Goal: Task Accomplishment & Management: Complete application form

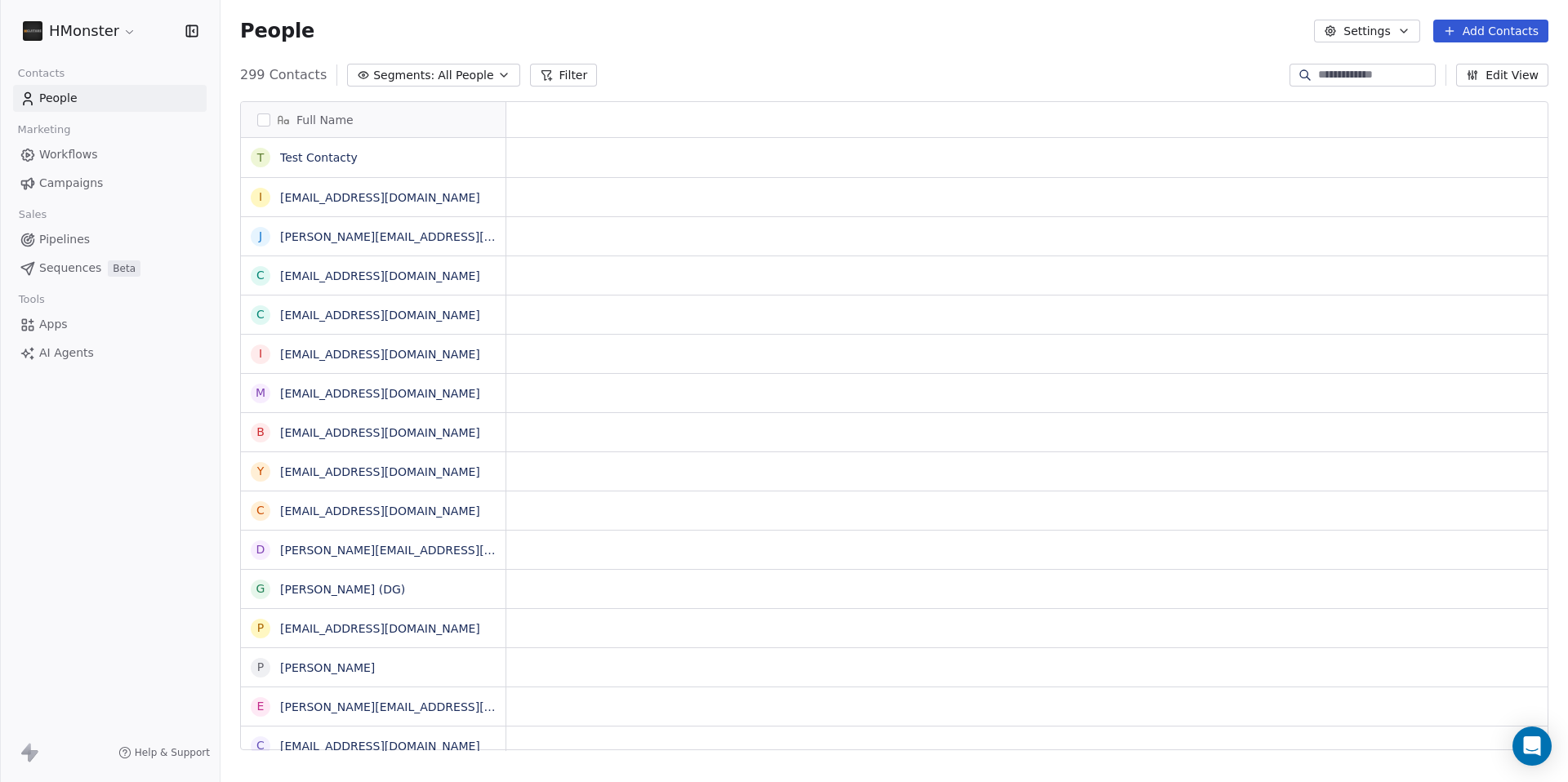
scroll to position [676, 1335]
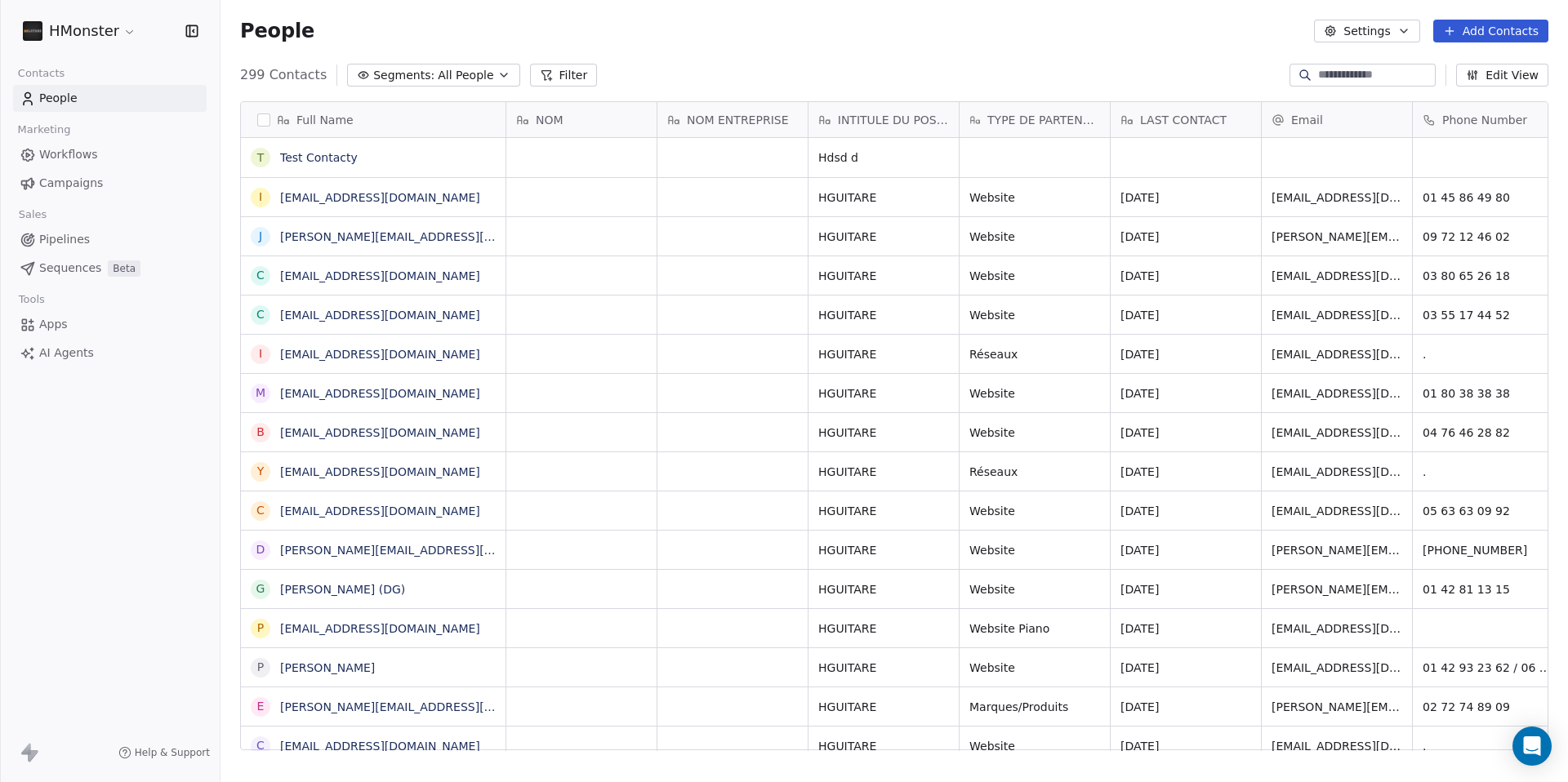
click at [452, 77] on span "All People" at bounding box center [465, 75] width 56 height 17
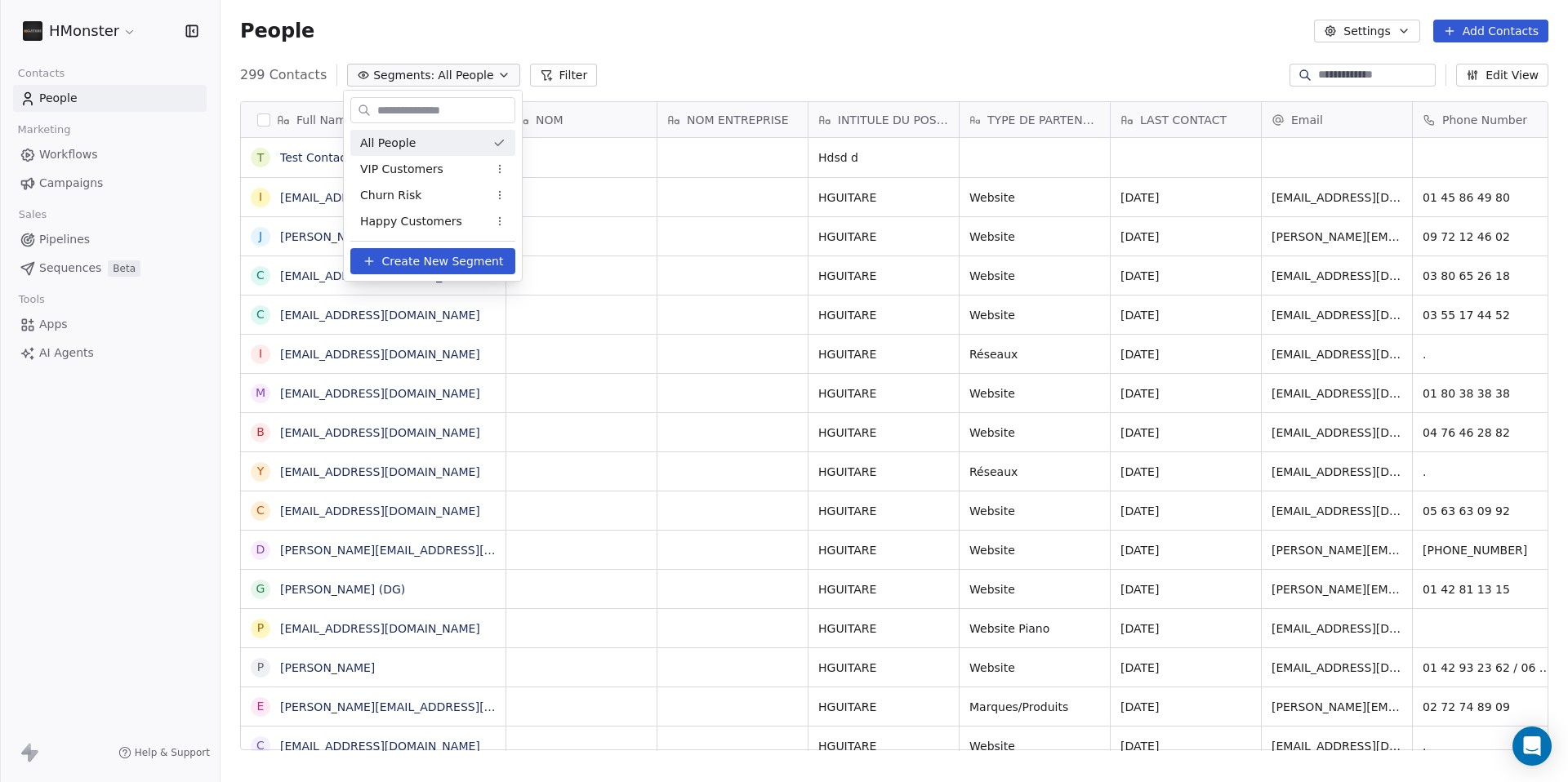
drag, startPoint x: 619, startPoint y: 34, endPoint x: 402, endPoint y: 87, distance: 223.4
click at [618, 35] on html "HMonster Contacts People Marketing Workflows Campaigns Sales Pipelines Sequence…" at bounding box center [784, 391] width 1568 height 782
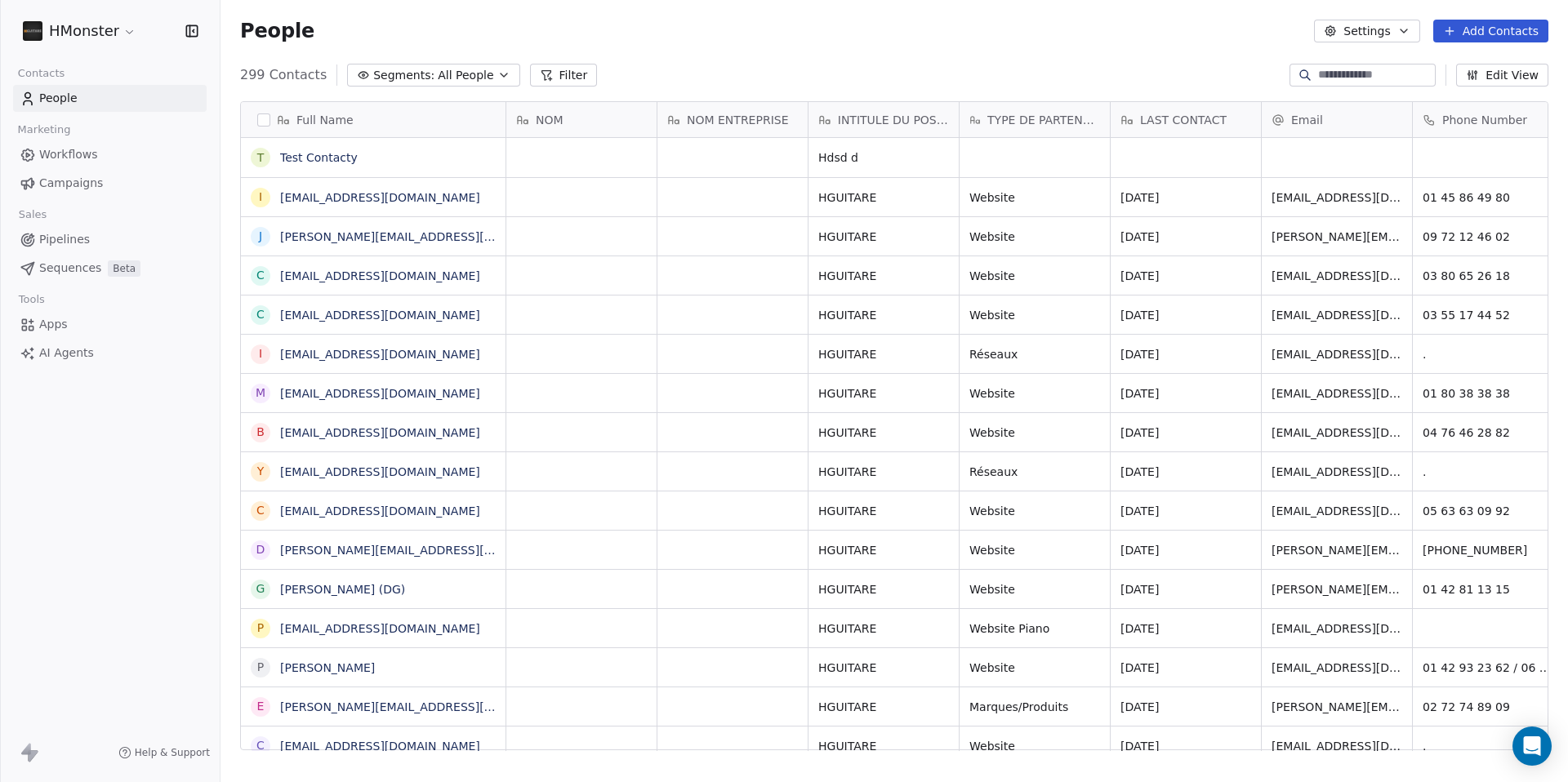
click at [114, 15] on div "HMonster" at bounding box center [110, 31] width 220 height 62
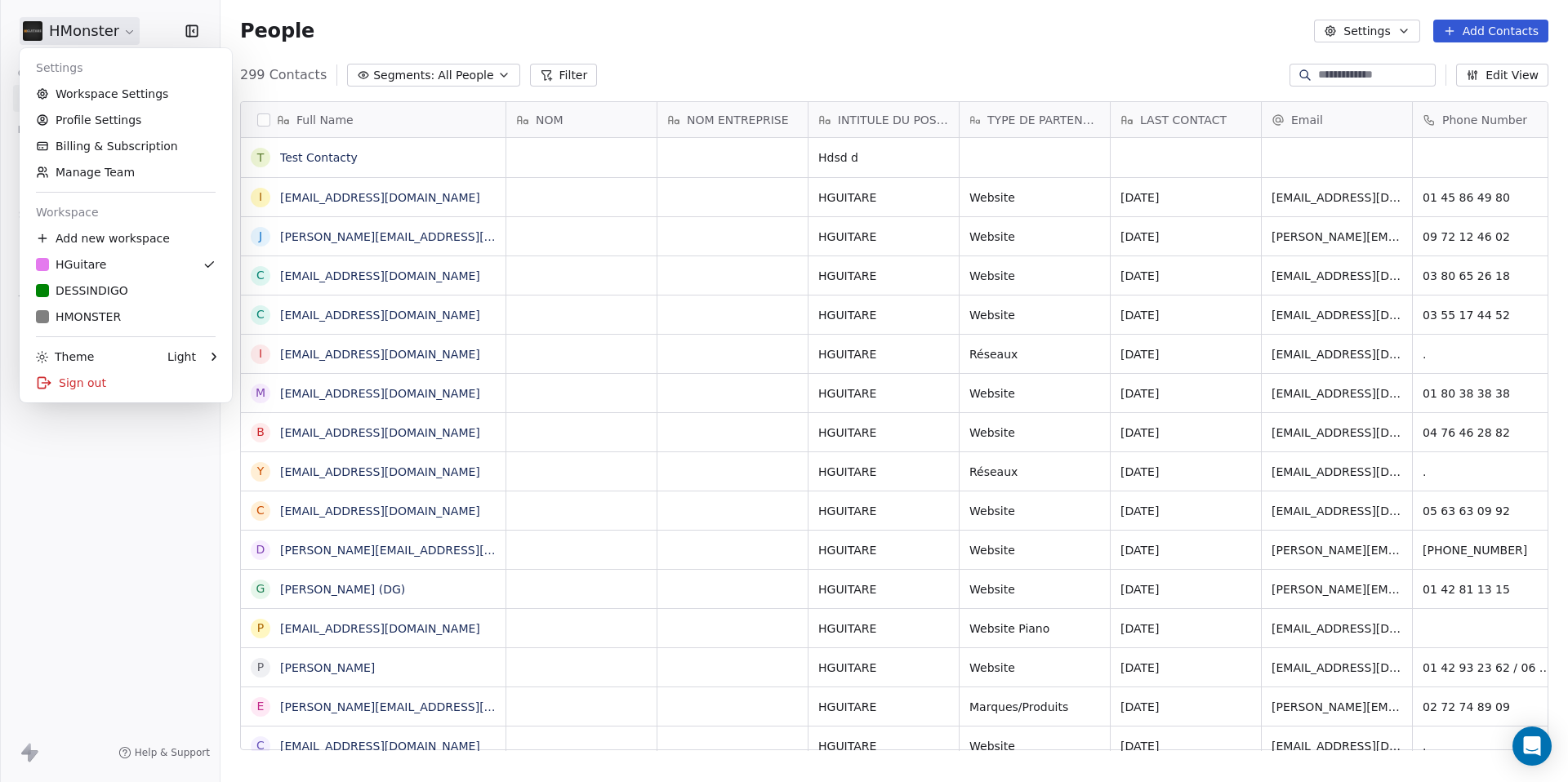
click at [108, 36] on html "HMonster Contacts People Marketing Workflows Campaigns Sales Pipelines Sequence…" at bounding box center [784, 391] width 1568 height 782
click at [95, 281] on link "DESSINDIGO" at bounding box center [126, 290] width 200 height 26
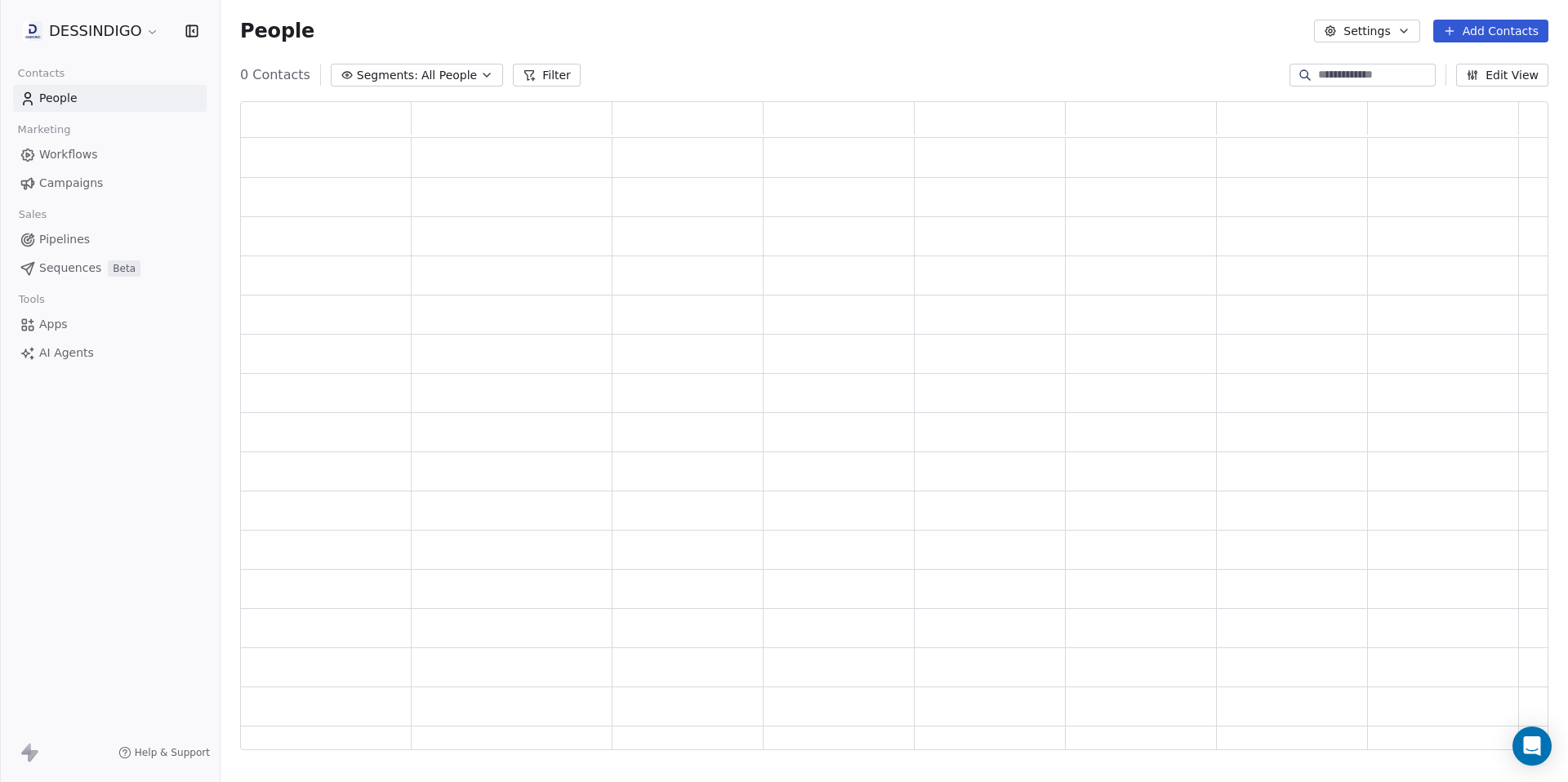
scroll to position [637, 1296]
click at [473, 75] on span "All People" at bounding box center [460, 75] width 56 height 17
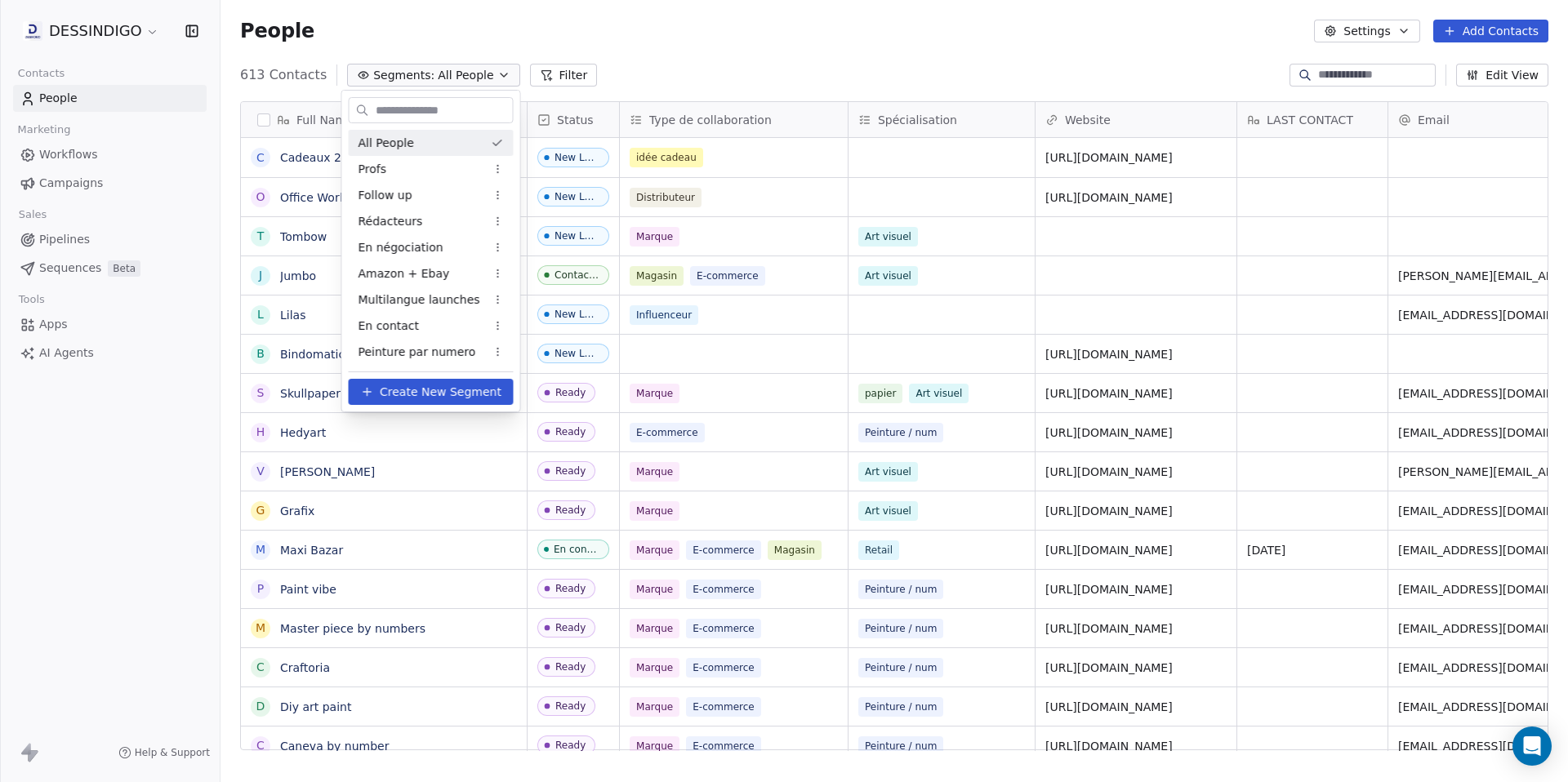
scroll to position [676, 1335]
click at [410, 347] on span "Peinture par numero" at bounding box center [417, 352] width 117 height 17
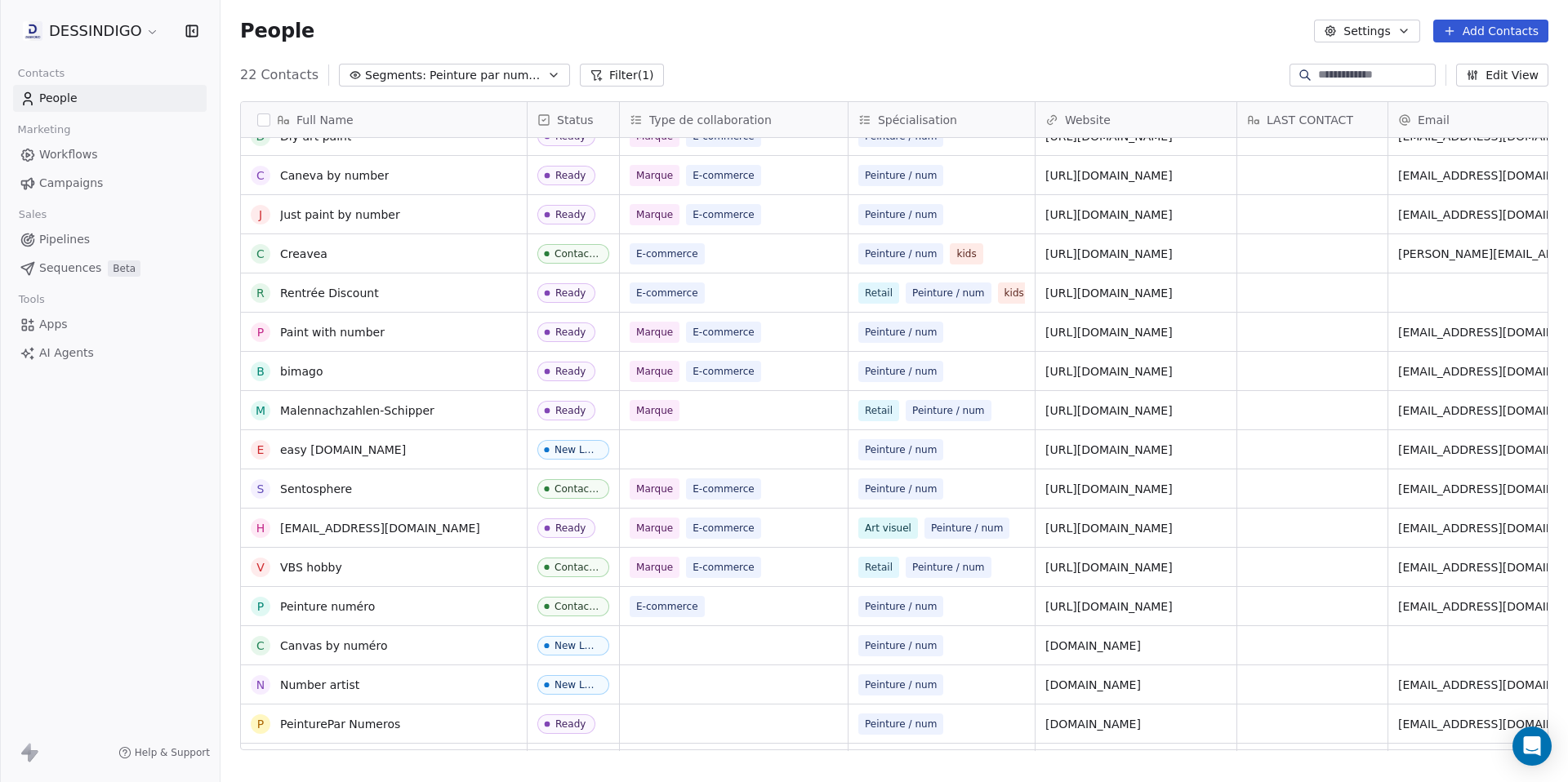
scroll to position [249, 0]
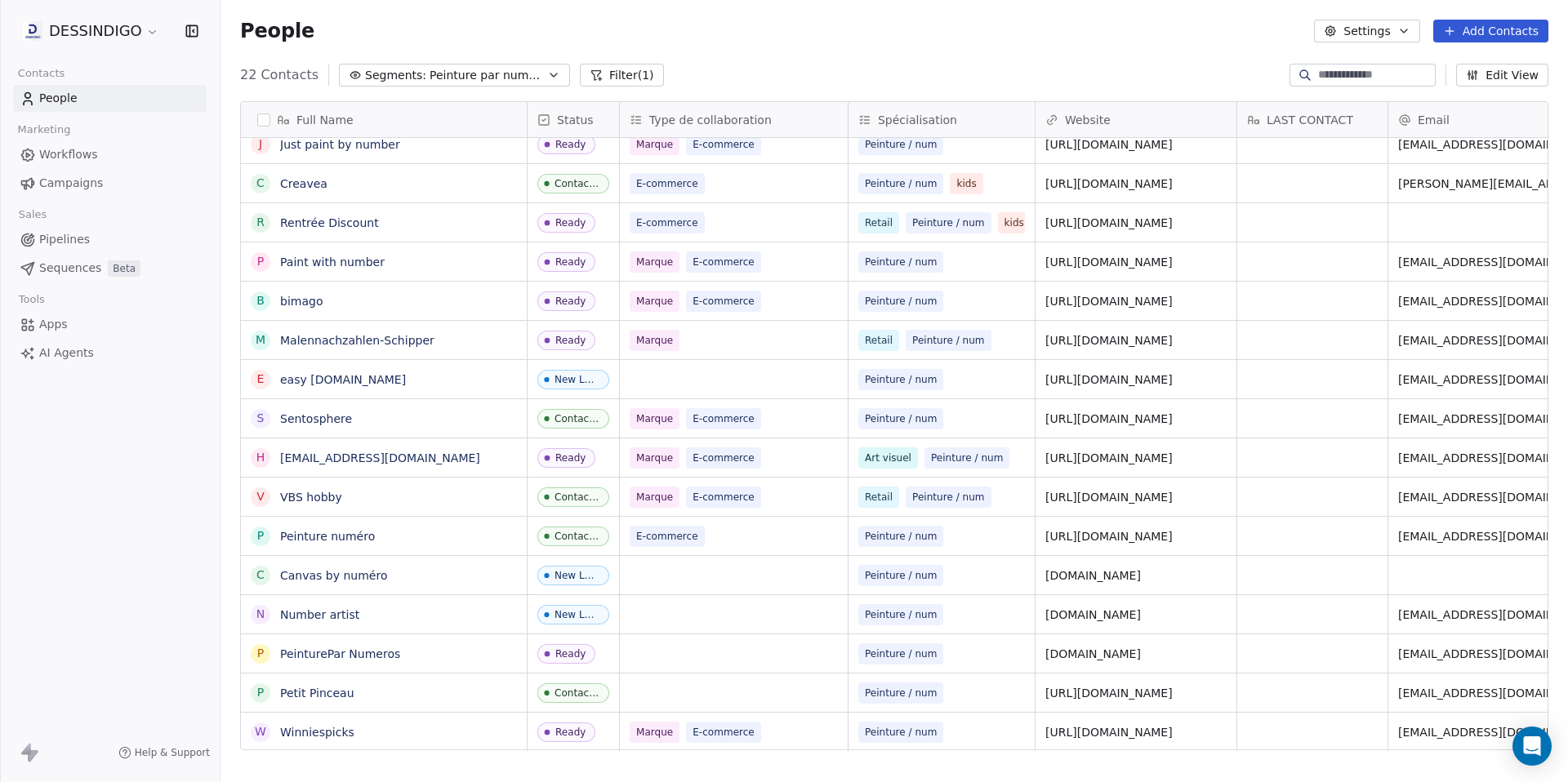
click at [566, 732] on div "Ready" at bounding box center [571, 733] width 30 height 12
click at [548, 733] on icon "grid" at bounding box center [547, 732] width 6 height 6
click at [561, 732] on div "Ready" at bounding box center [571, 733] width 30 height 12
click at [568, 726] on div "Ready" at bounding box center [571, 732] width 30 height 12
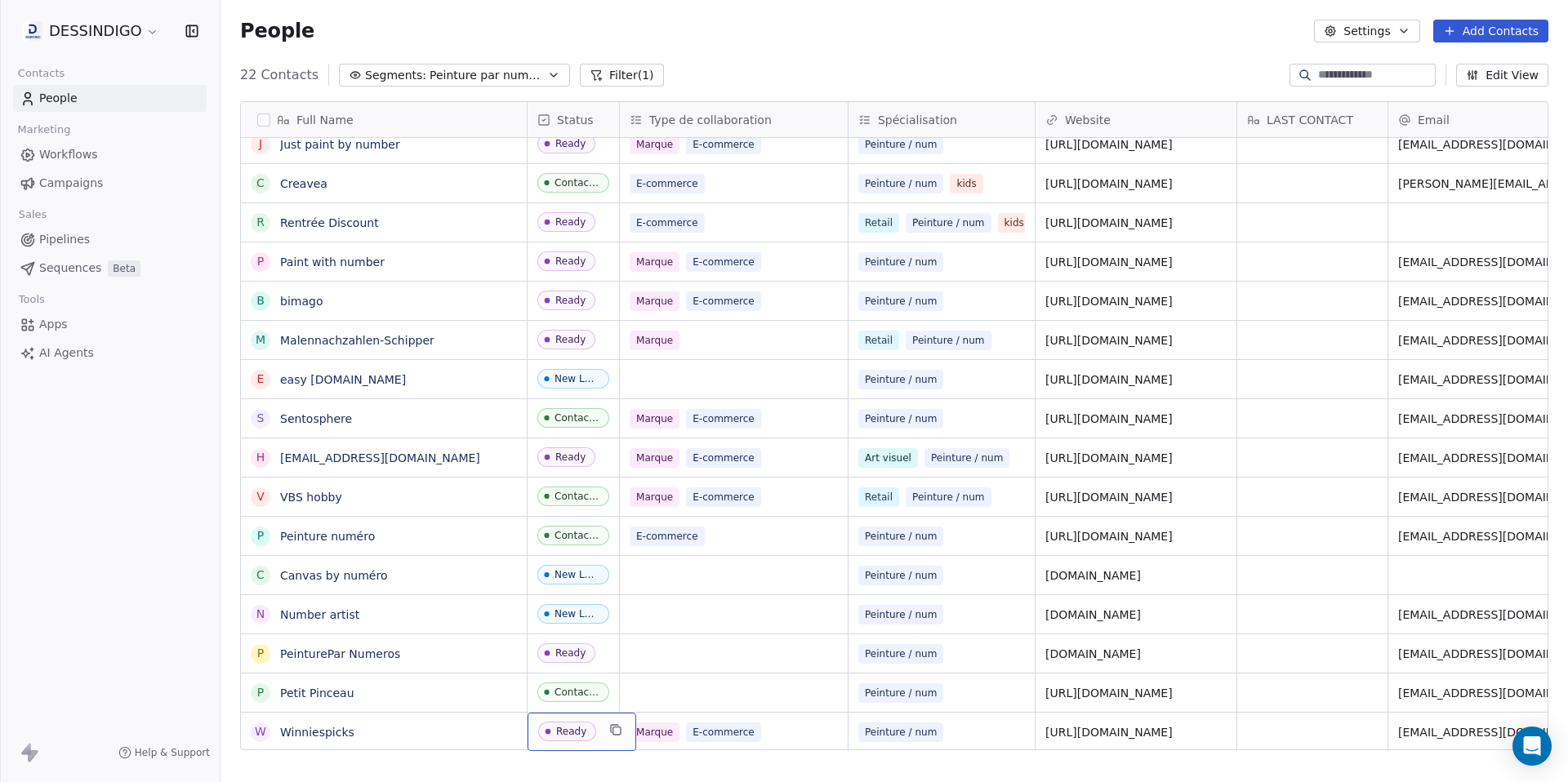
click at [570, 726] on div "Ready" at bounding box center [571, 732] width 30 height 12
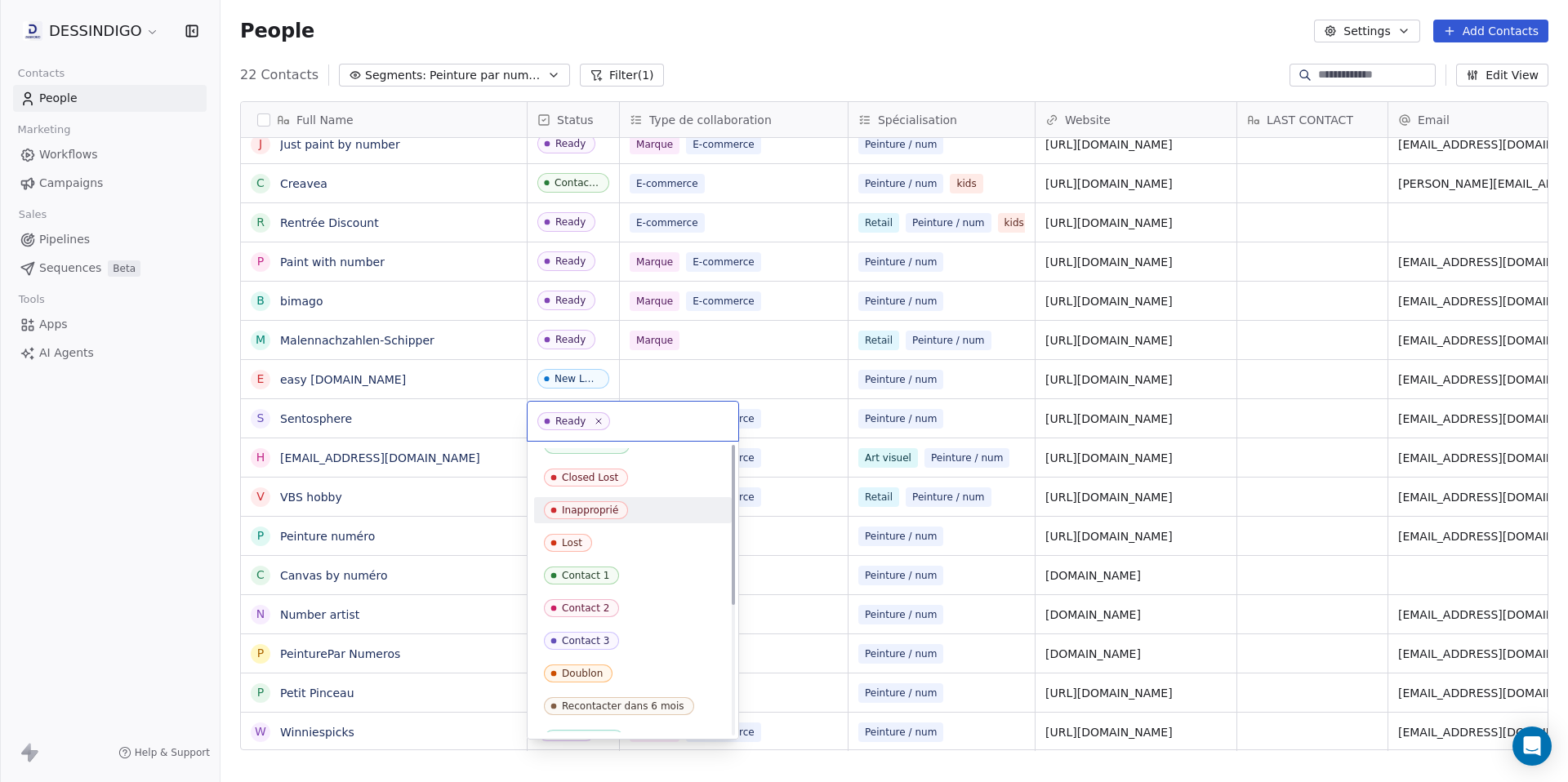
scroll to position [0, 0]
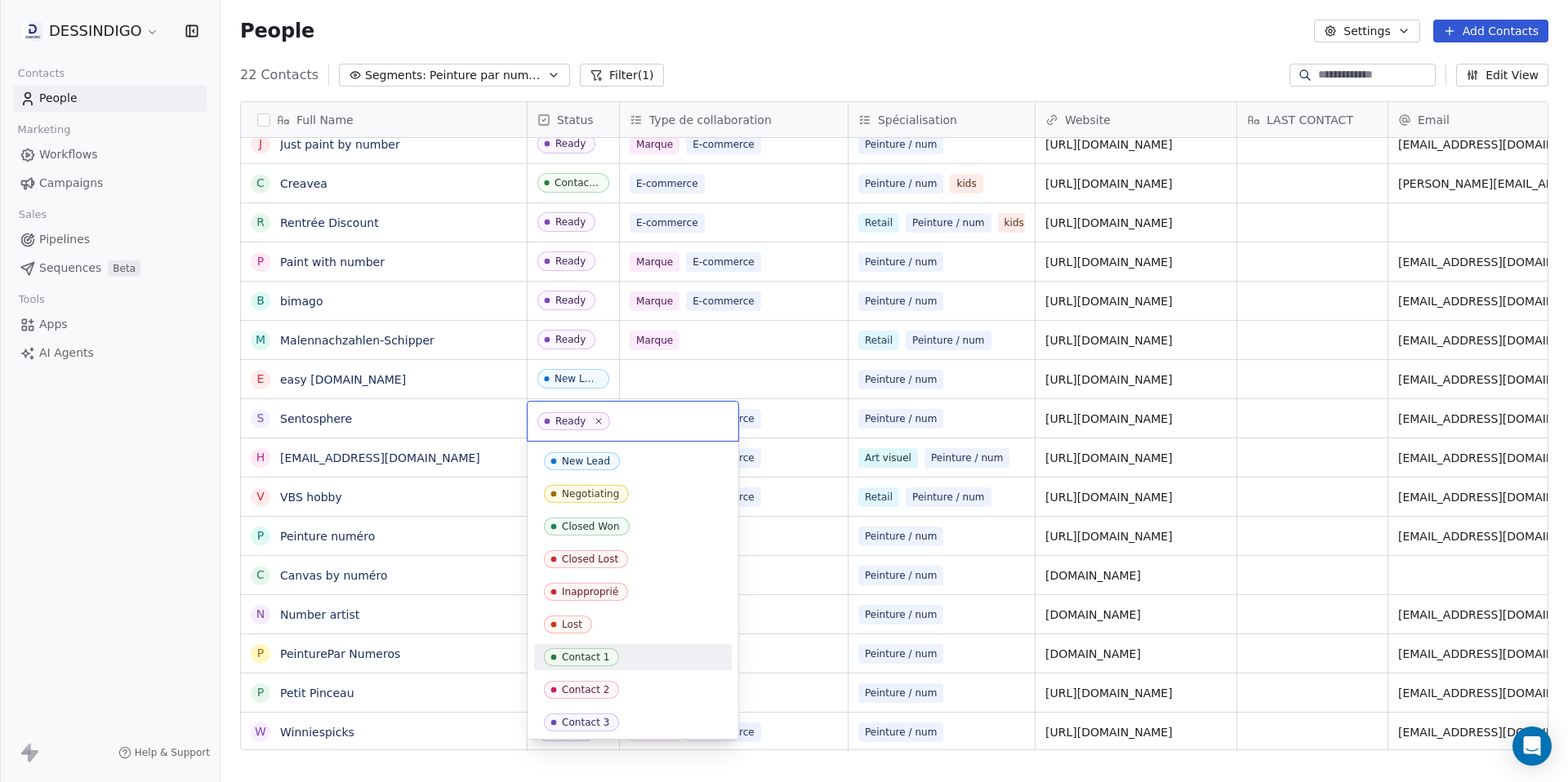
click at [597, 650] on span "Contact 1" at bounding box center [581, 657] width 75 height 18
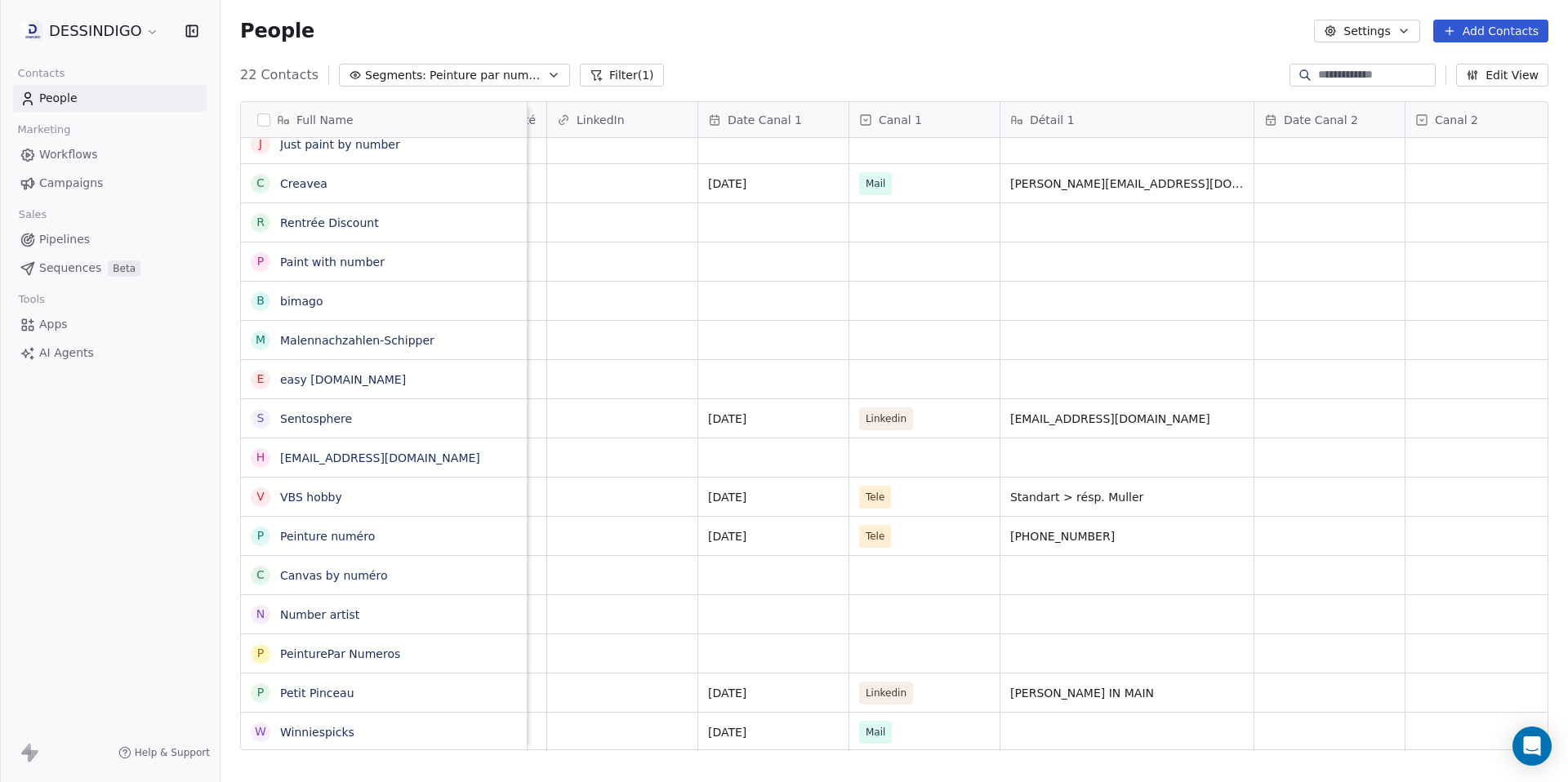
scroll to position [12, 4050]
click at [1021, 721] on div "grid" at bounding box center [1119, 732] width 253 height 38
type textarea "**********"
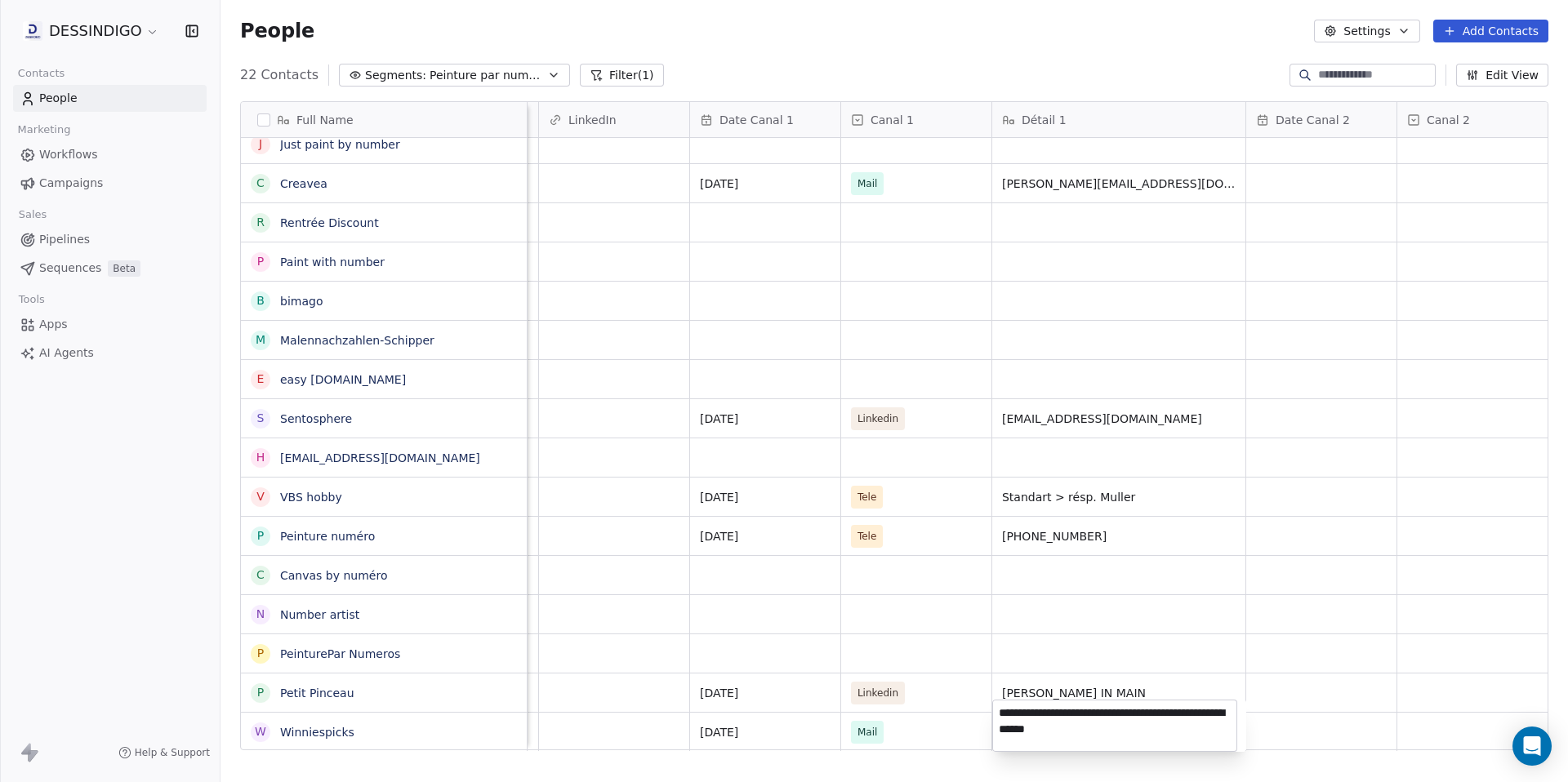
click at [910, 726] on html "DESSINDIGO Contacts People Marketing Workflows Campaigns Sales Pipelines Sequen…" at bounding box center [784, 391] width 1568 height 782
click at [873, 725] on span "Mail" at bounding box center [868, 733] width 20 height 17
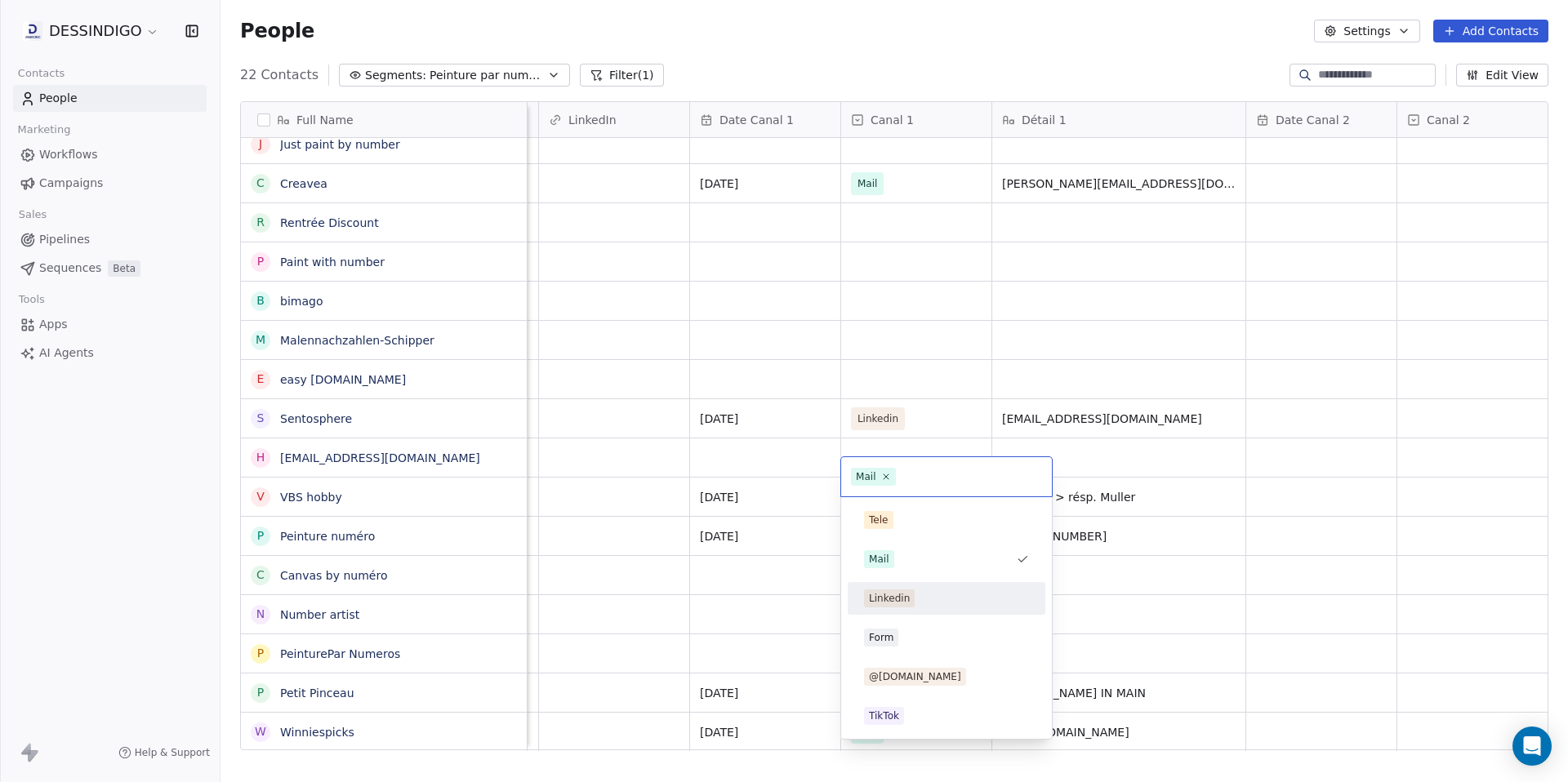
click at [922, 591] on div "Linkedin" at bounding box center [947, 599] width 165 height 18
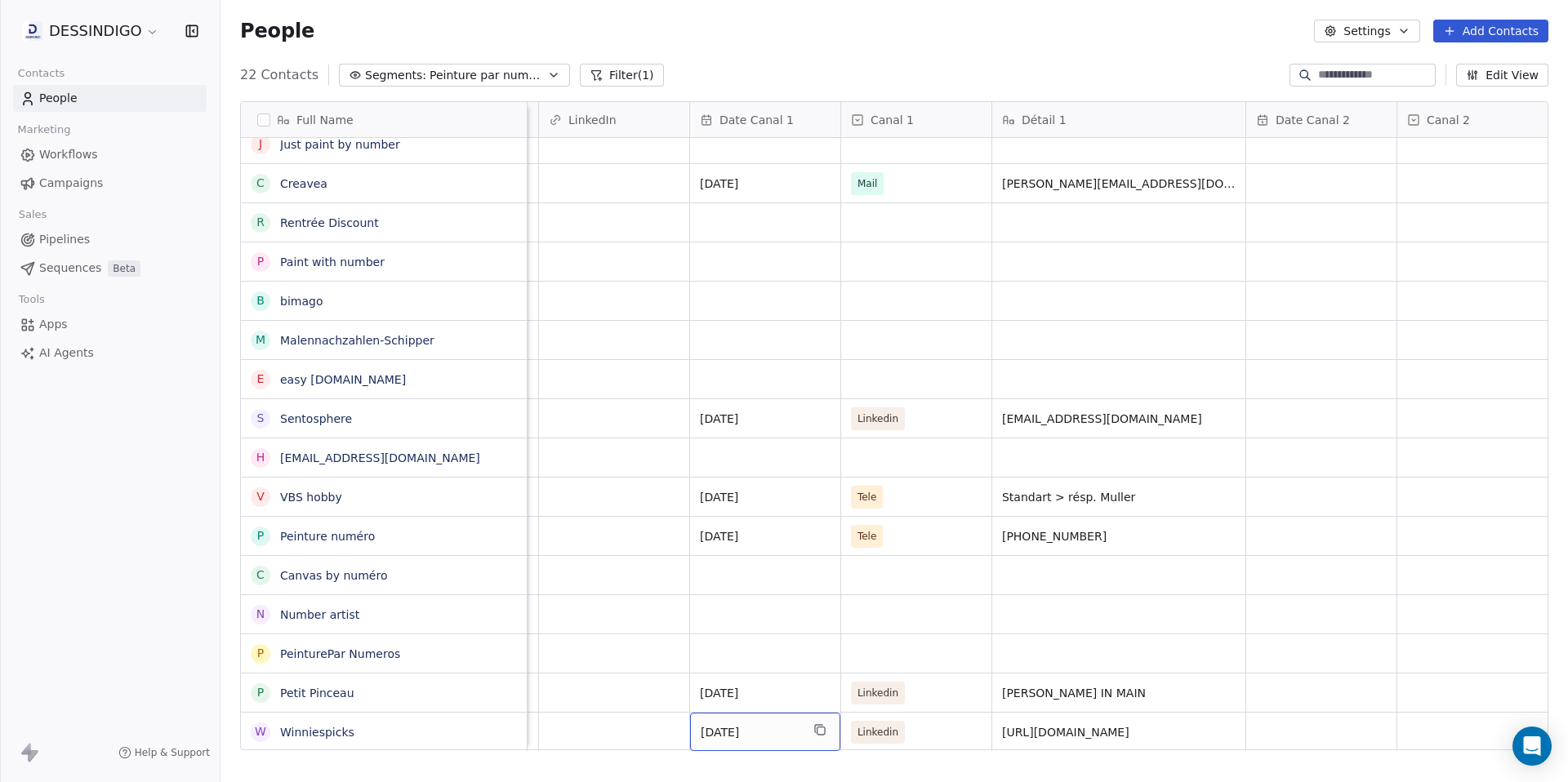
click at [744, 725] on span "[DATE]" at bounding box center [750, 733] width 100 height 17
click at [735, 725] on span "[DATE]" at bounding box center [750, 733] width 100 height 17
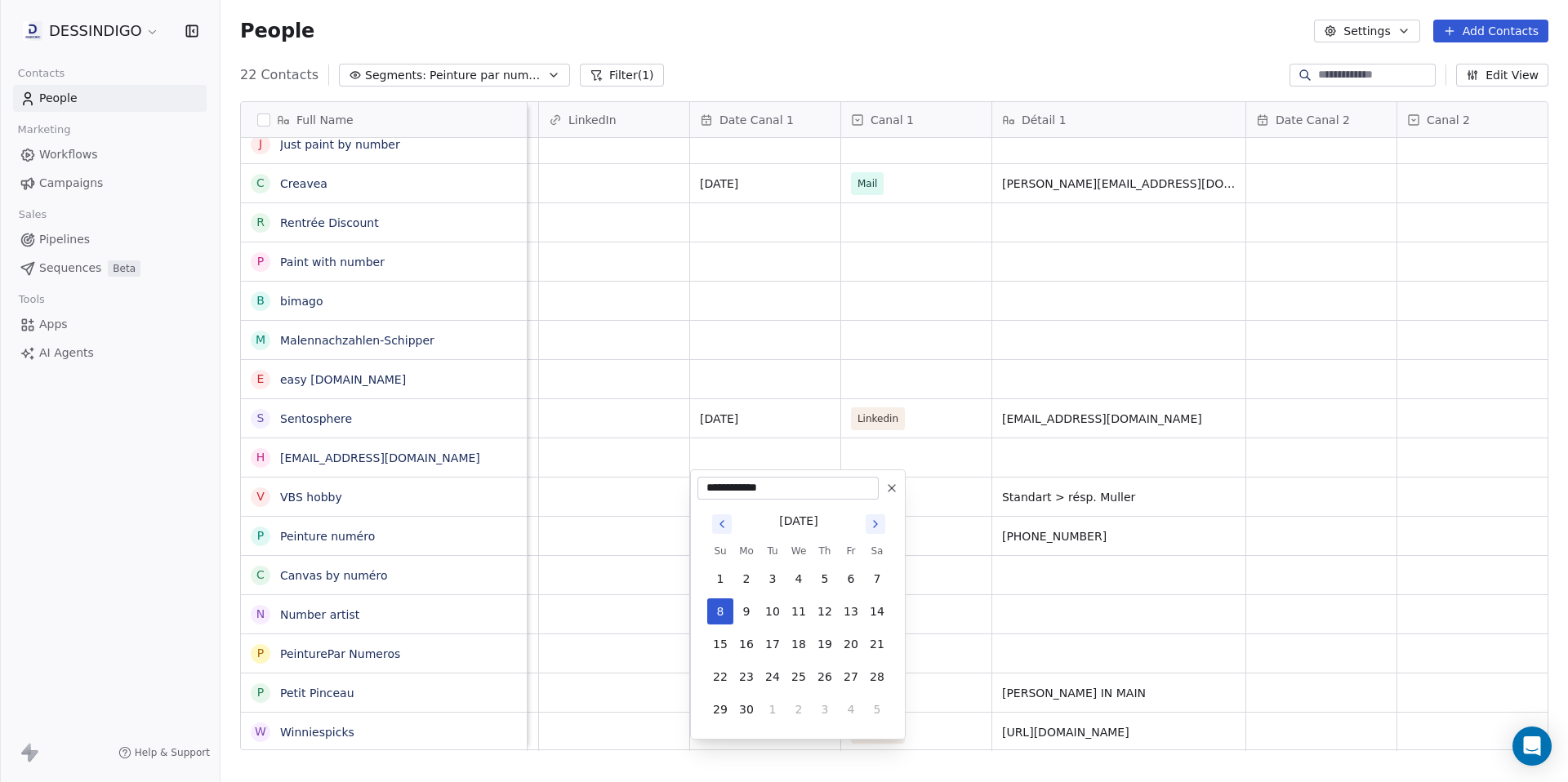
click at [875, 527] on icon "Go to next month" at bounding box center [875, 524] width 13 height 13
click at [721, 519] on icon "Go to previous month" at bounding box center [722, 524] width 13 height 13
click at [721, 520] on icon "Go to previous month" at bounding box center [722, 524] width 13 height 13
click at [875, 523] on icon "Go to next month" at bounding box center [875, 524] width 3 height 7
click at [875, 523] on icon "Go to next month" at bounding box center [875, 524] width 13 height 13
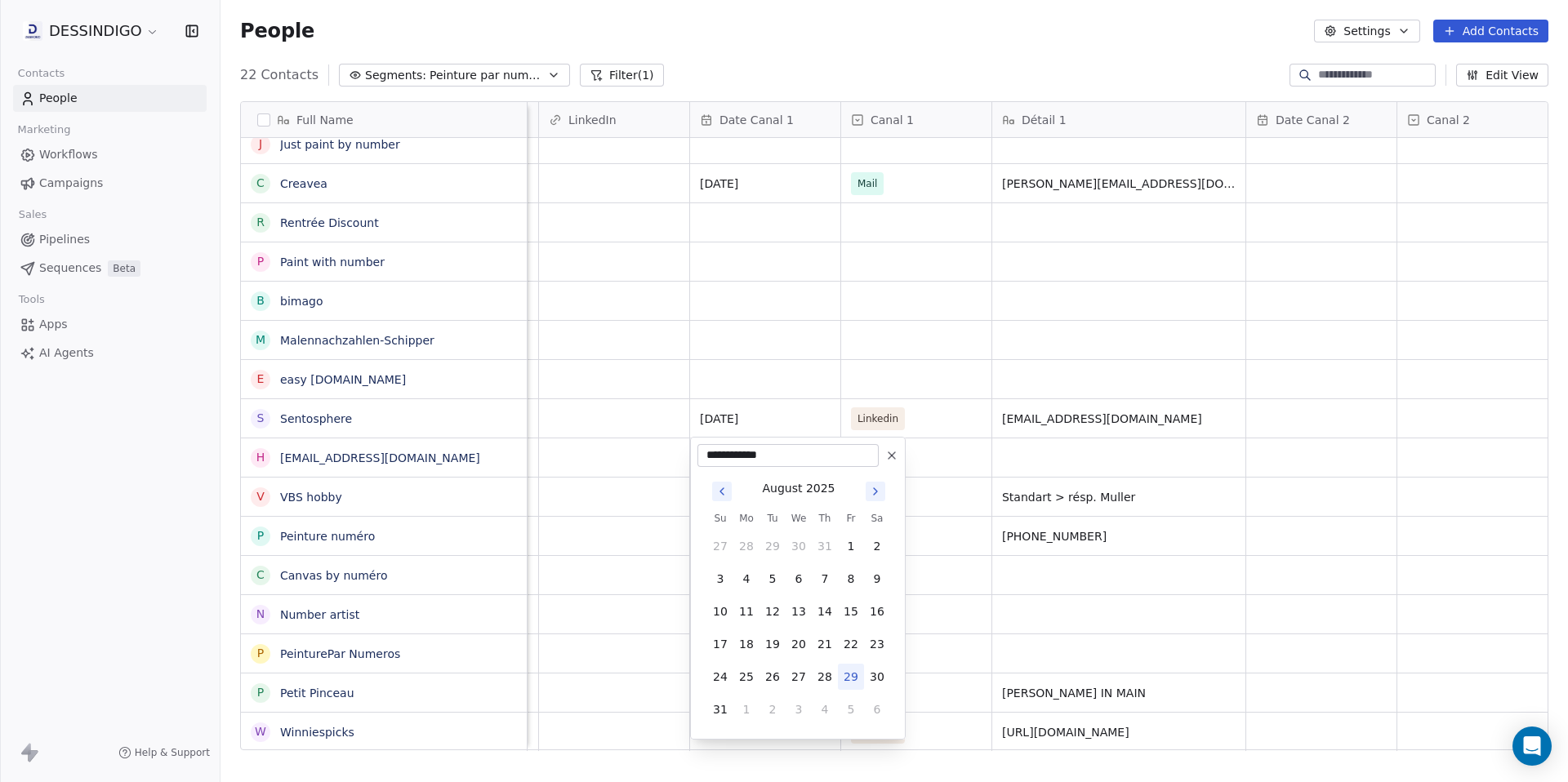
click at [846, 669] on button "29" at bounding box center [850, 676] width 26 height 26
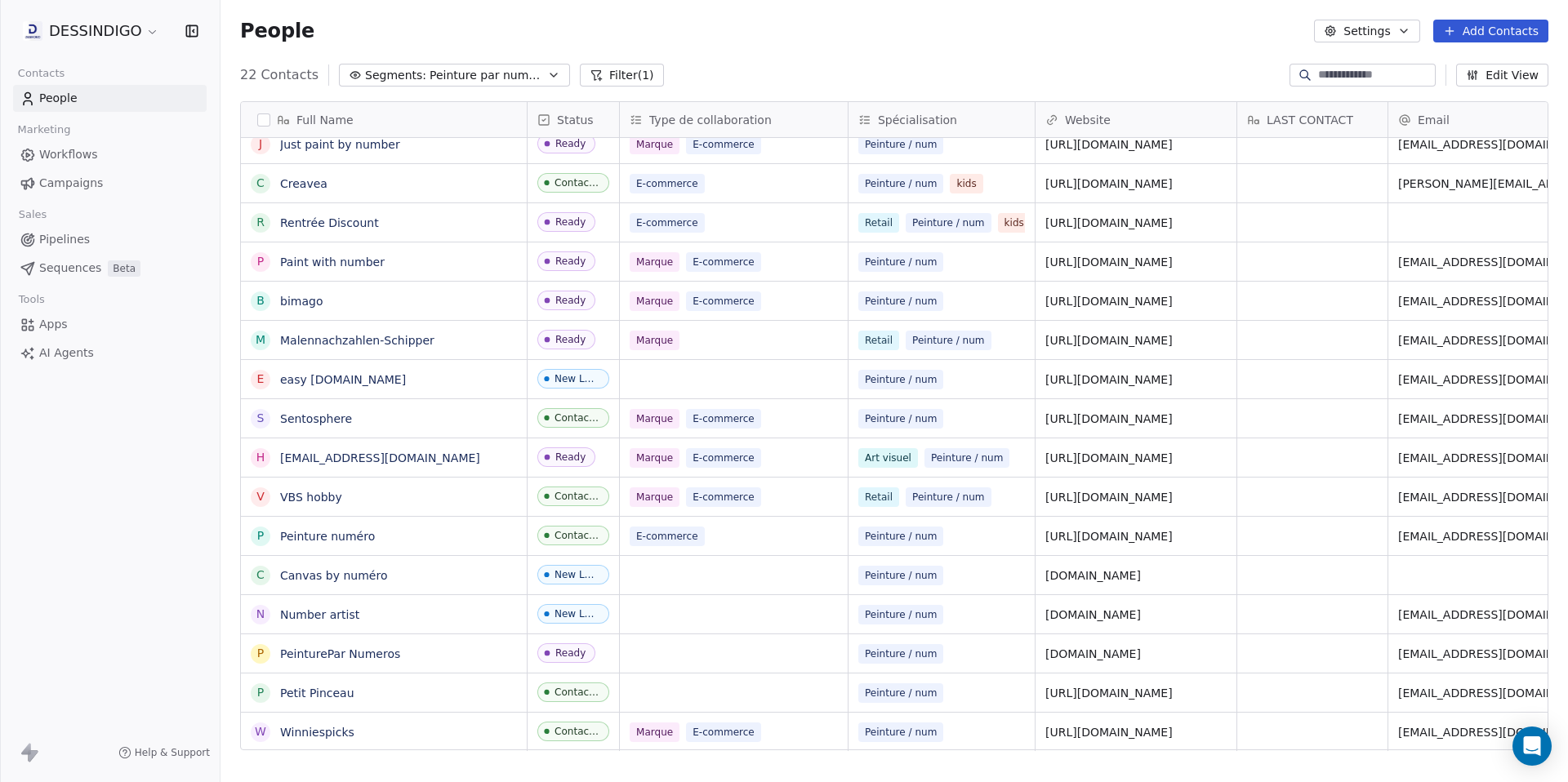
scroll to position [12, 0]
click at [328, 537] on link "Peinture numéro" at bounding box center [328, 537] width 95 height 13
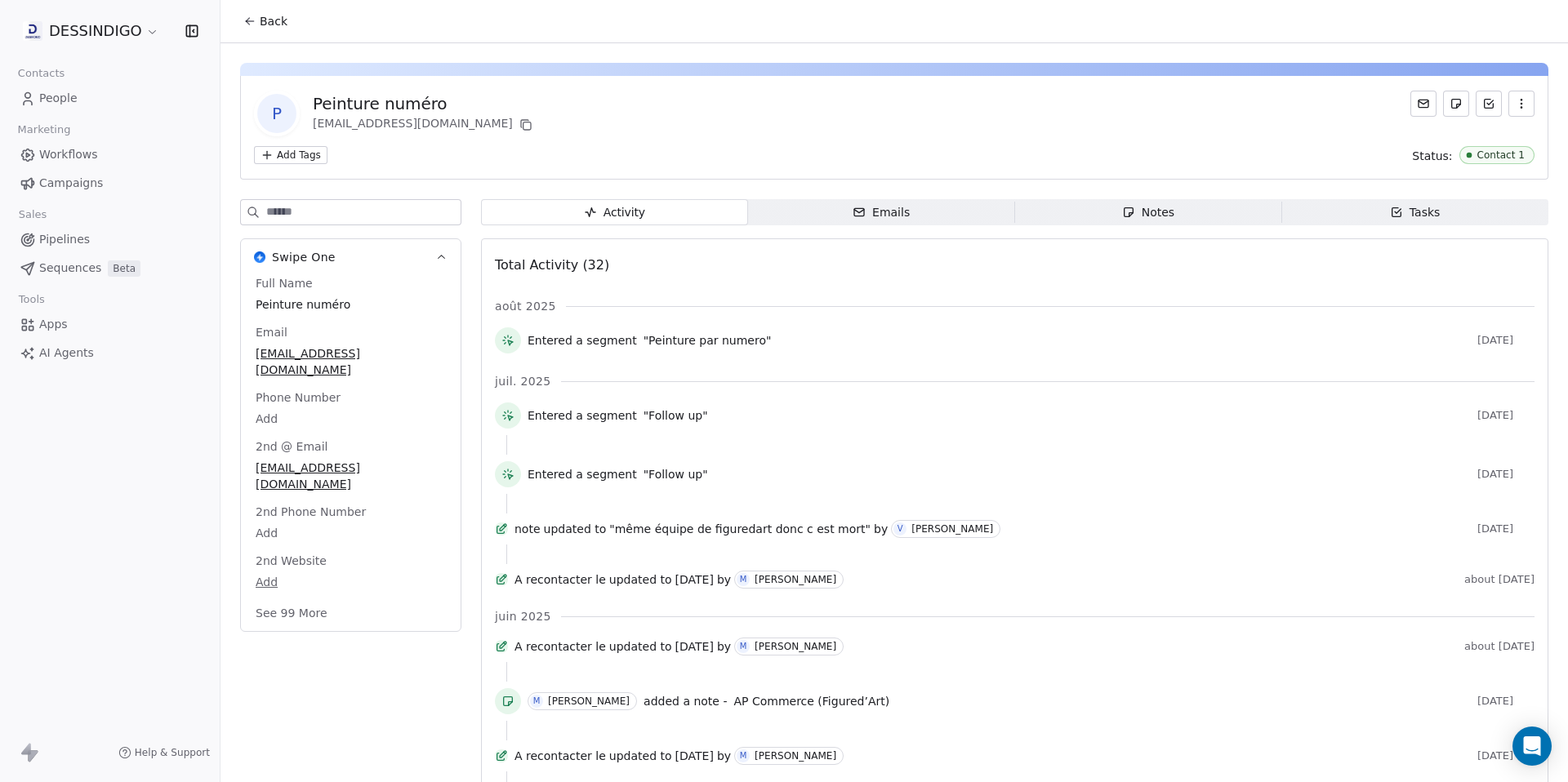
drag, startPoint x: 945, startPoint y: 219, endPoint x: 981, endPoint y: 217, distance: 36.1
click at [946, 219] on span "Emails Emails" at bounding box center [881, 212] width 267 height 26
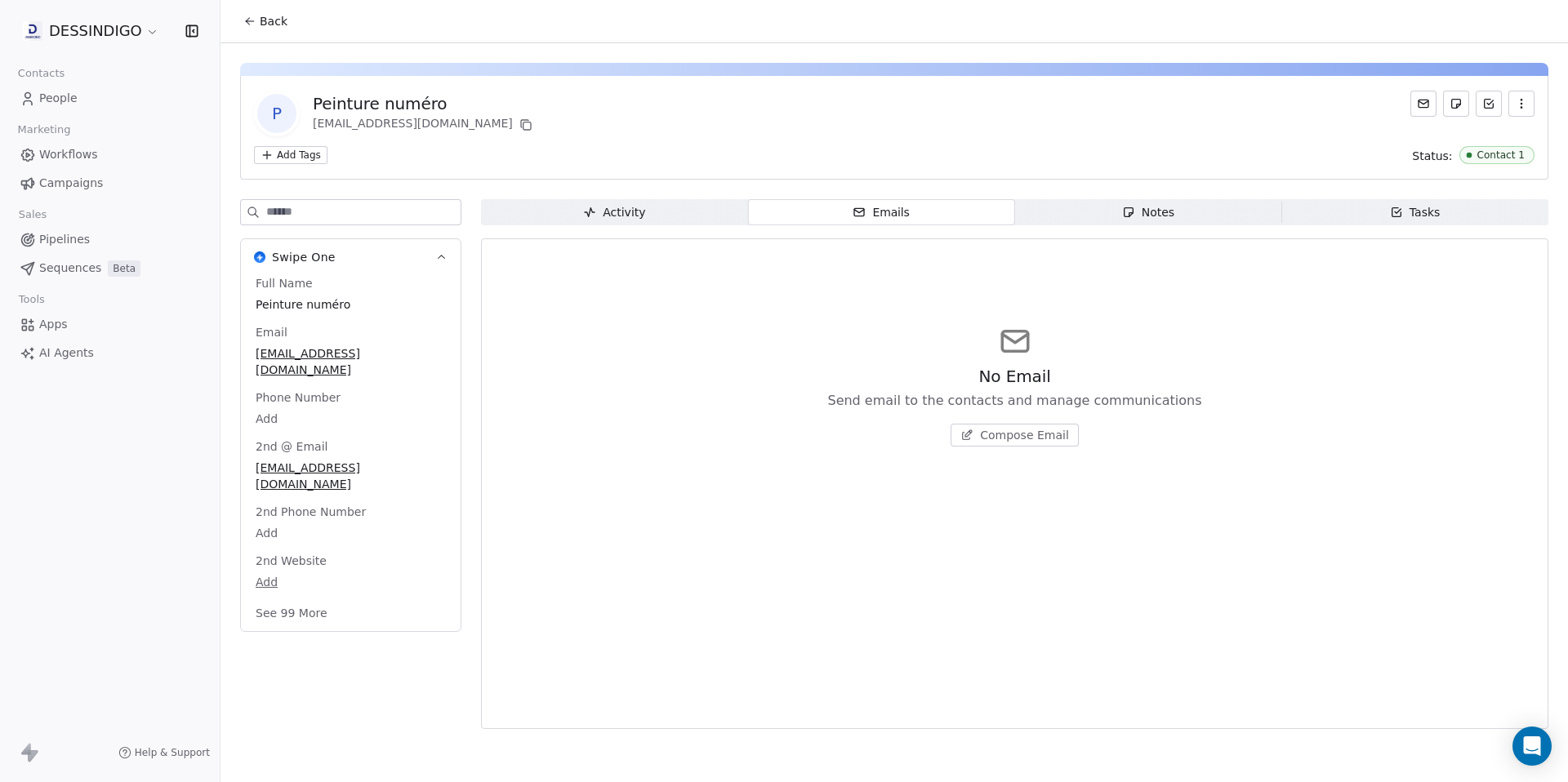
click at [1081, 206] on span "Notes Notes" at bounding box center [1148, 212] width 267 height 26
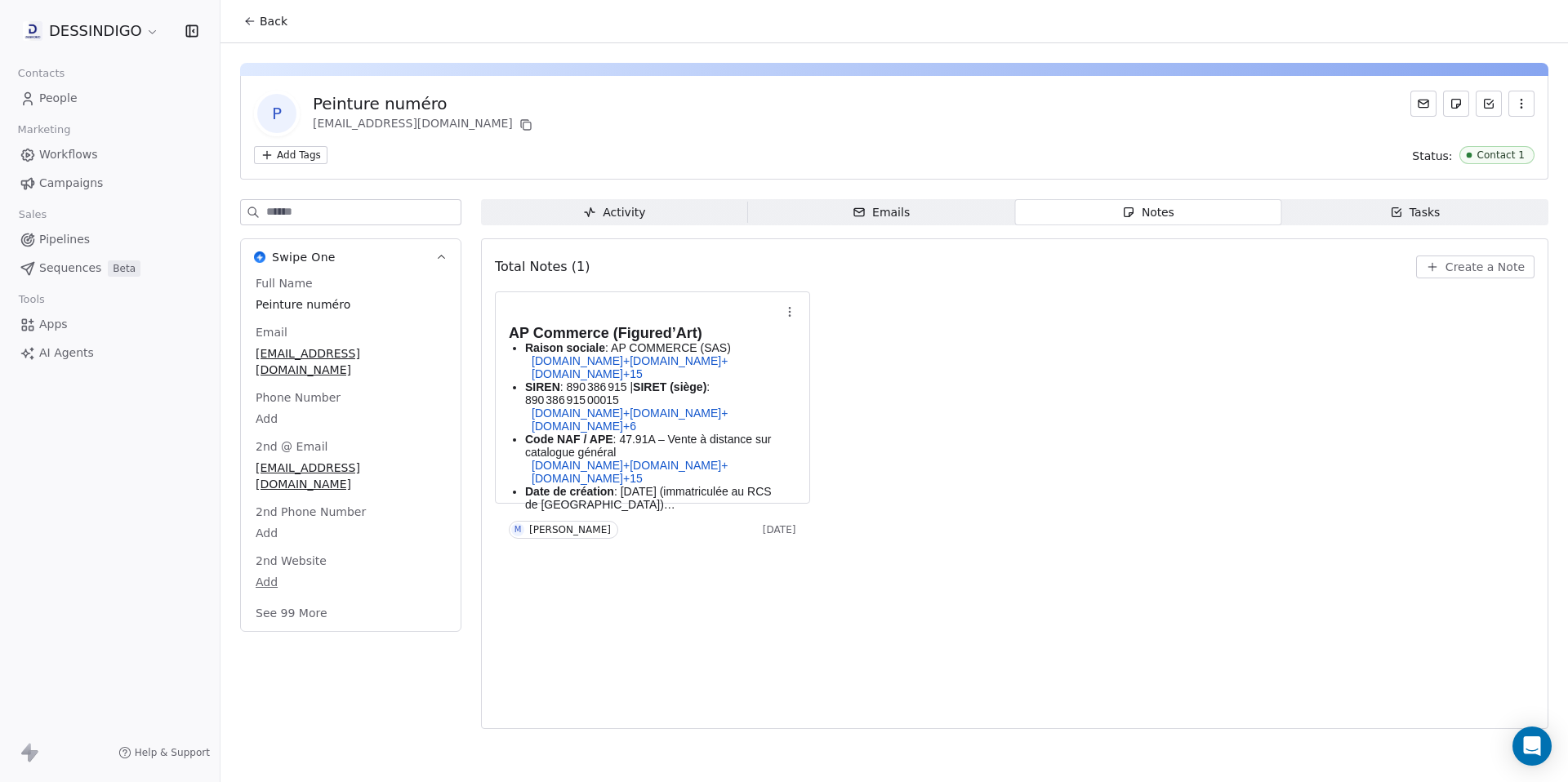
click at [1355, 212] on span "Tasks Tasks" at bounding box center [1414, 212] width 267 height 26
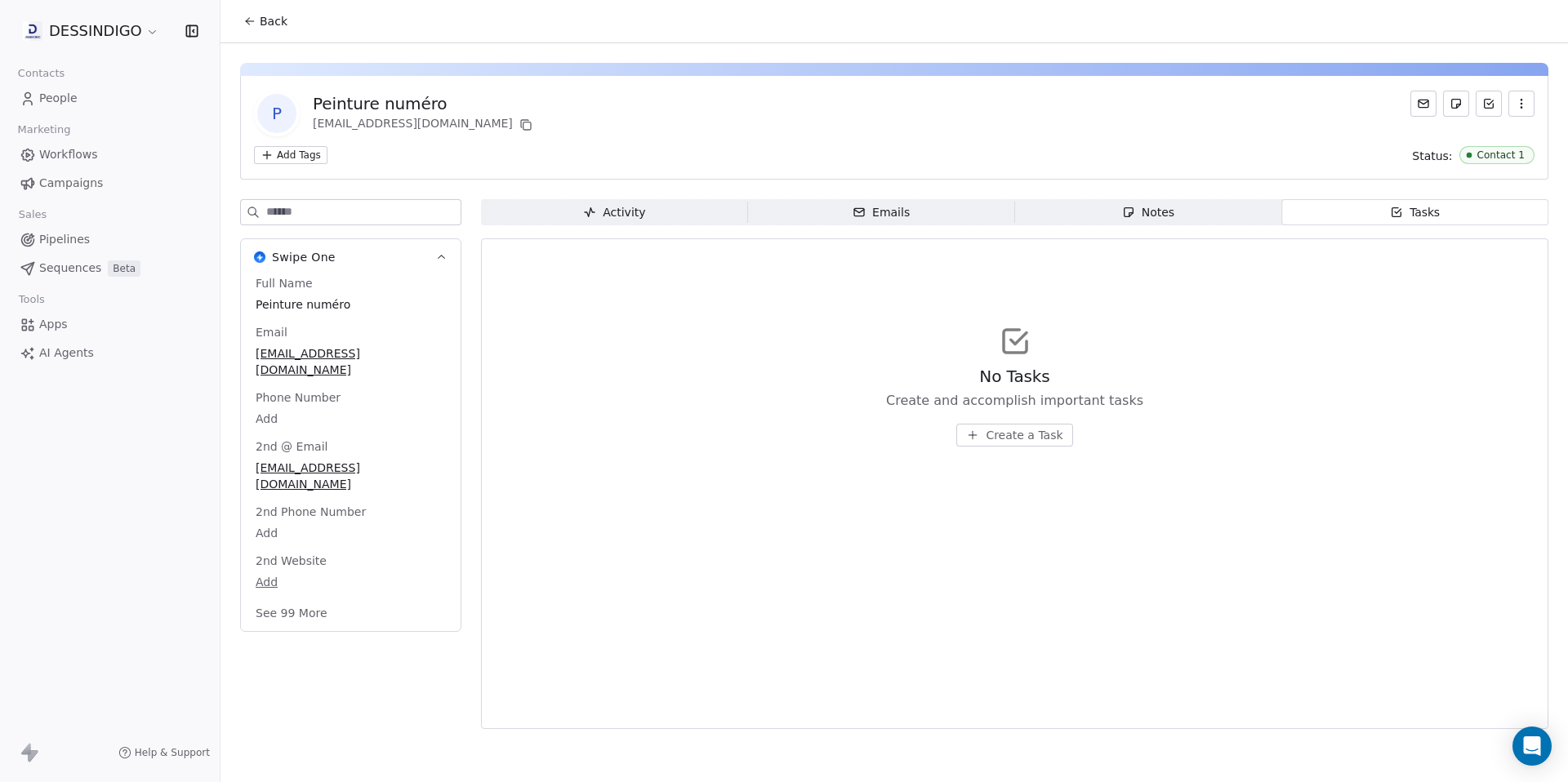
drag, startPoint x: 803, startPoint y: 109, endPoint x: 763, endPoint y: 131, distance: 45.7
click at [803, 111] on div "P Peinture numéro [EMAIL_ADDRESS][DOMAIN_NAME]" at bounding box center [893, 113] width 1280 height 46
click at [246, 19] on icon at bounding box center [250, 22] width 13 height 13
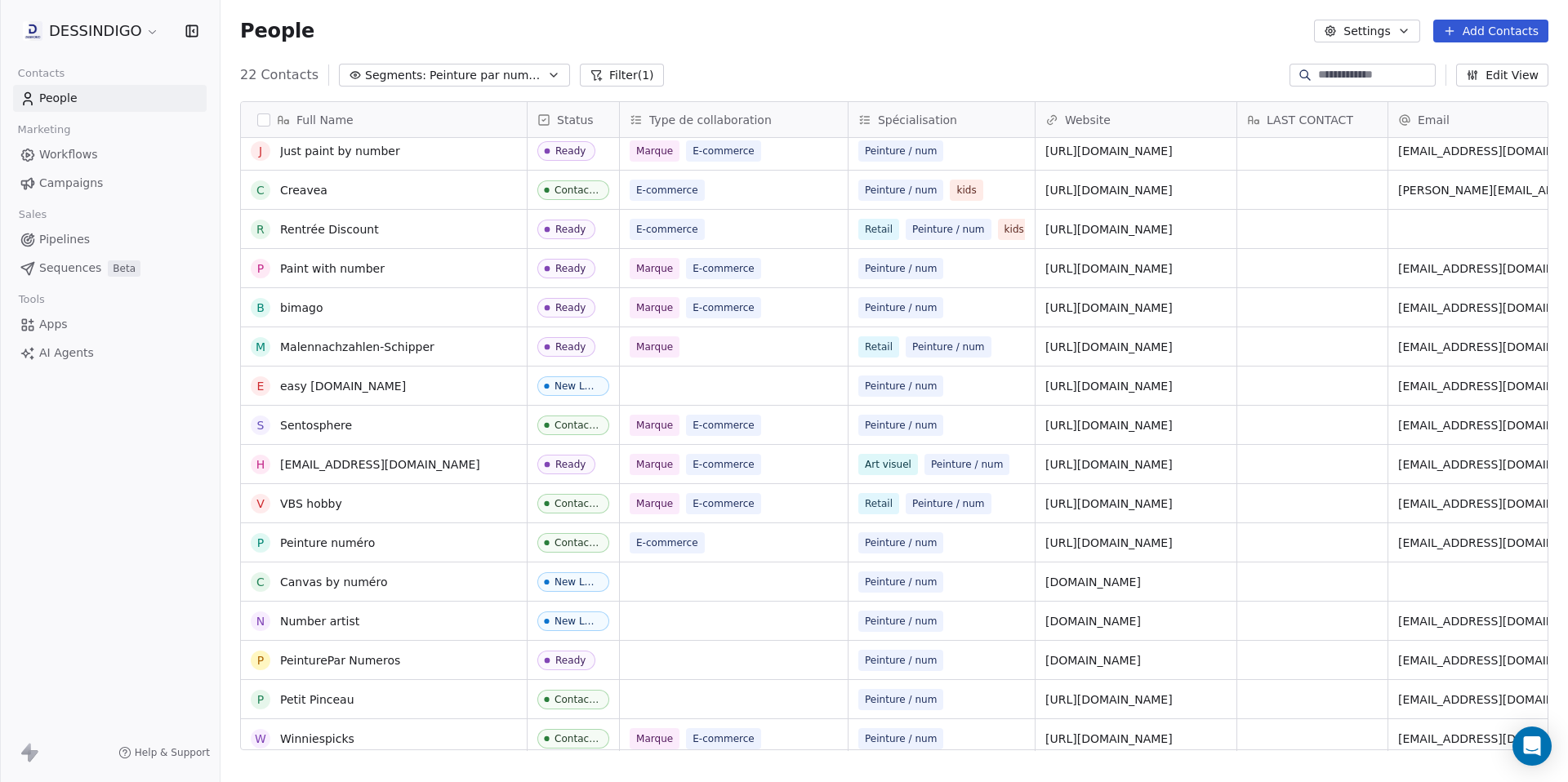
scroll to position [243, 0]
click at [285, 384] on link "easy [DOMAIN_NAME]" at bounding box center [343, 386] width 126 height 13
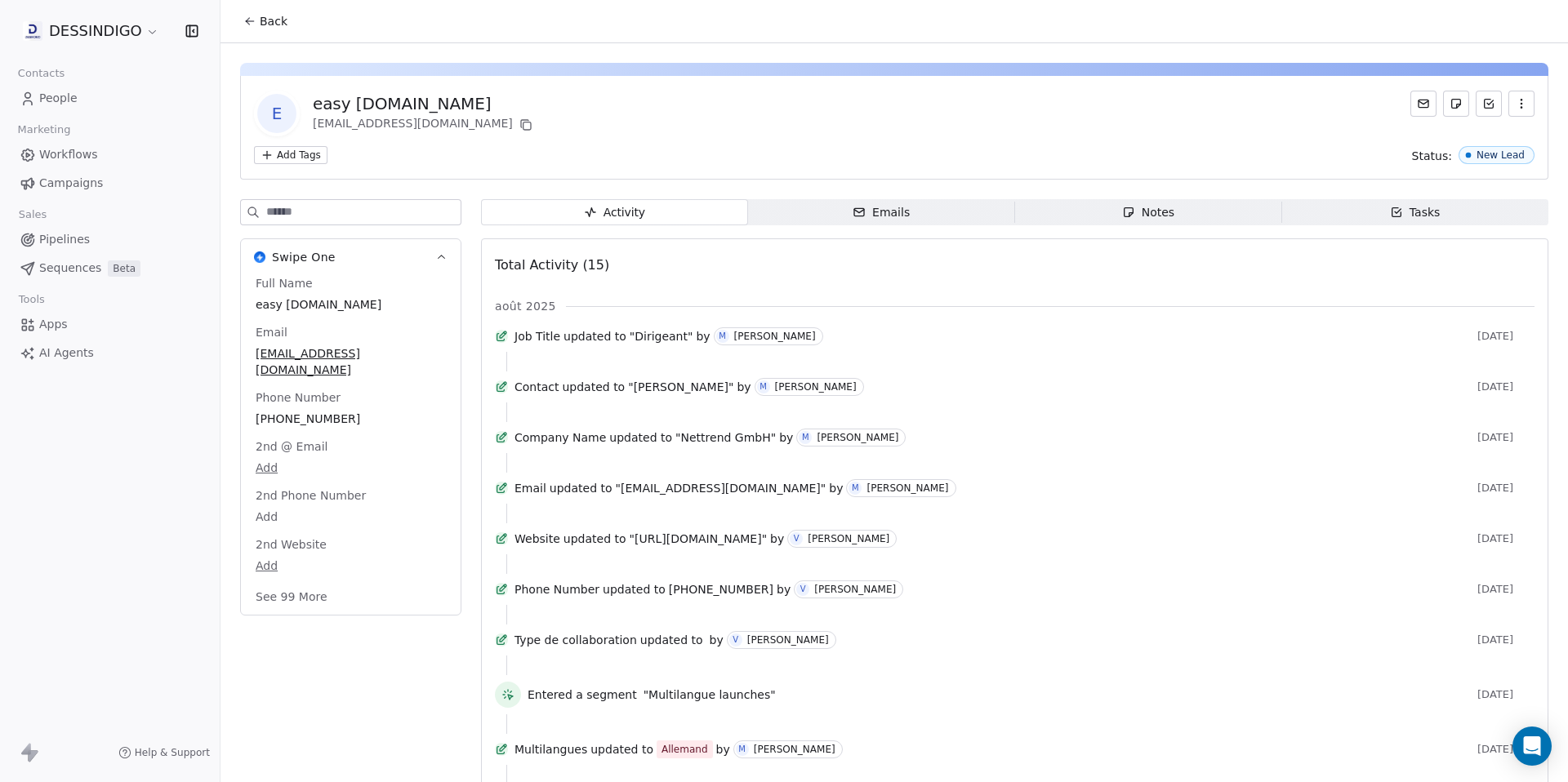
click at [914, 222] on span "Emails Emails" at bounding box center [881, 212] width 267 height 26
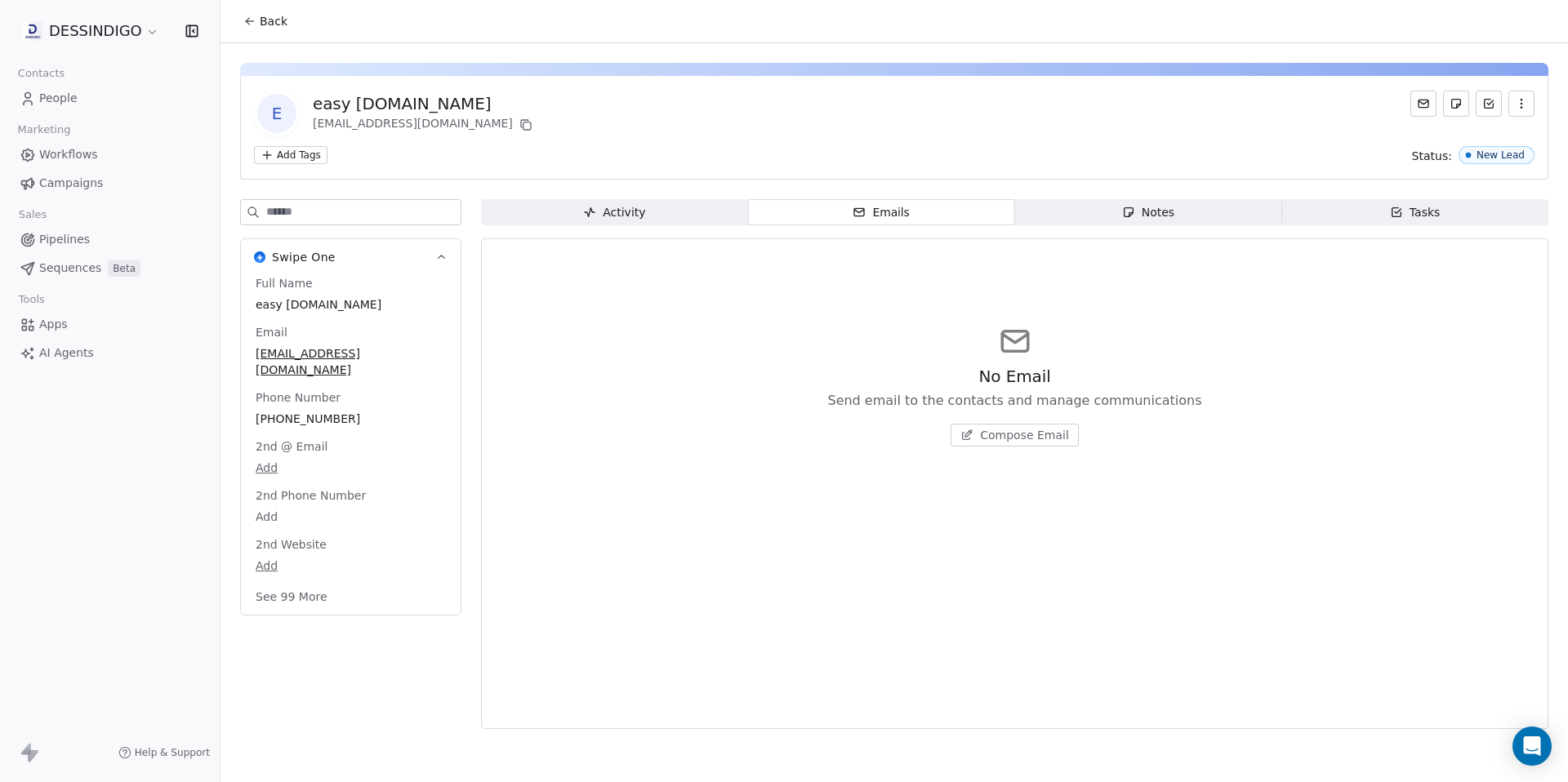
drag, startPoint x: 1175, startPoint y: 200, endPoint x: 1335, endPoint y: 197, distance: 160.0
click at [1177, 200] on span "Notes Notes" at bounding box center [1148, 212] width 267 height 26
click at [1382, 204] on span "Tasks Tasks" at bounding box center [1414, 212] width 267 height 26
click at [646, 210] on span "Activity Activity" at bounding box center [614, 212] width 267 height 26
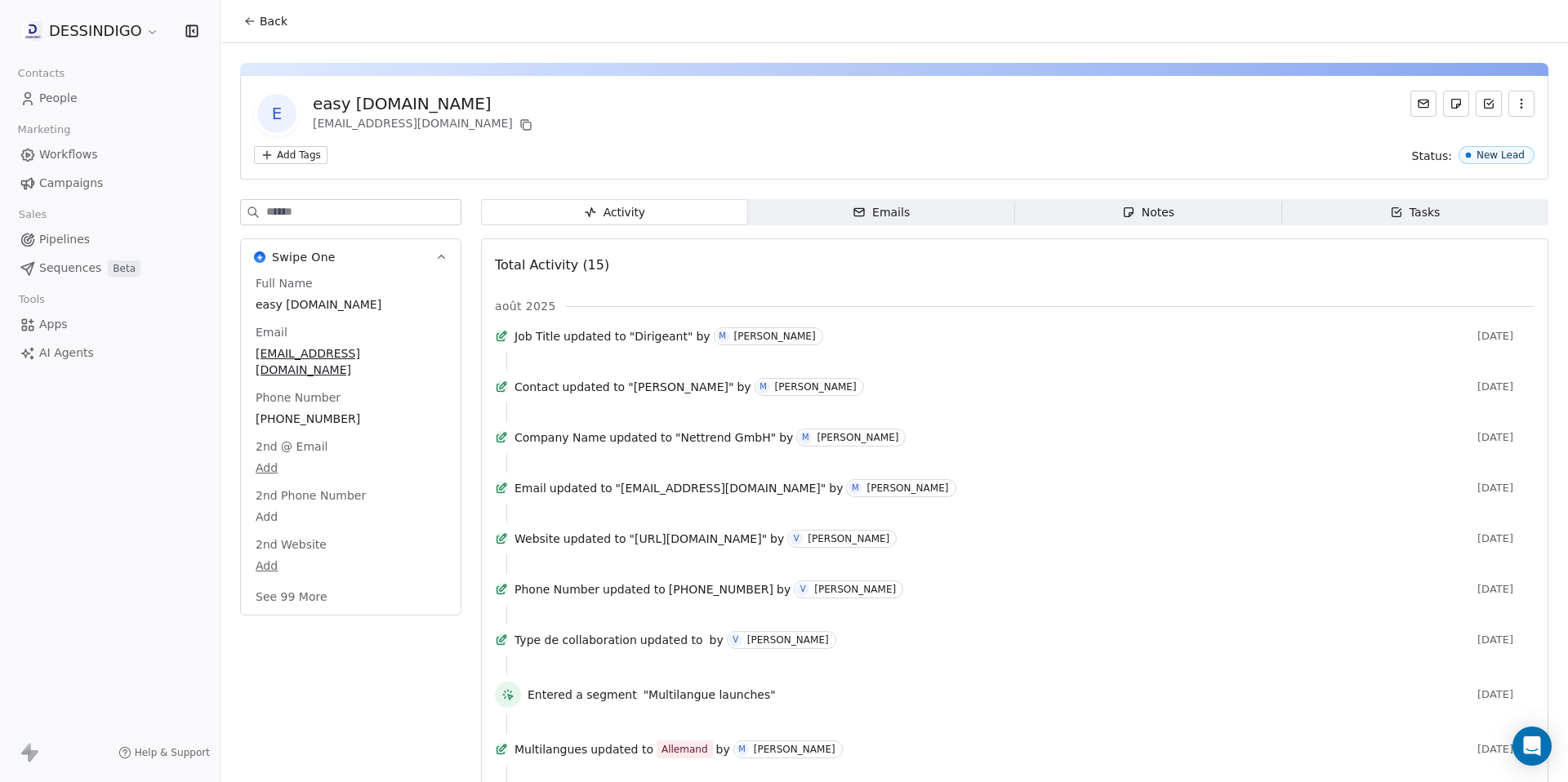
drag, startPoint x: 1087, startPoint y: 492, endPoint x: 1008, endPoint y: 488, distance: 79.1
click at [1087, 473] on div at bounding box center [1015, 463] width 1016 height 20
drag, startPoint x: 643, startPoint y: 147, endPoint x: 289, endPoint y: 110, distance: 355.9
click at [631, 146] on div "Add Tags Status: New Lead" at bounding box center [893, 156] width 1280 height 18
click at [59, 103] on span "People" at bounding box center [58, 98] width 38 height 17
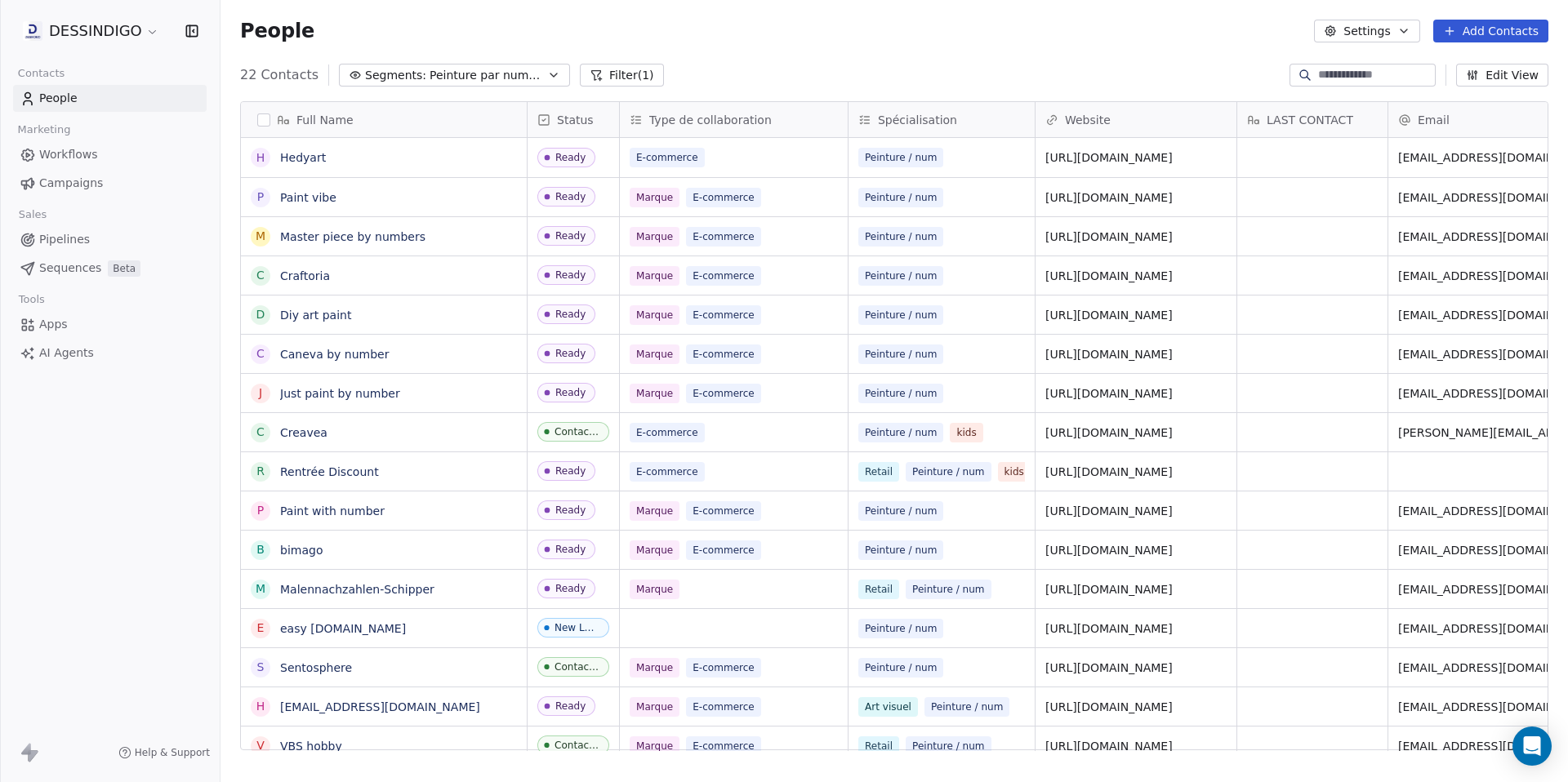
scroll to position [676, 1335]
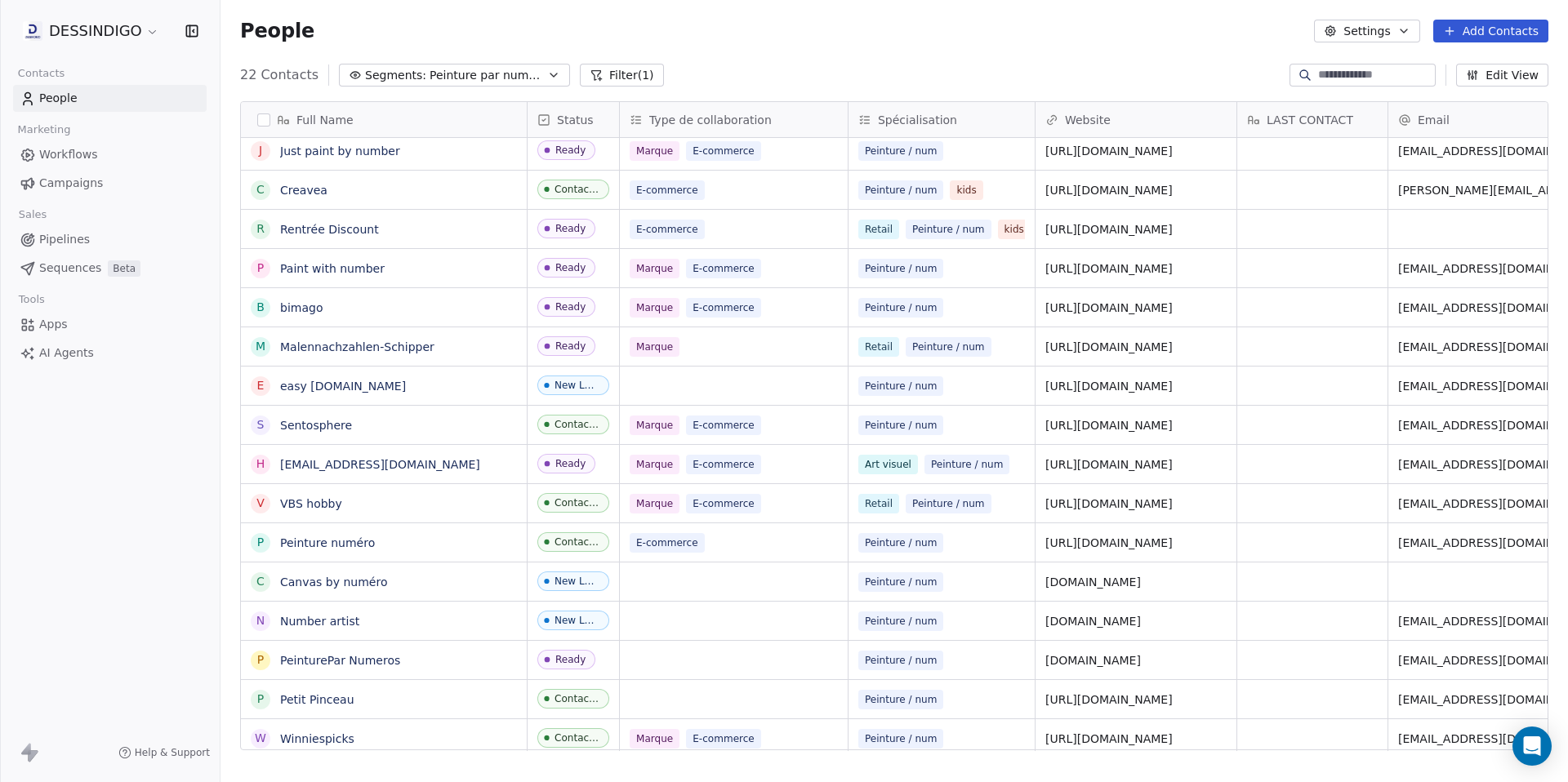
click at [143, 38] on html "DESSINDIGO Contacts People Marketing Workflows Campaigns Sales Pipelines Sequen…" at bounding box center [784, 391] width 1568 height 782
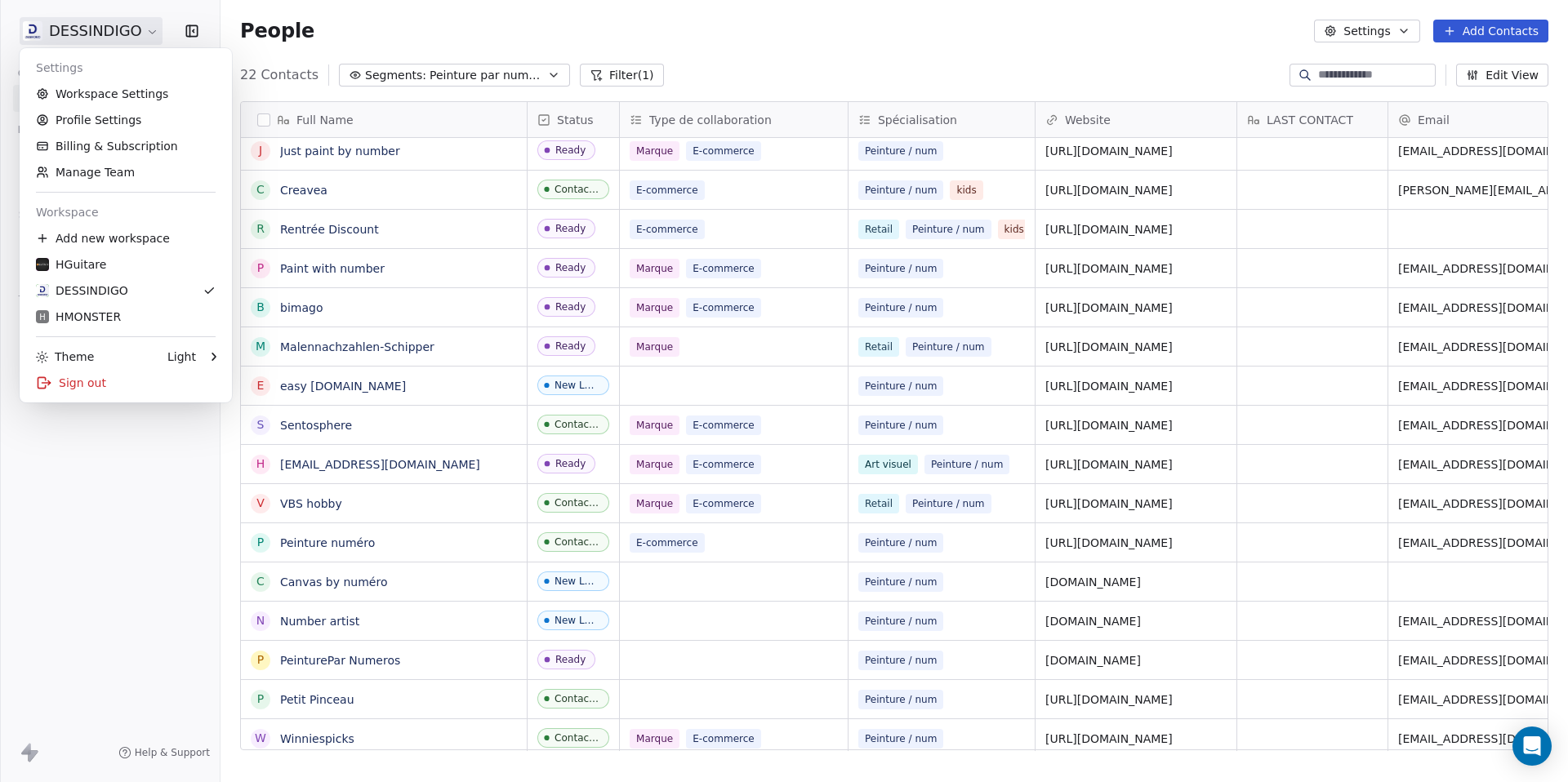
click at [779, 57] on html "DESSINDIGO Contacts People Marketing Workflows Campaigns Sales Pipelines Sequen…" at bounding box center [784, 391] width 1568 height 782
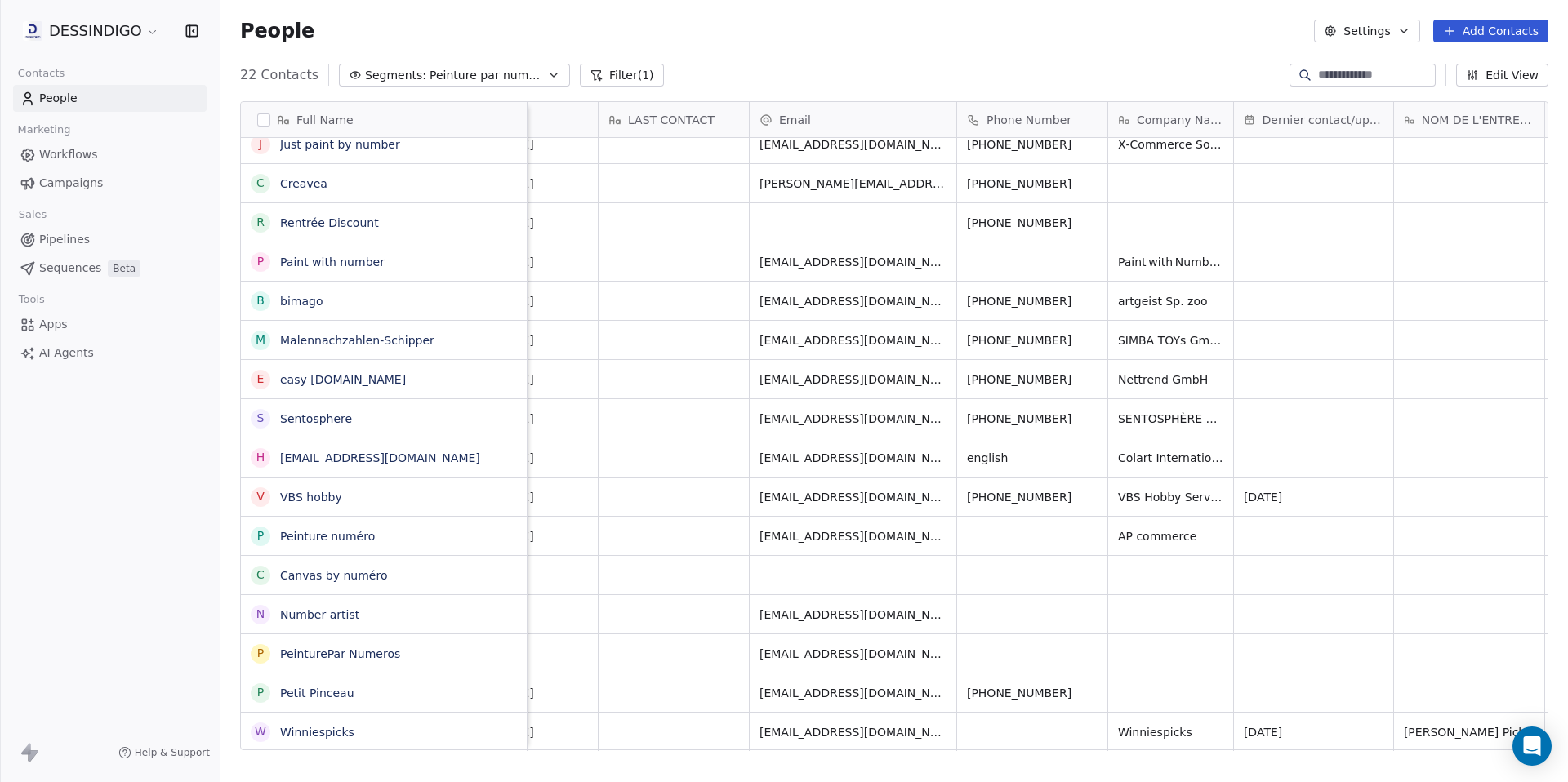
scroll to position [12, 653]
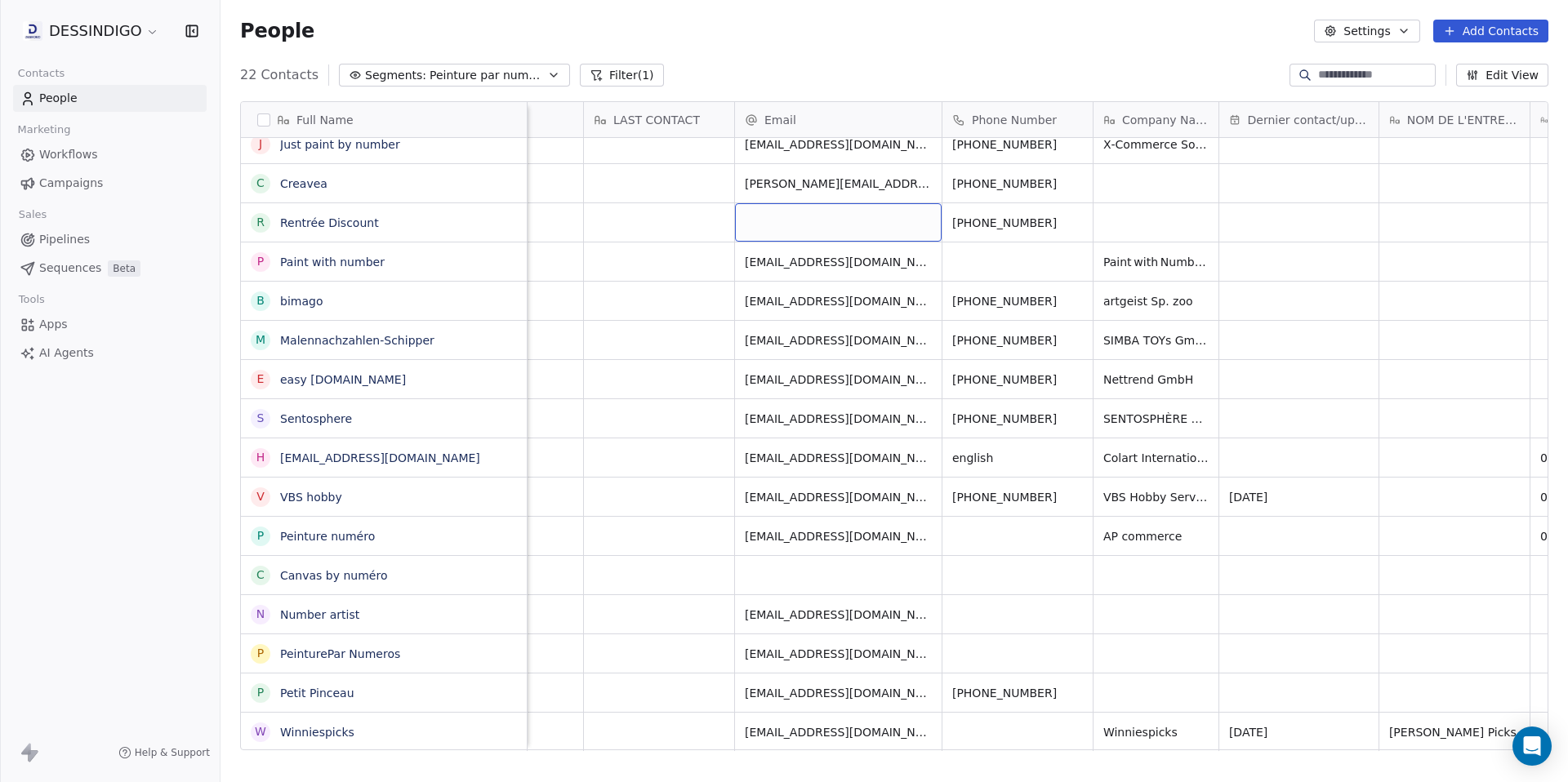
click at [824, 212] on div "grid" at bounding box center [838, 222] width 206 height 38
click at [1144, 215] on html "DESSINDIGO Contacts People Marketing Workflows Campaigns Sales Pipelines Sequen…" at bounding box center [784, 391] width 1568 height 782
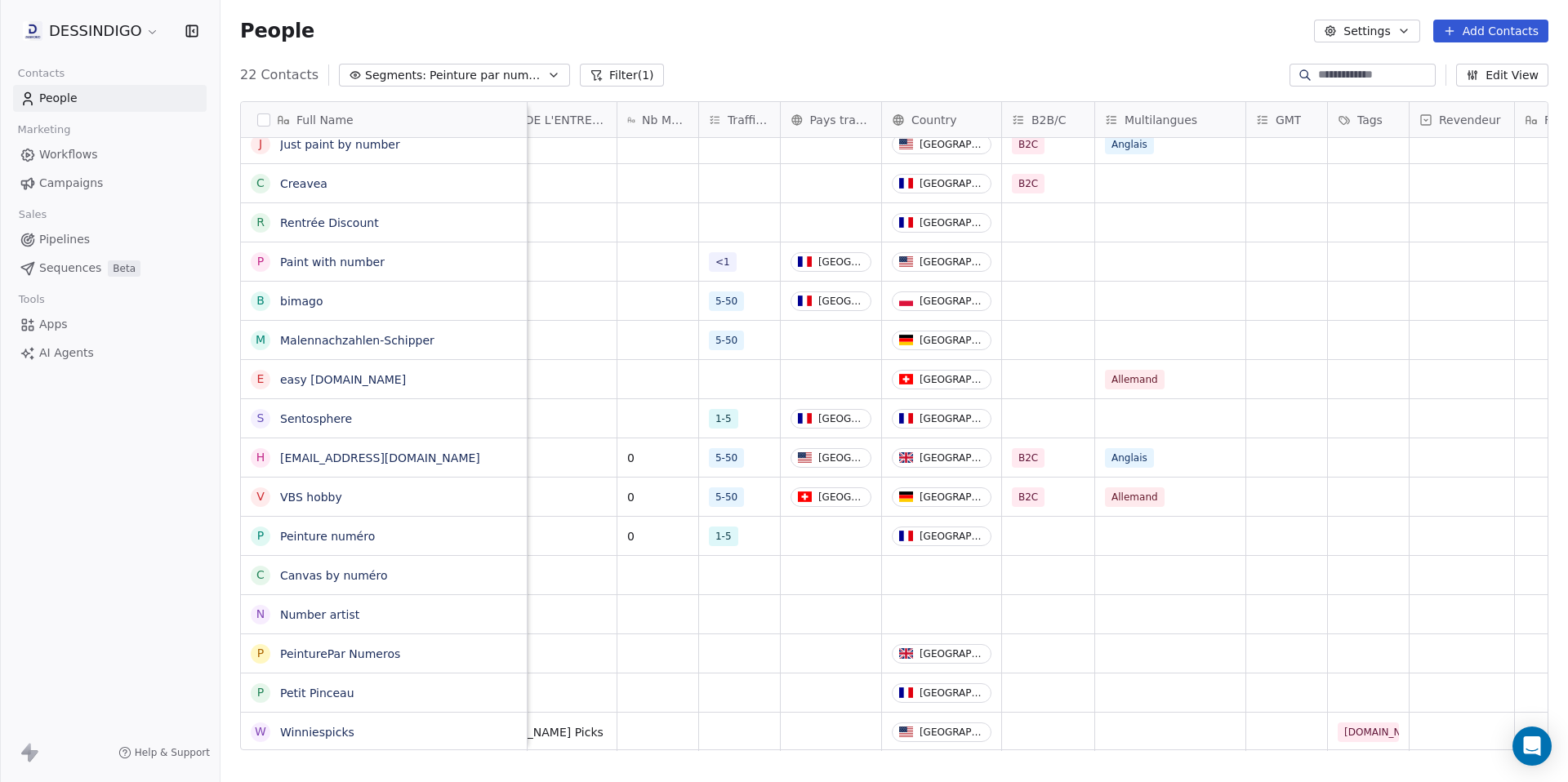
scroll to position [12, 1568]
click at [832, 213] on div "grid" at bounding box center [829, 222] width 101 height 38
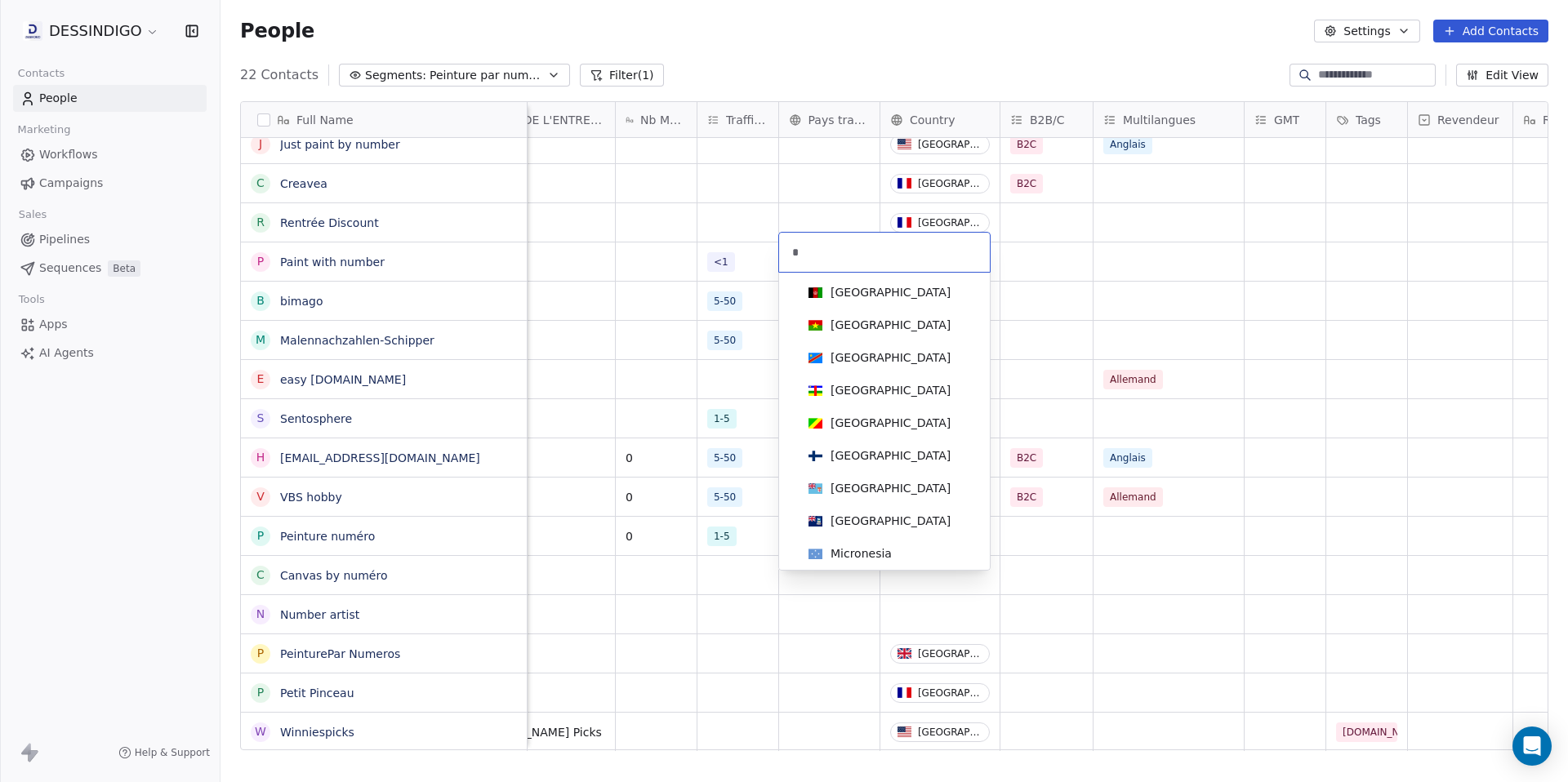
type input "**"
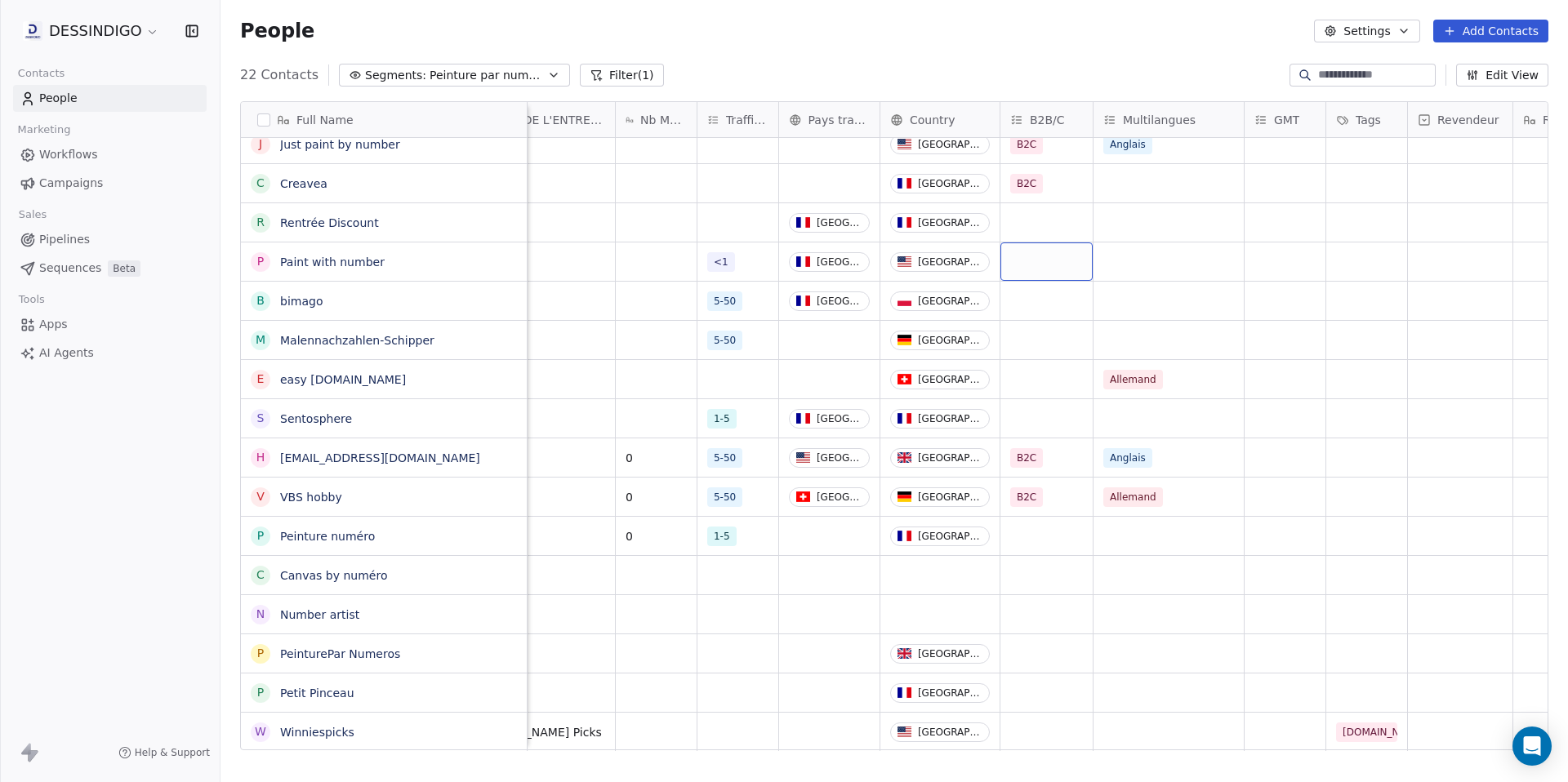
click at [1046, 243] on div "grid" at bounding box center [1046, 262] width 92 height 38
type input "*"
drag, startPoint x: 1035, startPoint y: 330, endPoint x: 1060, endPoint y: 314, distance: 29.7
click at [1035, 329] on button "Suggestions" at bounding box center [1030, 332] width 13 height 13
drag, startPoint x: 1282, startPoint y: 245, endPoint x: 1264, endPoint y: 247, distance: 18.1
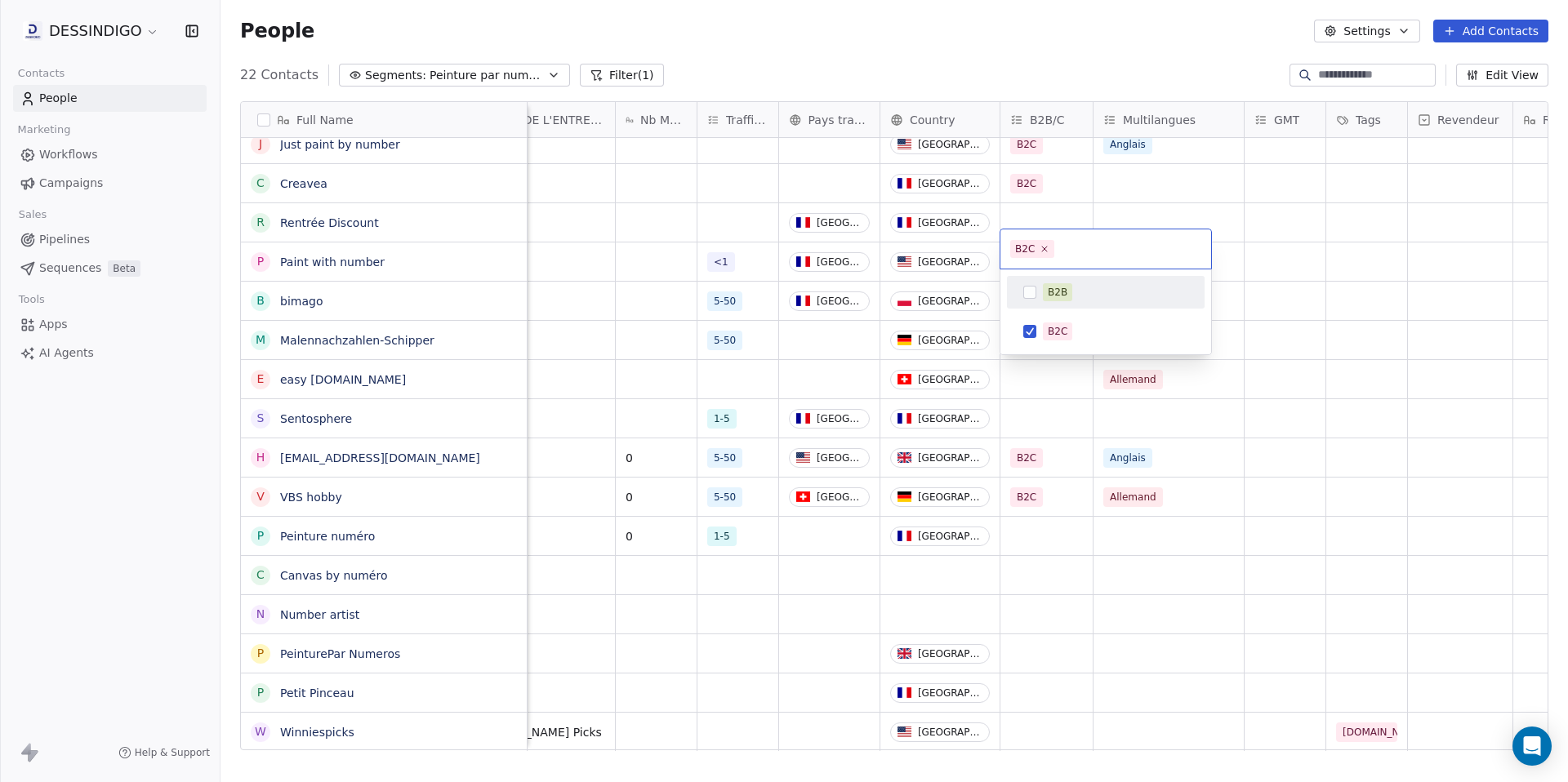
click at [1282, 245] on html "DESSINDIGO Contacts People Marketing Workflows Campaigns Sales Pipelines Sequen…" at bounding box center [784, 391] width 1568 height 782
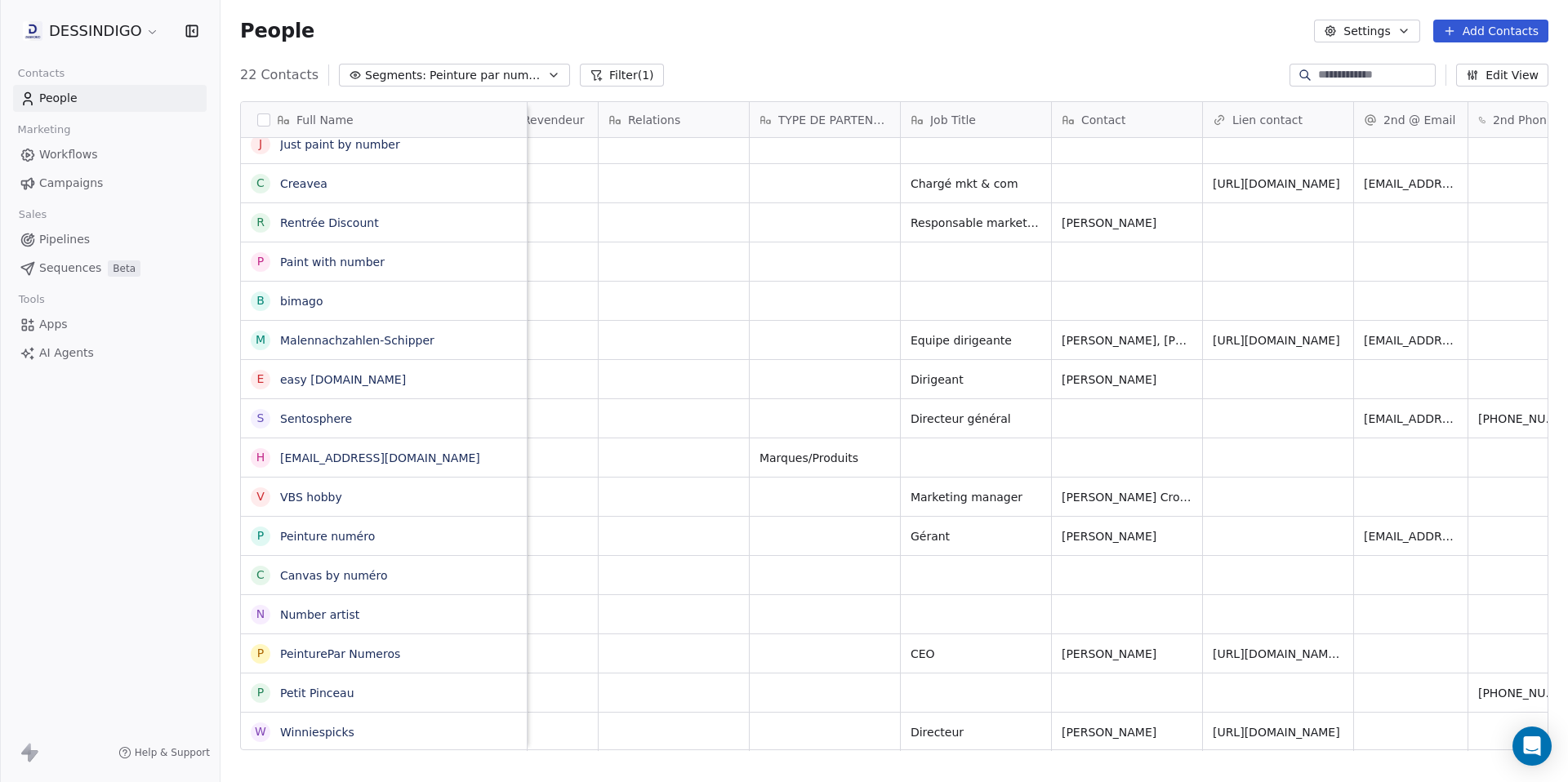
scroll to position [12, 2548]
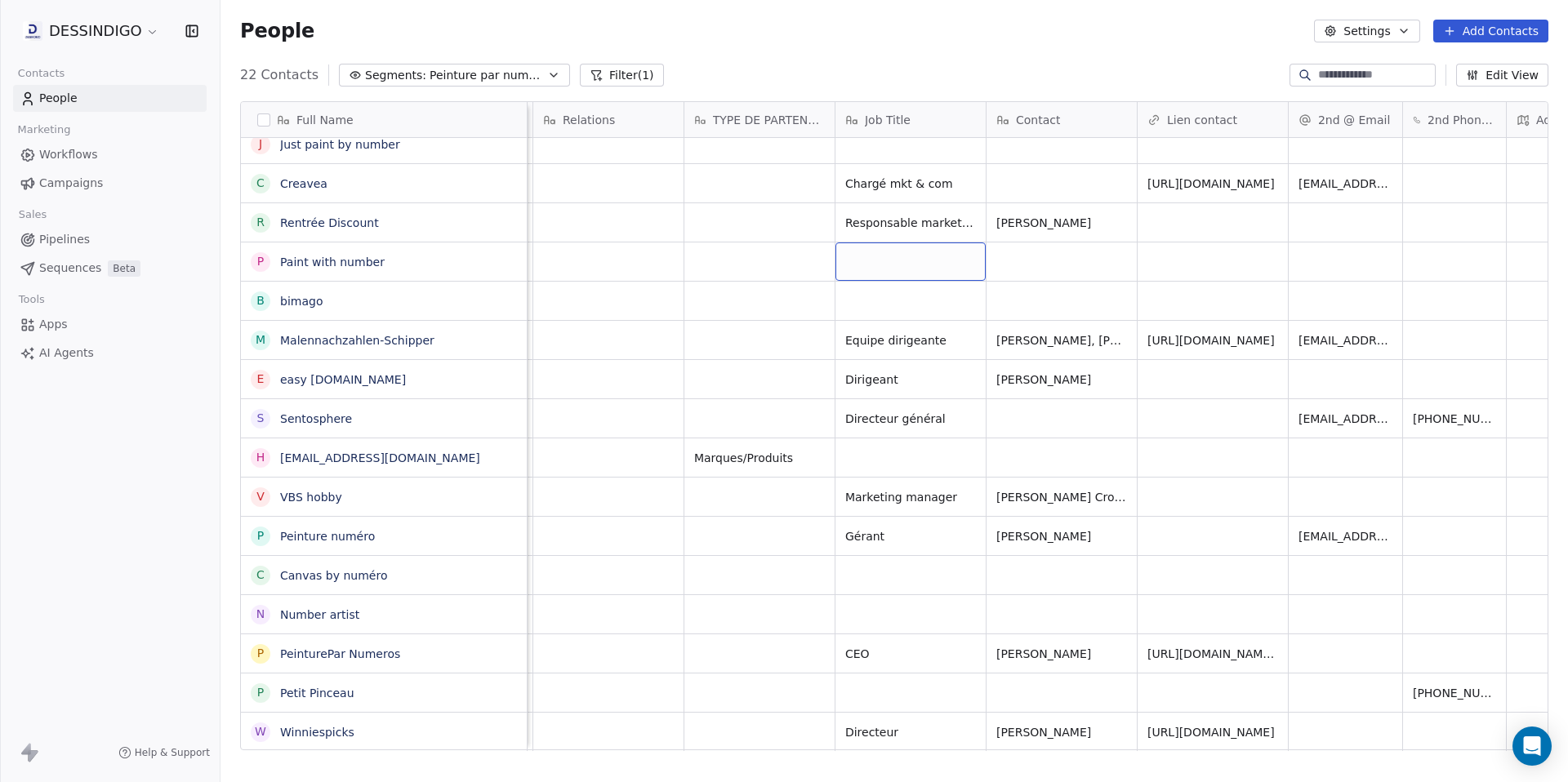
click at [892, 250] on div "grid" at bounding box center [910, 262] width 151 height 38
type textarea "**********"
click at [1046, 264] on html "DESSINDIGO Contacts People Marketing Workflows Campaigns Sales Pipelines Sequen…" at bounding box center [784, 391] width 1568 height 782
click at [923, 254] on span "Responsable marketing" at bounding box center [913, 262] width 134 height 17
drag, startPoint x: 931, startPoint y: 243, endPoint x: 836, endPoint y: 243, distance: 95.0
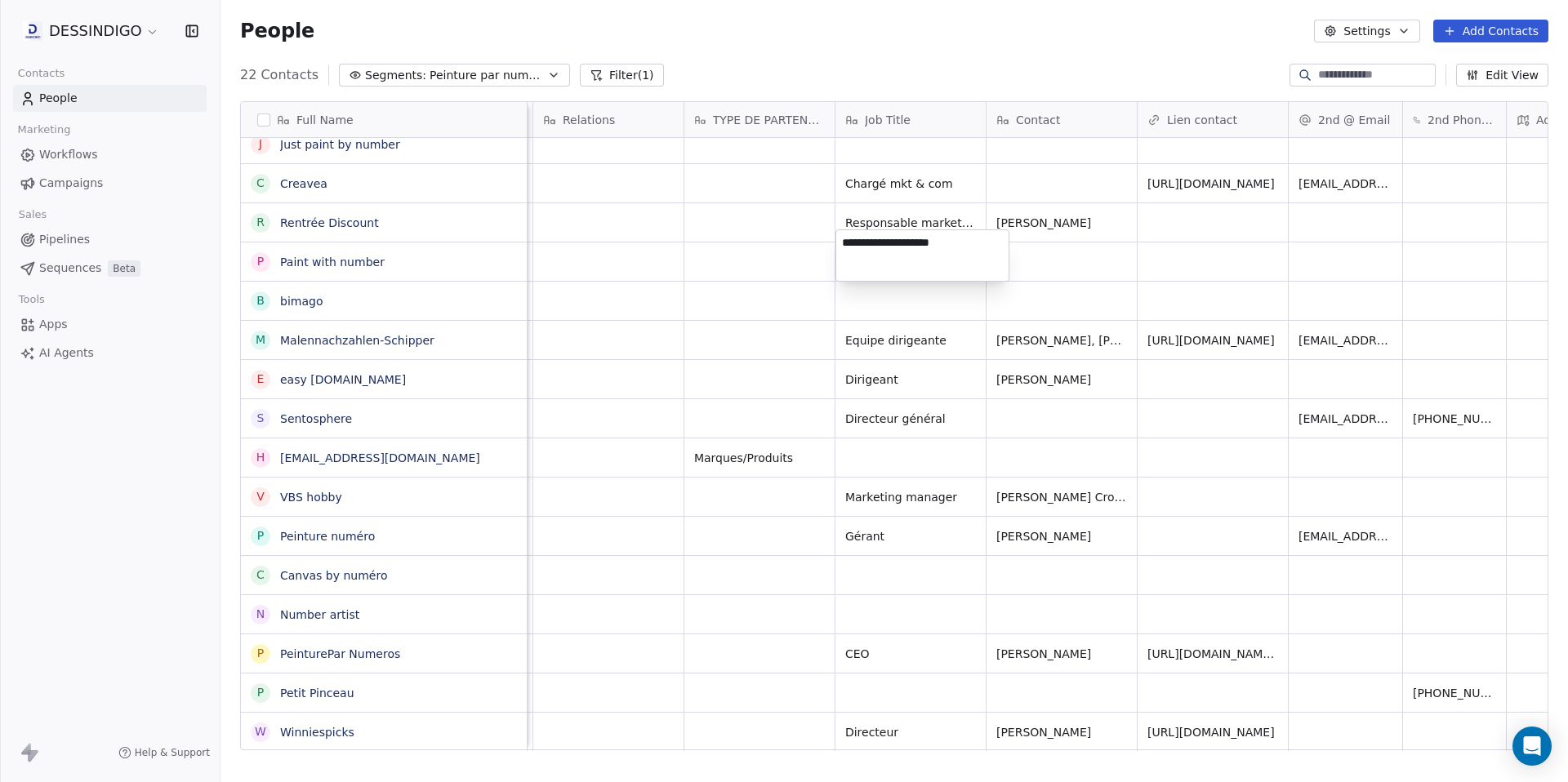
click at [836, 243] on textarea "**********" at bounding box center [922, 255] width 172 height 51
click at [1053, 262] on html "DESSINDIGO Contacts People Marketing Workflows Campaigns Sales Pipelines Sequen…" at bounding box center [784, 391] width 1568 height 782
click at [1173, 205] on div "grid" at bounding box center [1212, 222] width 151 height 38
click at [1174, 205] on div "grid" at bounding box center [1212, 222] width 151 height 38
type input "**********"
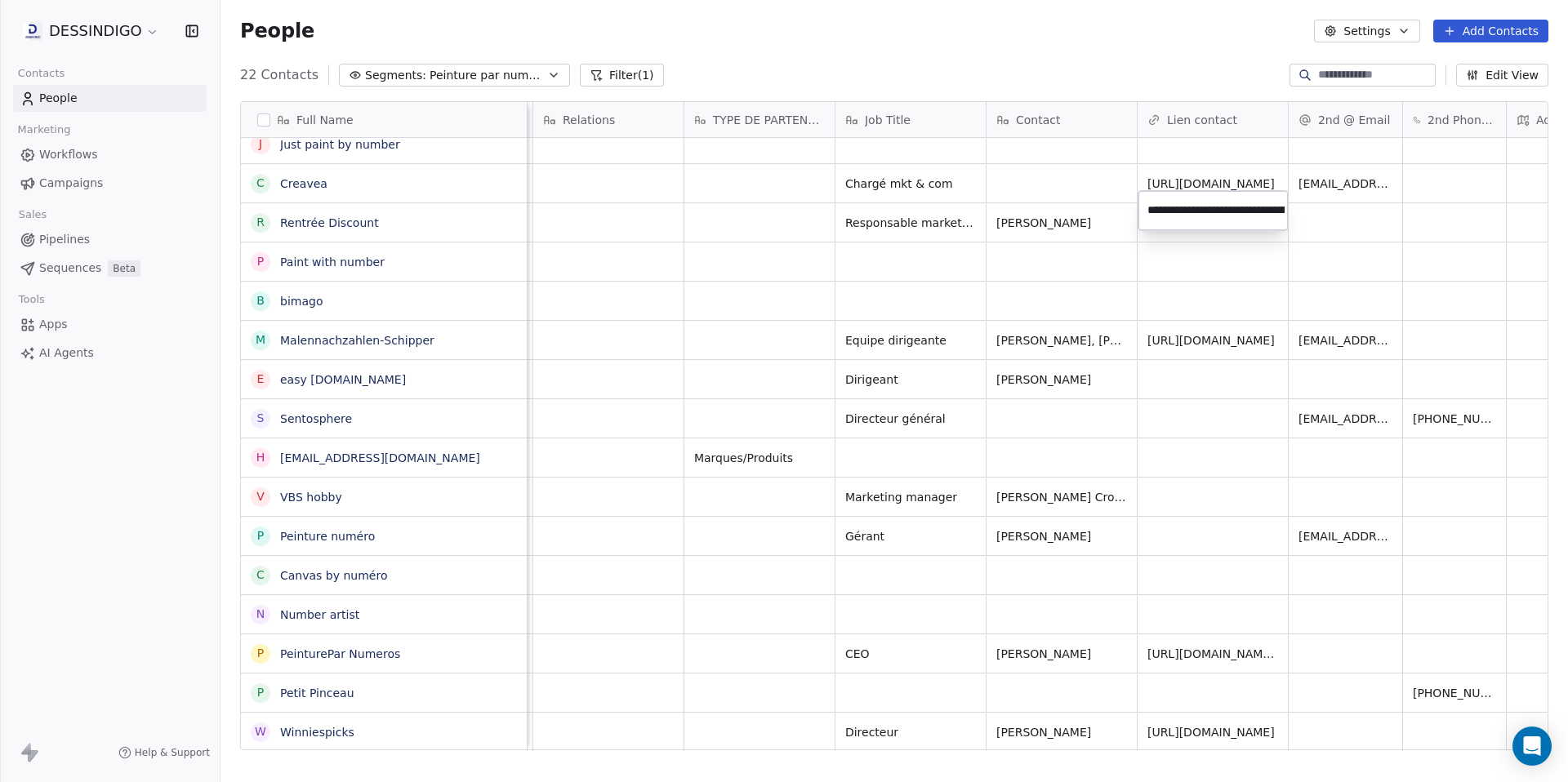
scroll to position [0, 154]
click at [1248, 290] on html "DESSINDIGO Contacts People Marketing Workflows Campaigns Sales Pipelines Sequen…" at bounding box center [784, 391] width 1568 height 782
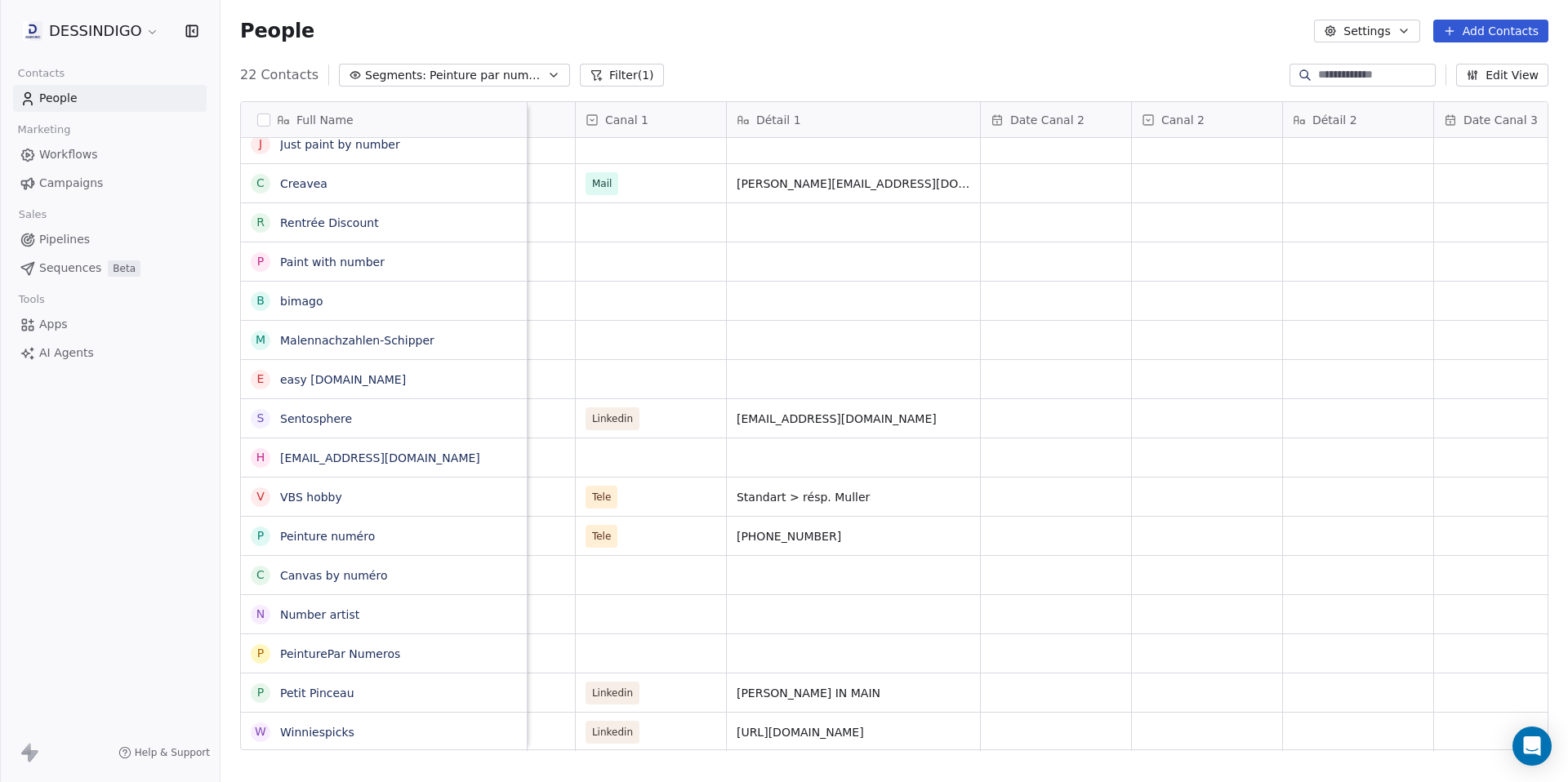
scroll to position [12, 4311]
click at [888, 173] on span "[PERSON_NAME][EMAIL_ADDRESS][DOMAIN_NAME]" at bounding box center [842, 187] width 202 height 32
drag, startPoint x: 888, startPoint y: 168, endPoint x: 733, endPoint y: 166, distance: 155.0
click at [733, 166] on textarea "**********" at bounding box center [853, 177] width 244 height 51
type textarea "********"
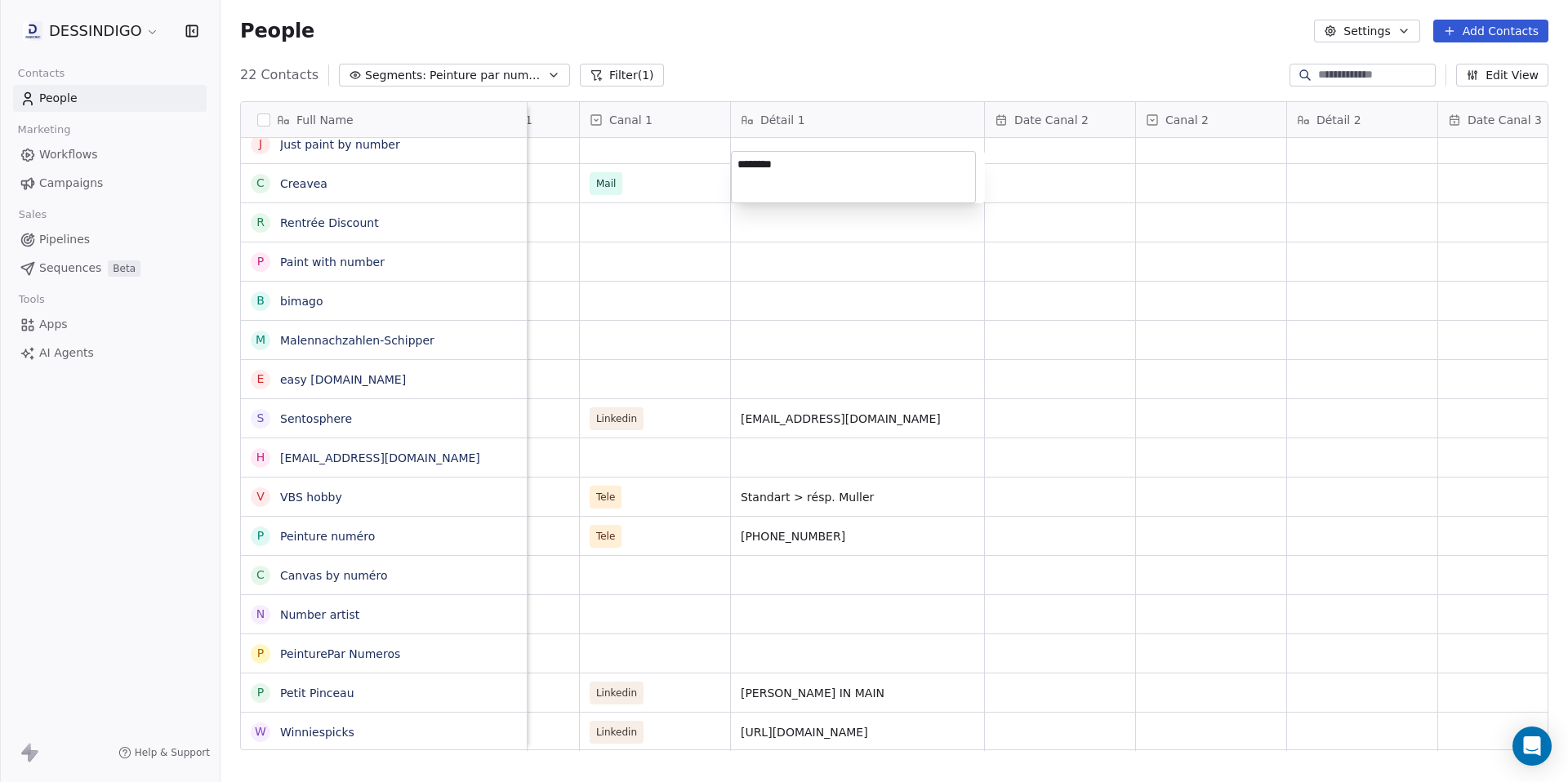
click at [855, 304] on html "DESSINDIGO Contacts People Marketing Workflows Campaigns Sales Pipelines Sequen…" at bounding box center [784, 391] width 1568 height 782
click at [631, 172] on span "Mail" at bounding box center [641, 183] width 100 height 22
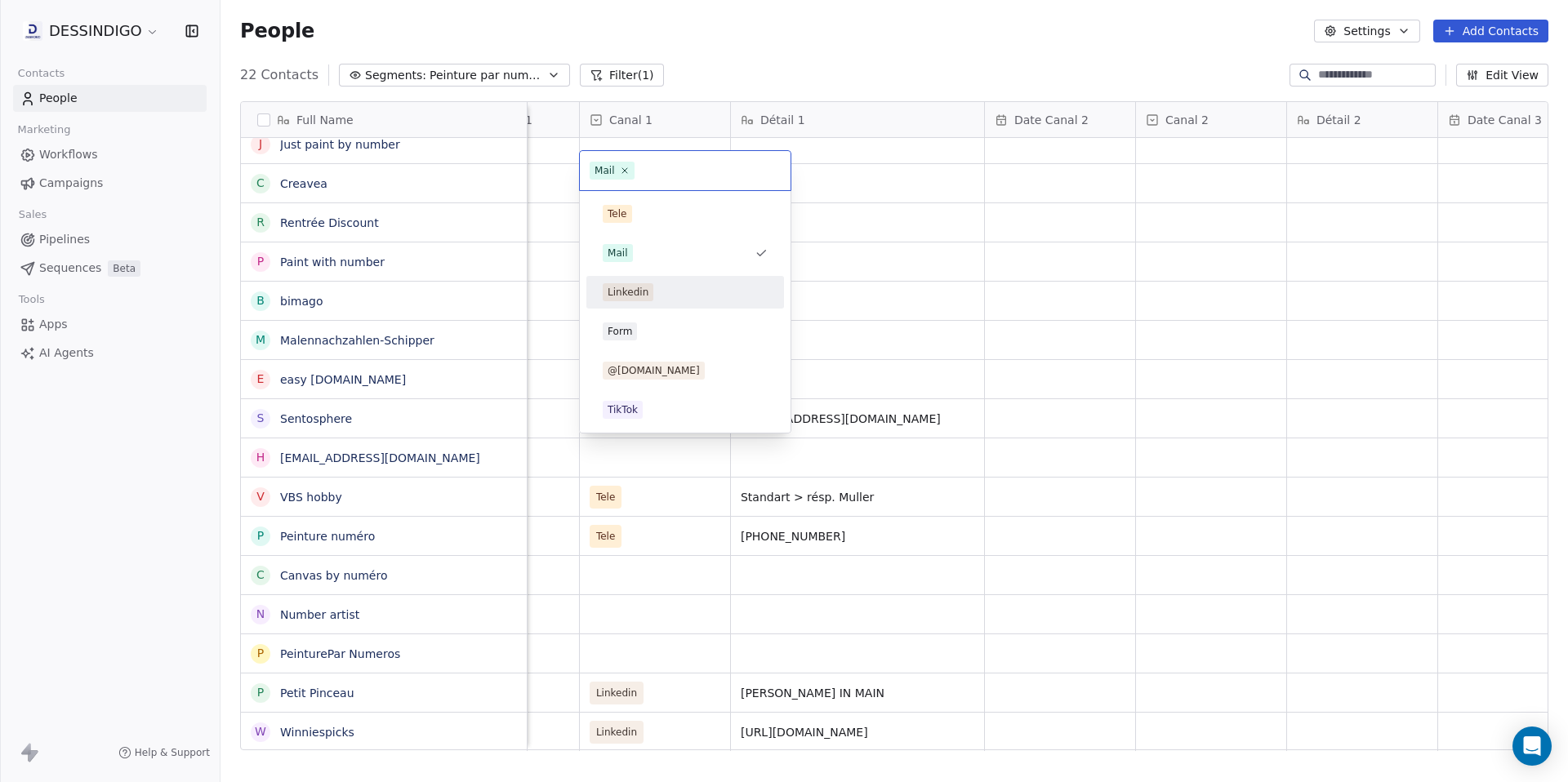
click at [646, 301] on div "Linkedin" at bounding box center [685, 292] width 185 height 26
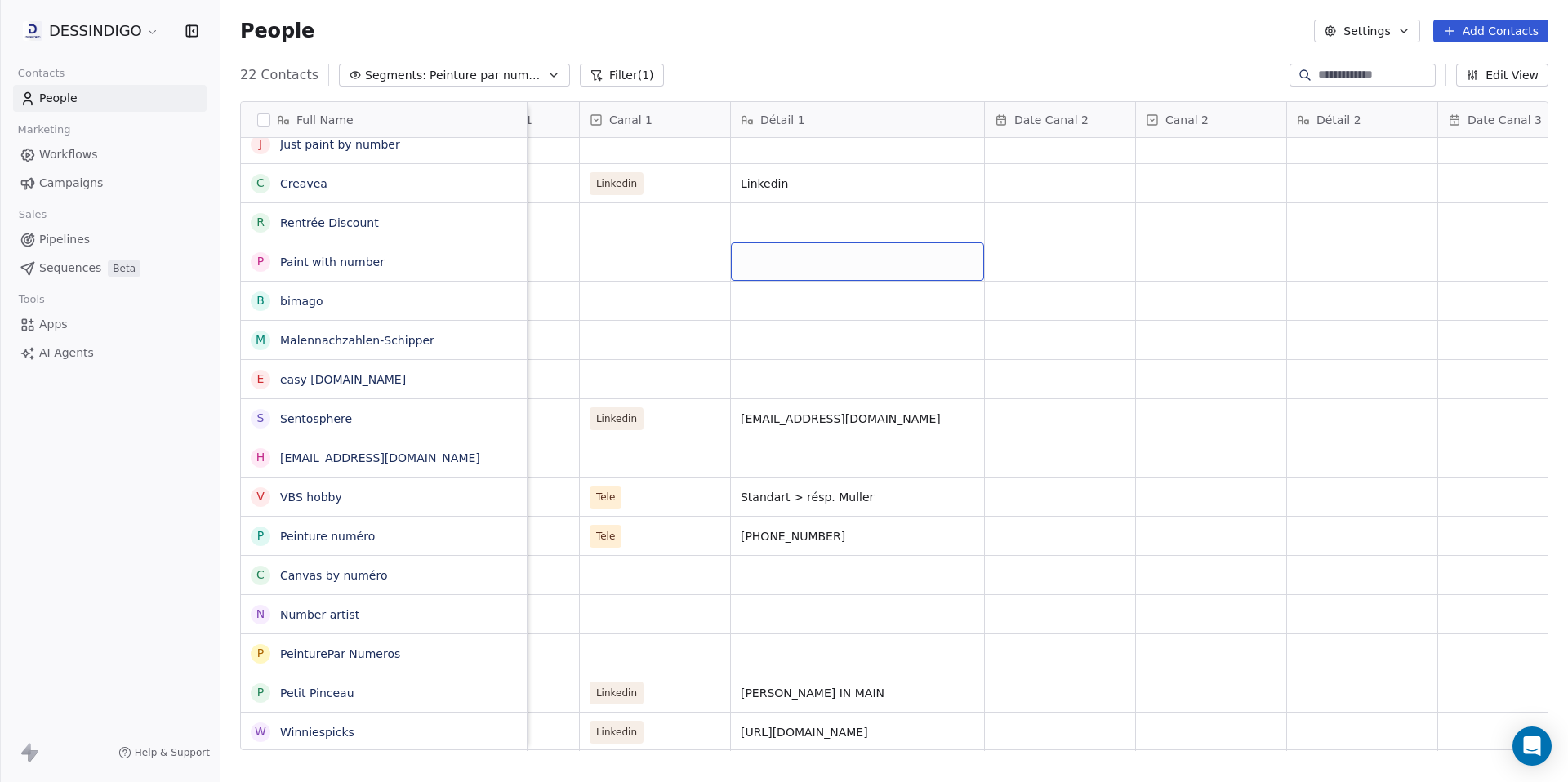
drag, startPoint x: 905, startPoint y: 268, endPoint x: 891, endPoint y: 256, distance: 18.4
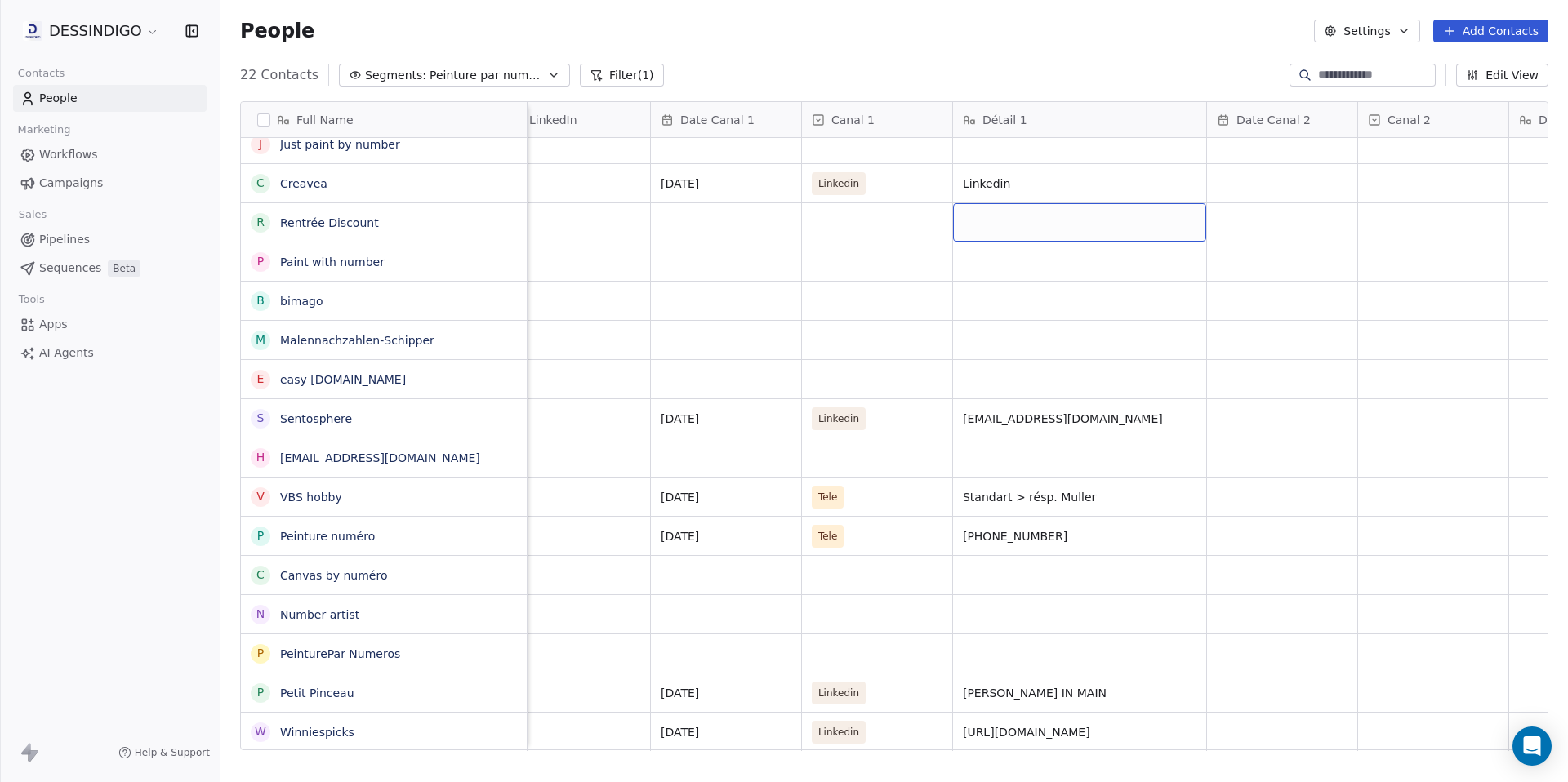
scroll to position [12, 4083]
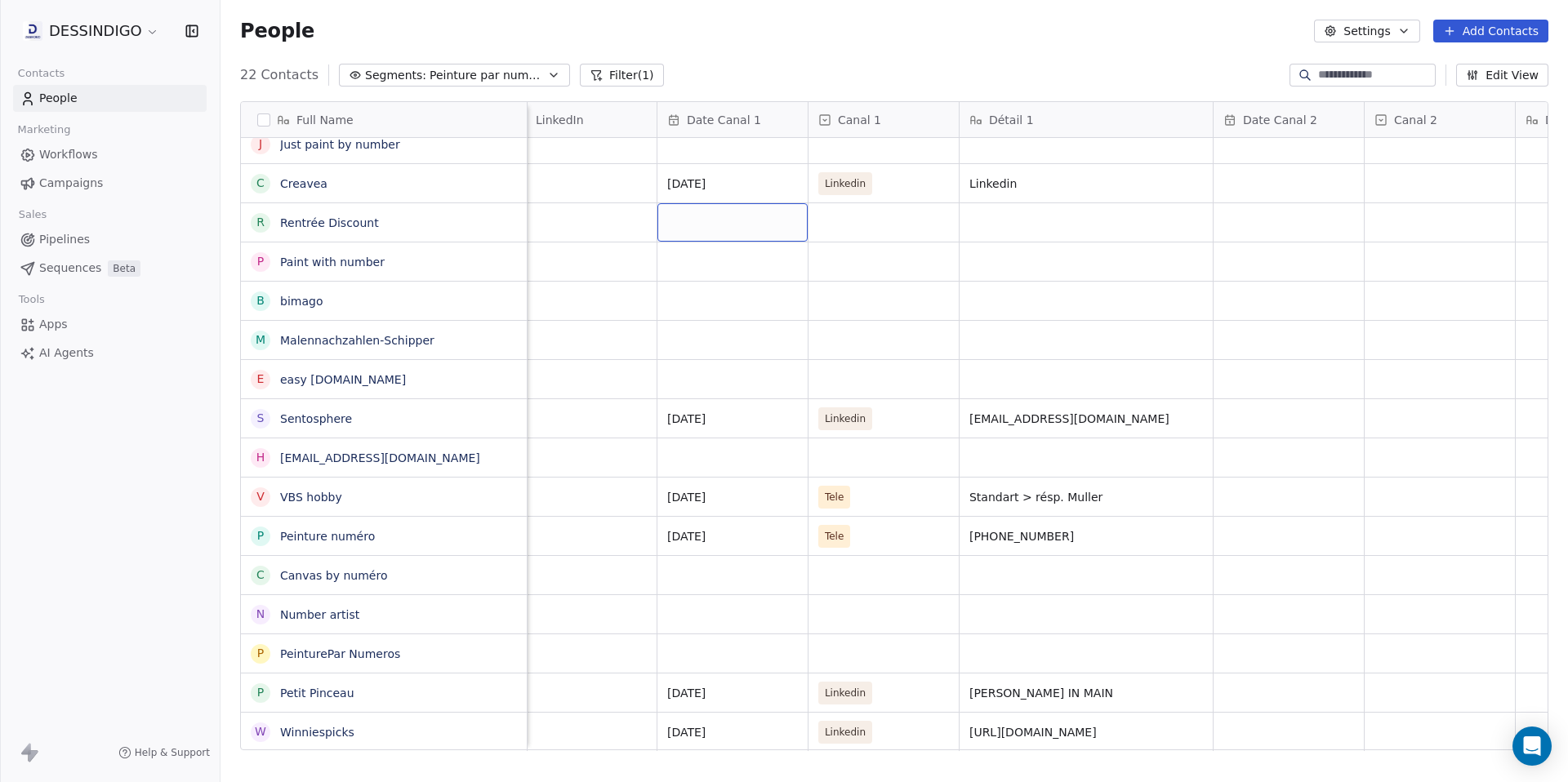
click at [726, 210] on div "grid" at bounding box center [732, 222] width 151 height 38
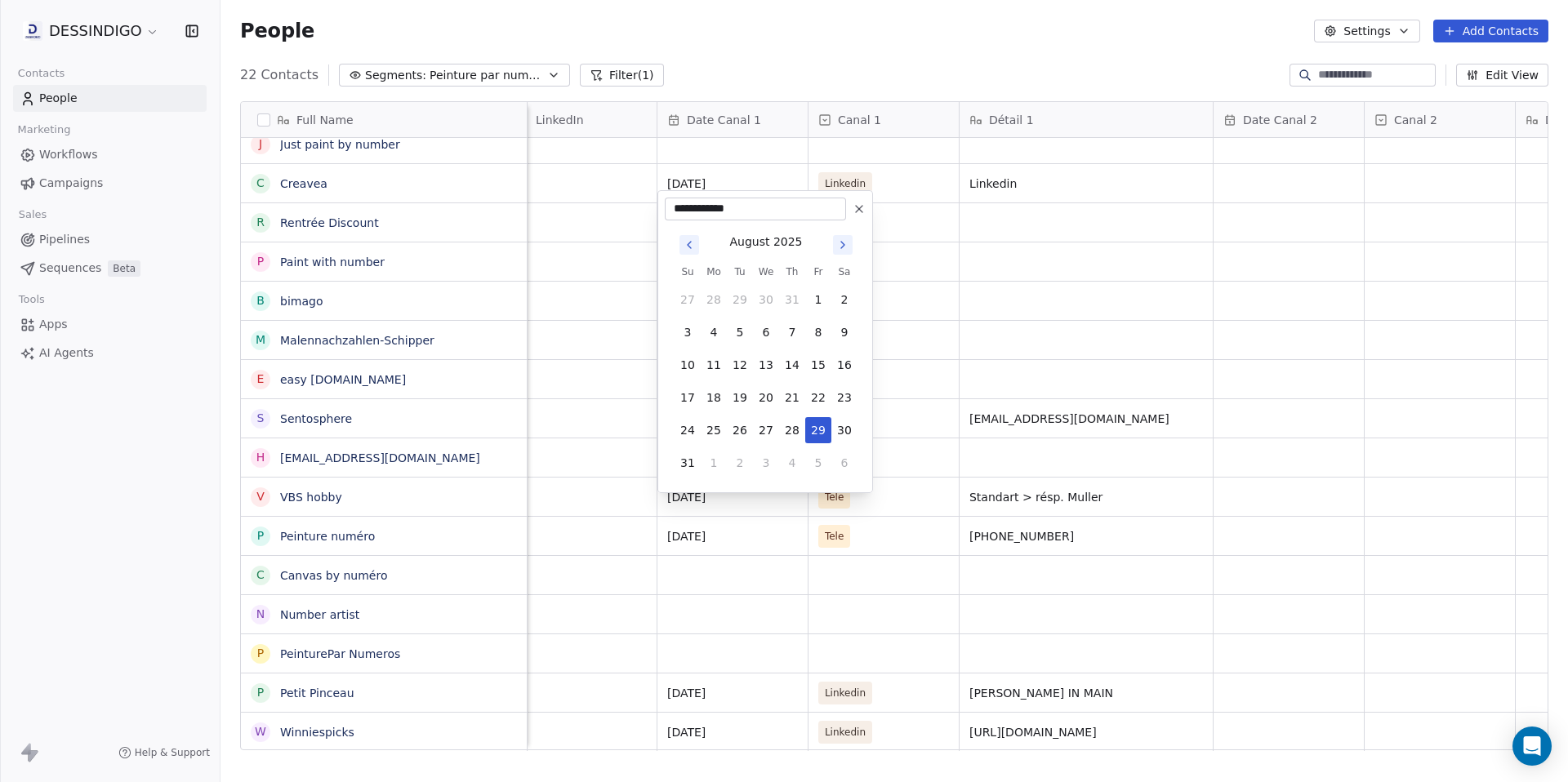
click at [819, 427] on button "29" at bounding box center [818, 430] width 26 height 26
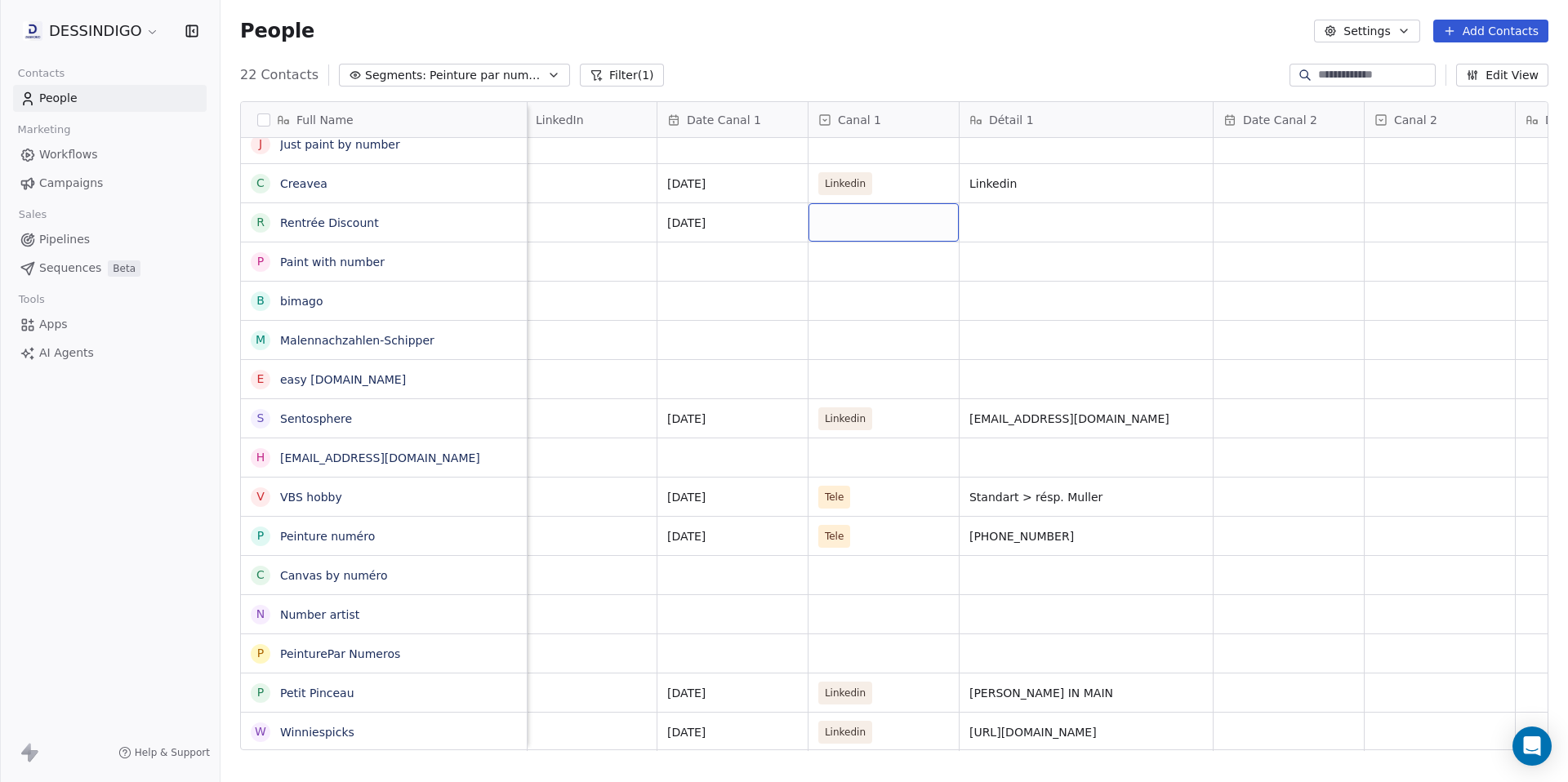
click at [889, 203] on div "grid" at bounding box center [883, 222] width 151 height 38
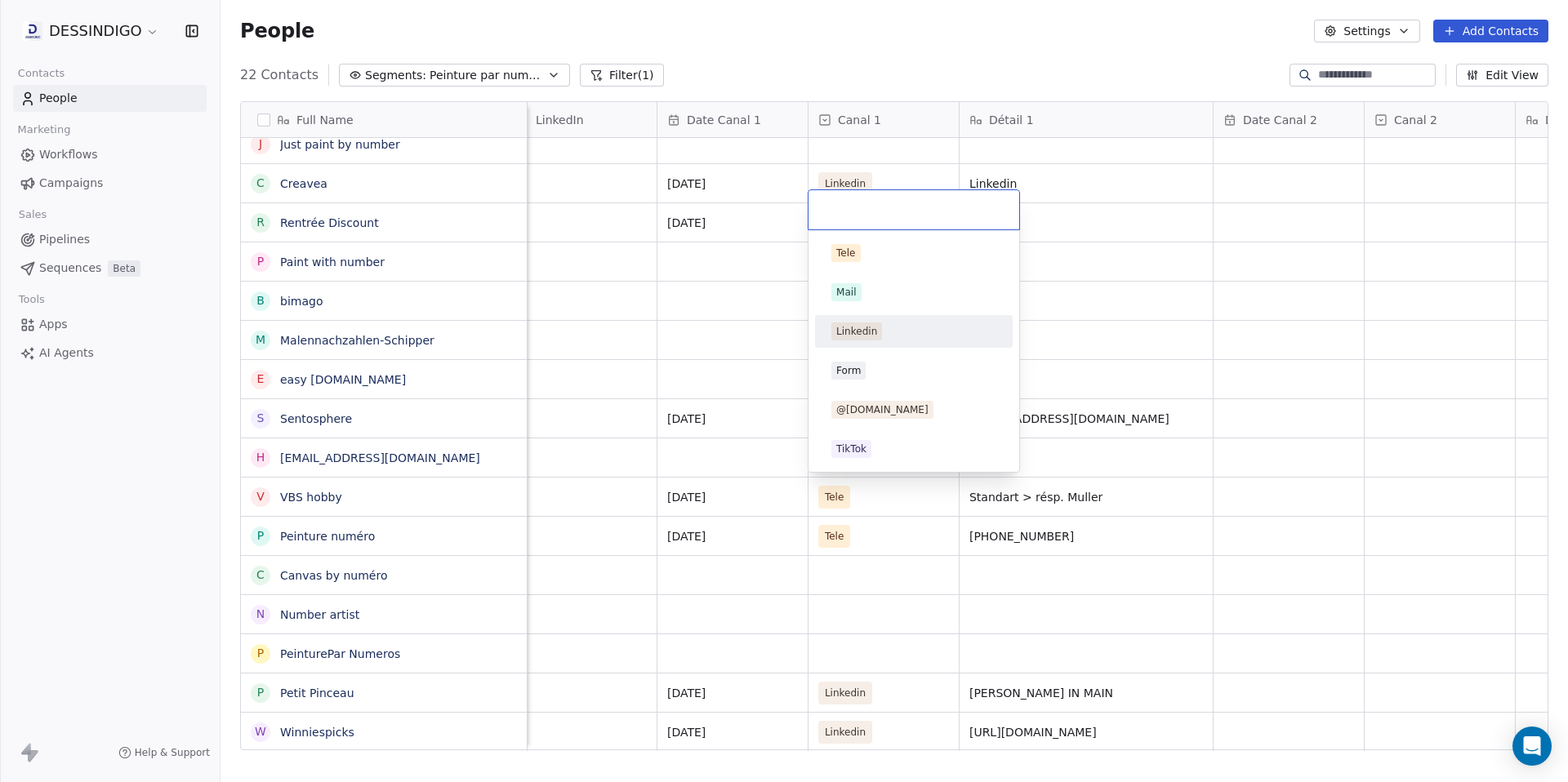
drag, startPoint x: 867, startPoint y: 331, endPoint x: 925, endPoint y: 255, distance: 95.6
click at [867, 331] on div "Linkedin" at bounding box center [856, 332] width 41 height 15
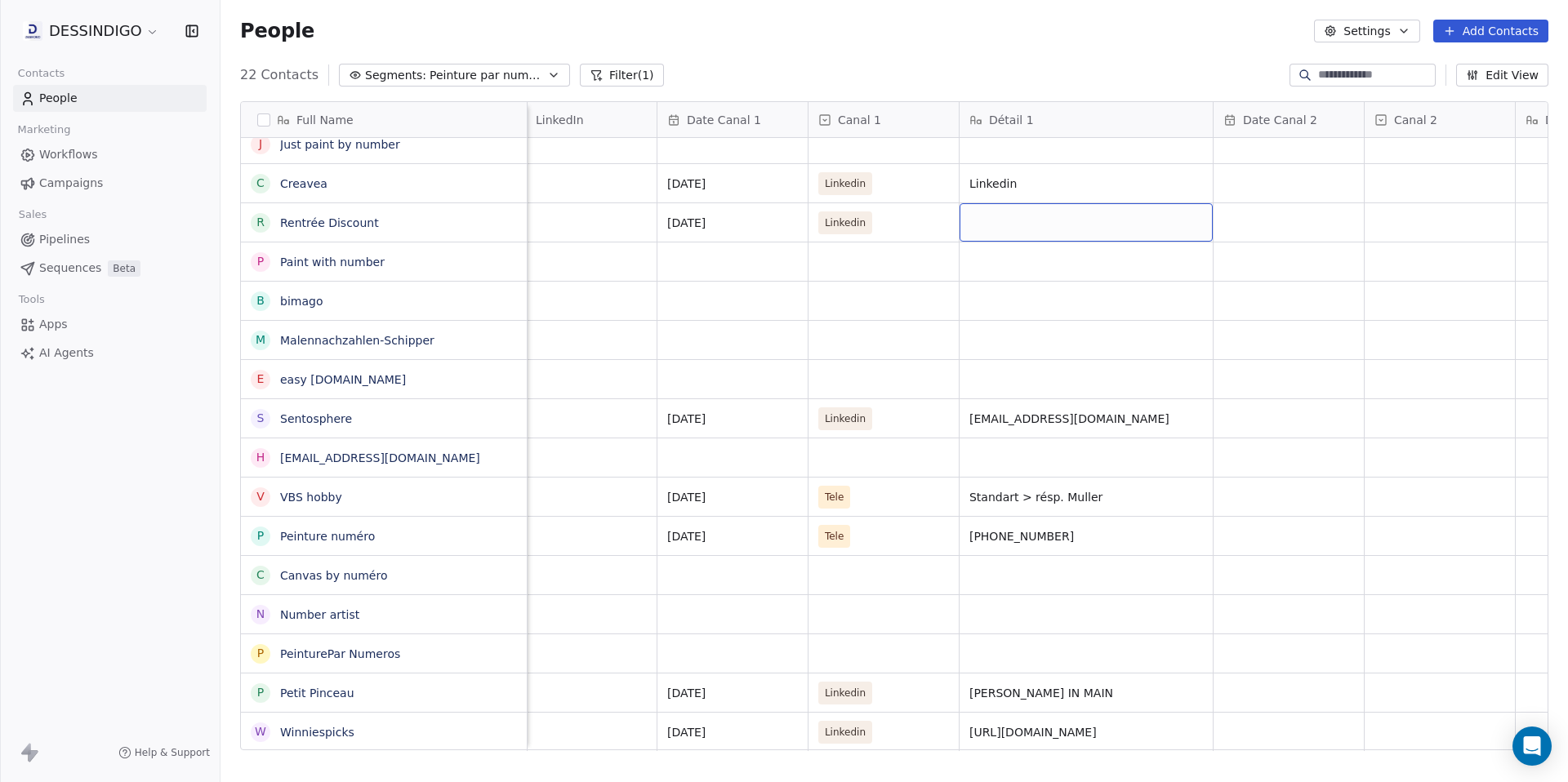
click at [1012, 215] on div "grid" at bounding box center [1086, 222] width 253 height 38
type textarea "**********"
click at [1046, 295] on html "DESSINDIGO Contacts People Marketing Workflows Campaigns Sales Pipelines Sequen…" at bounding box center [784, 391] width 1568 height 782
drag, startPoint x: 925, startPoint y: 155, endPoint x: 1043, endPoint y: 157, distance: 118.0
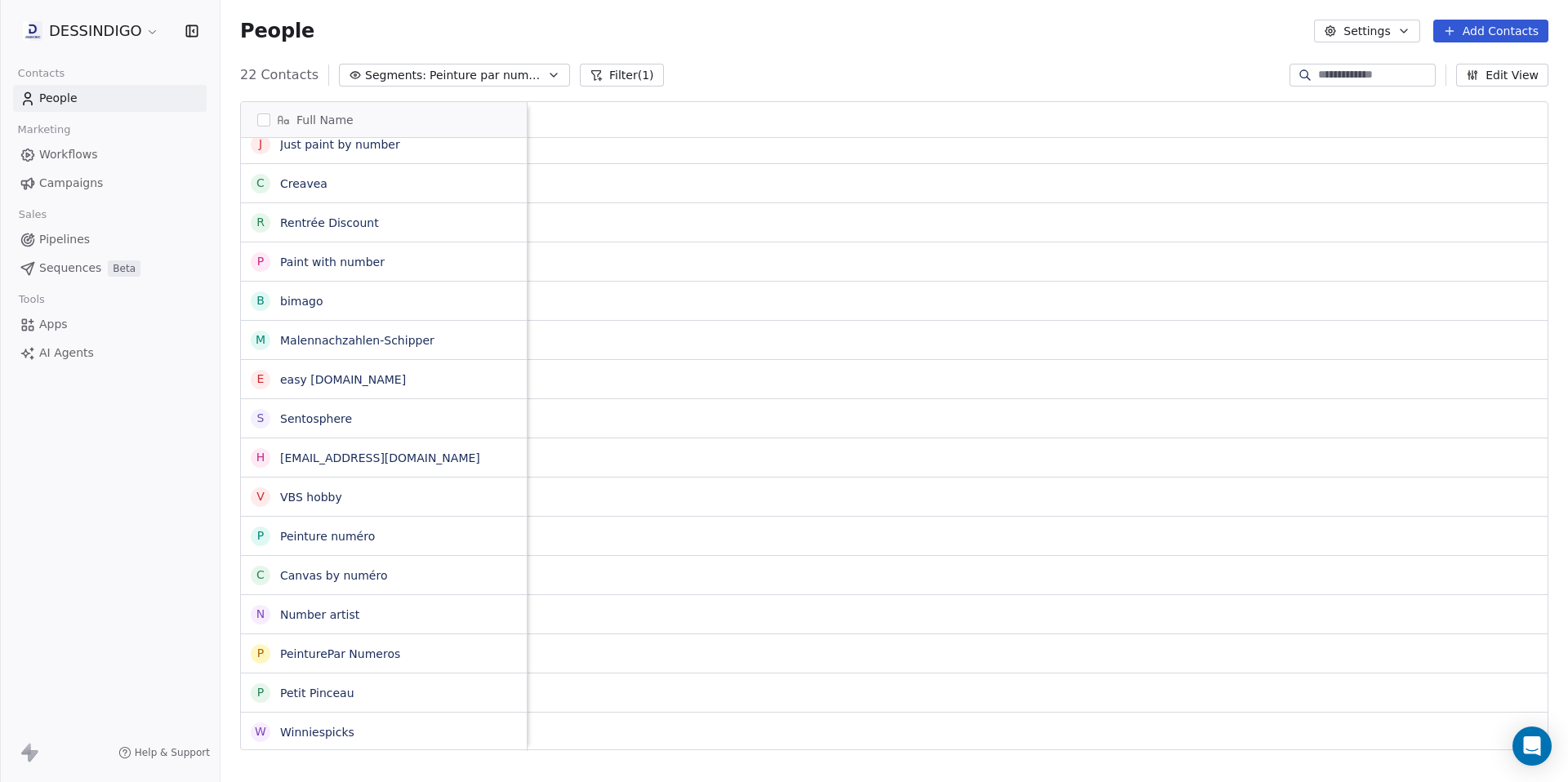
scroll to position [12, 0]
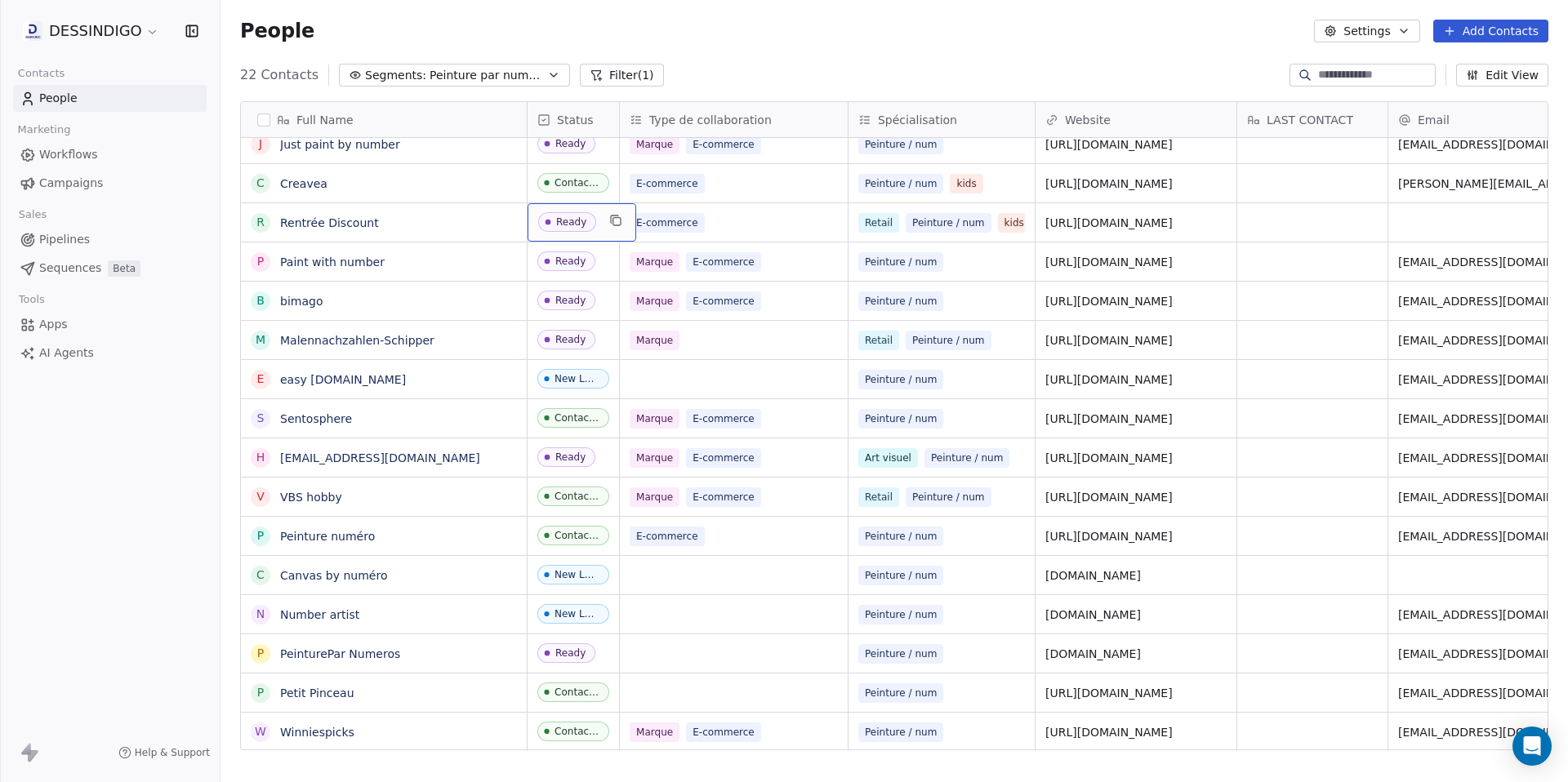
click at [568, 216] on div "Ready" at bounding box center [571, 222] width 30 height 12
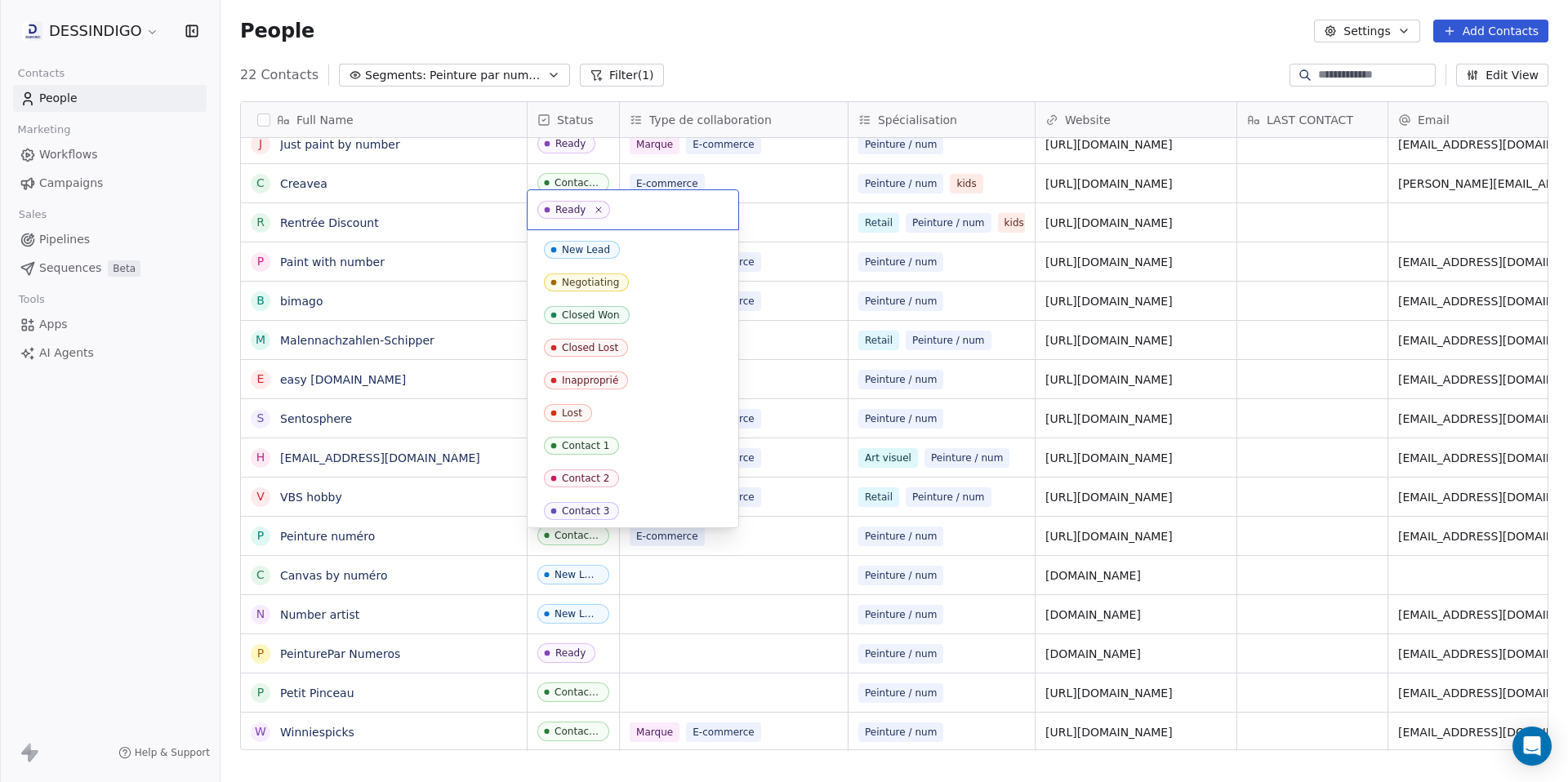
scroll to position [166, 0]
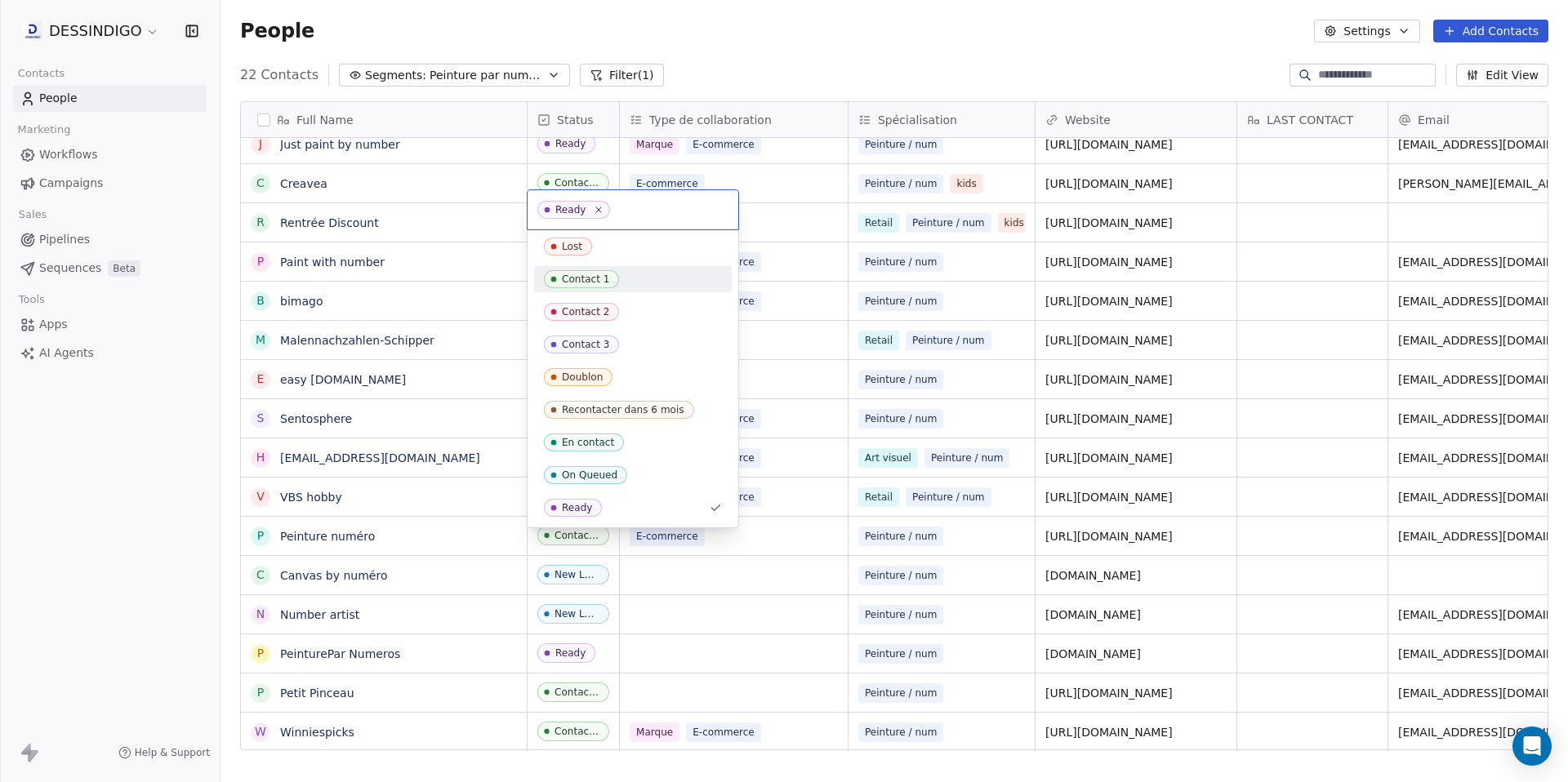
click at [579, 284] on div "Contact 1" at bounding box center [585, 280] width 47 height 12
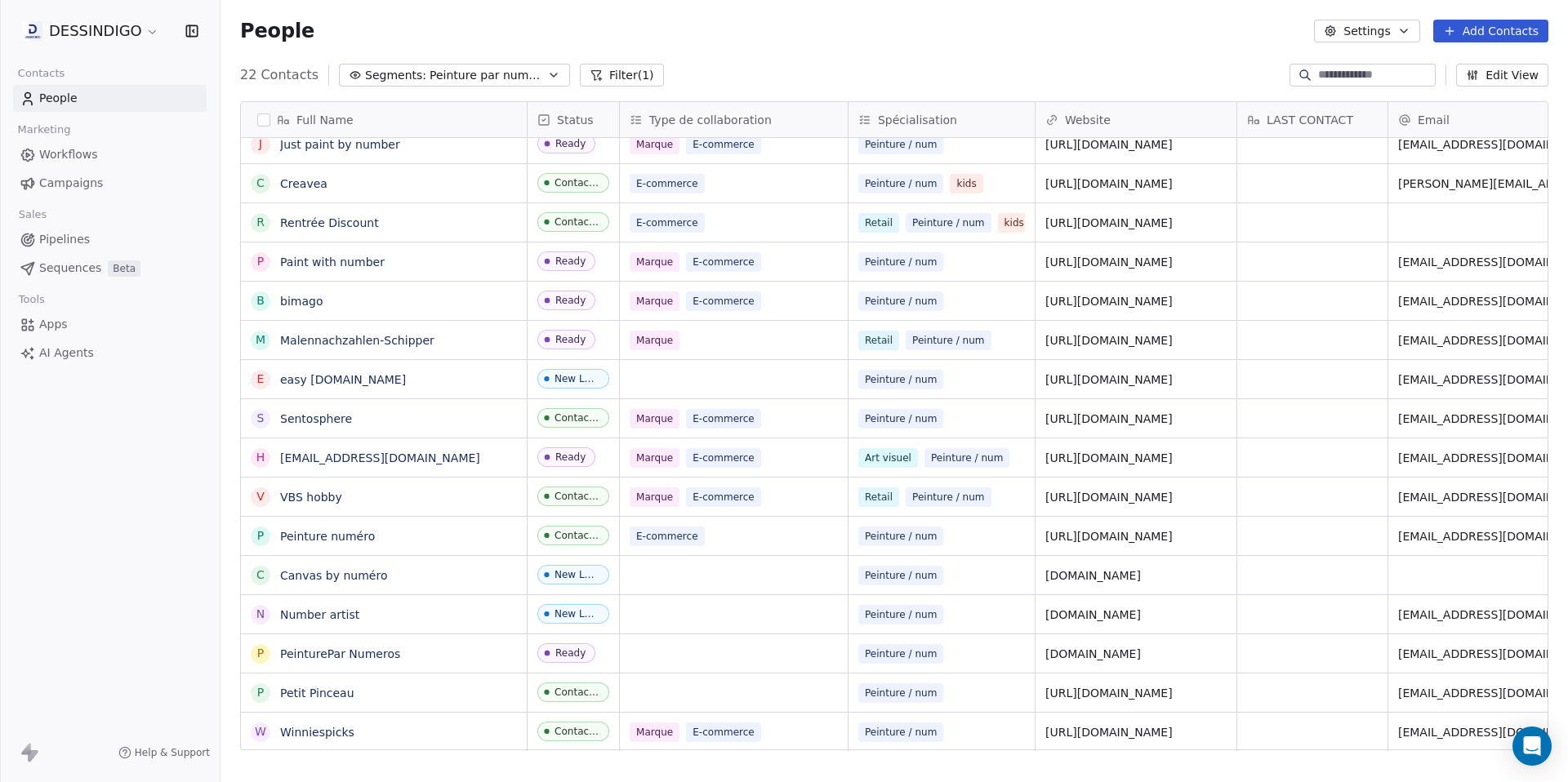
click at [656, 22] on div "People Settings Add Contacts" at bounding box center [894, 31] width 1308 height 22
drag, startPoint x: 1197, startPoint y: 51, endPoint x: 1301, endPoint y: 81, distance: 108.2
click at [1198, 51] on div "People Settings Add Contacts" at bounding box center [894, 31] width 1348 height 62
click at [1303, 73] on div at bounding box center [1304, 75] width 26 height 17
paste input "**********"
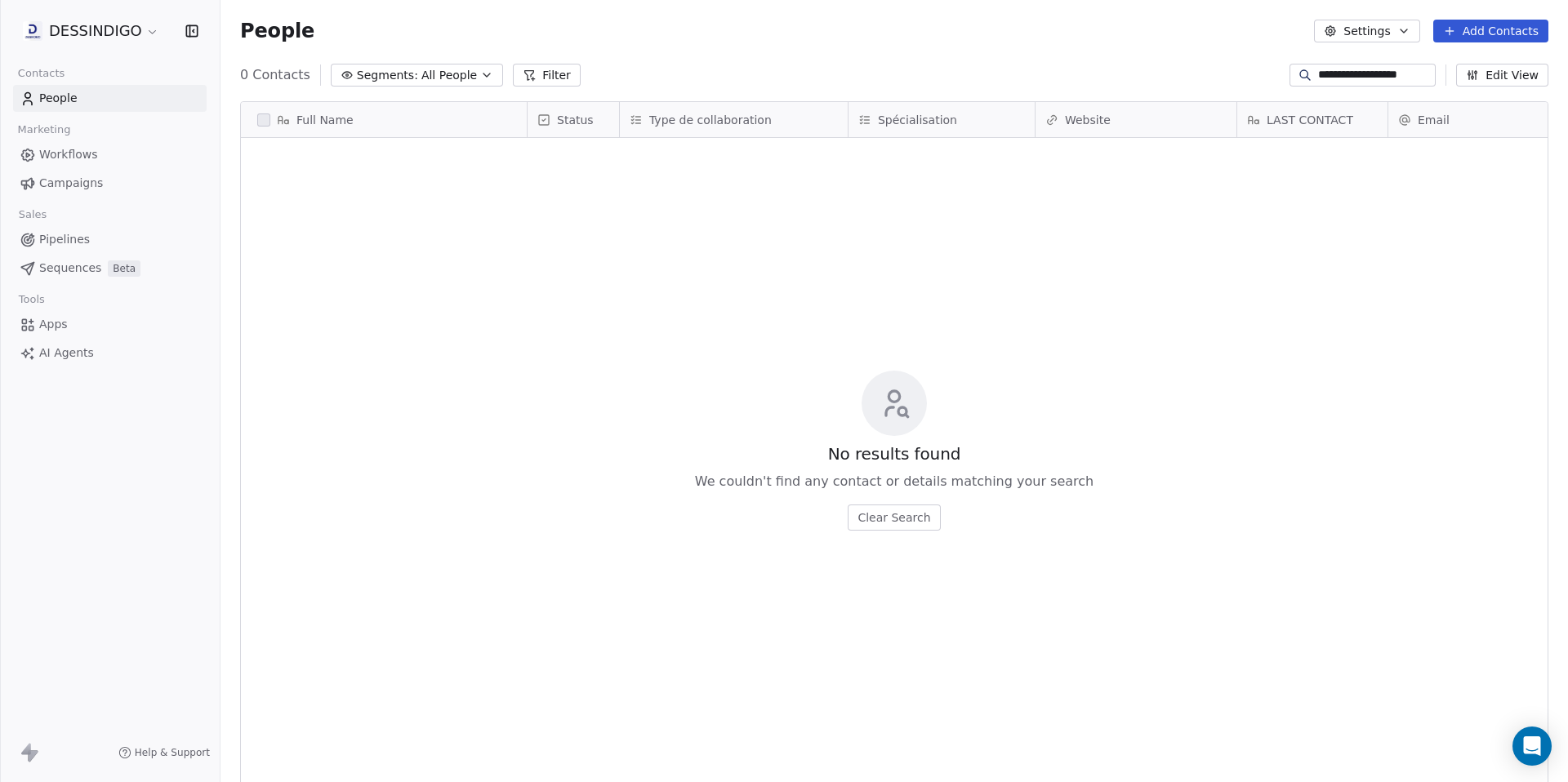
scroll to position [676, 1335]
drag, startPoint x: 1394, startPoint y: 77, endPoint x: 1428, endPoint y: 78, distance: 34.0
click at [1428, 77] on input "**********" at bounding box center [1374, 75] width 114 height 17
drag, startPoint x: 1339, startPoint y: 76, endPoint x: 1279, endPoint y: 76, distance: 60.0
click at [1289, 76] on div "**********" at bounding box center [1363, 75] width 146 height 22
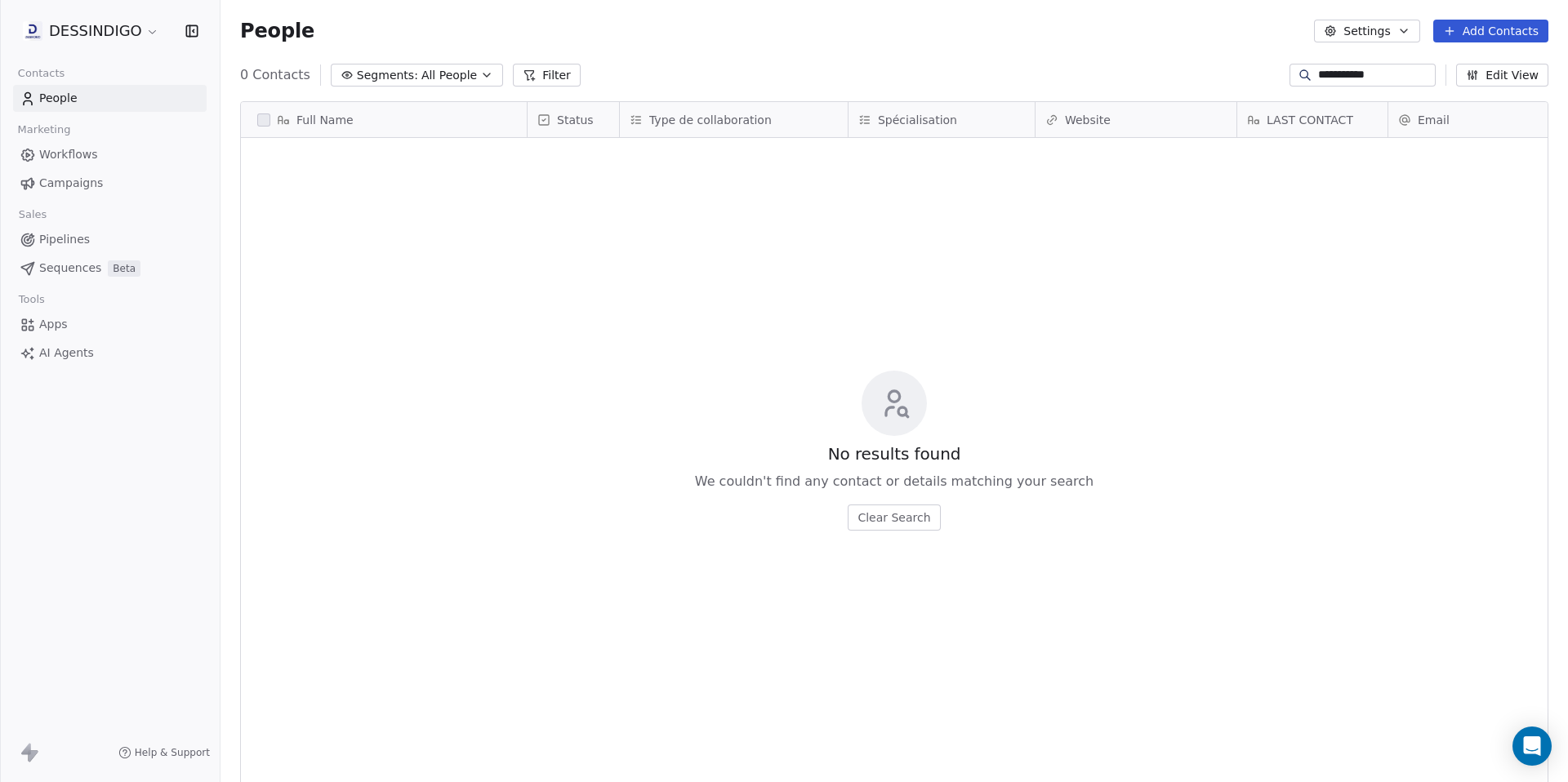
type input "**********"
drag, startPoint x: 843, startPoint y: 61, endPoint x: 773, endPoint y: 111, distance: 86.0
click at [843, 60] on div "People Settings Add Contacts" at bounding box center [894, 31] width 1348 height 62
click at [1394, 67] on div "**********" at bounding box center [1363, 75] width 146 height 22
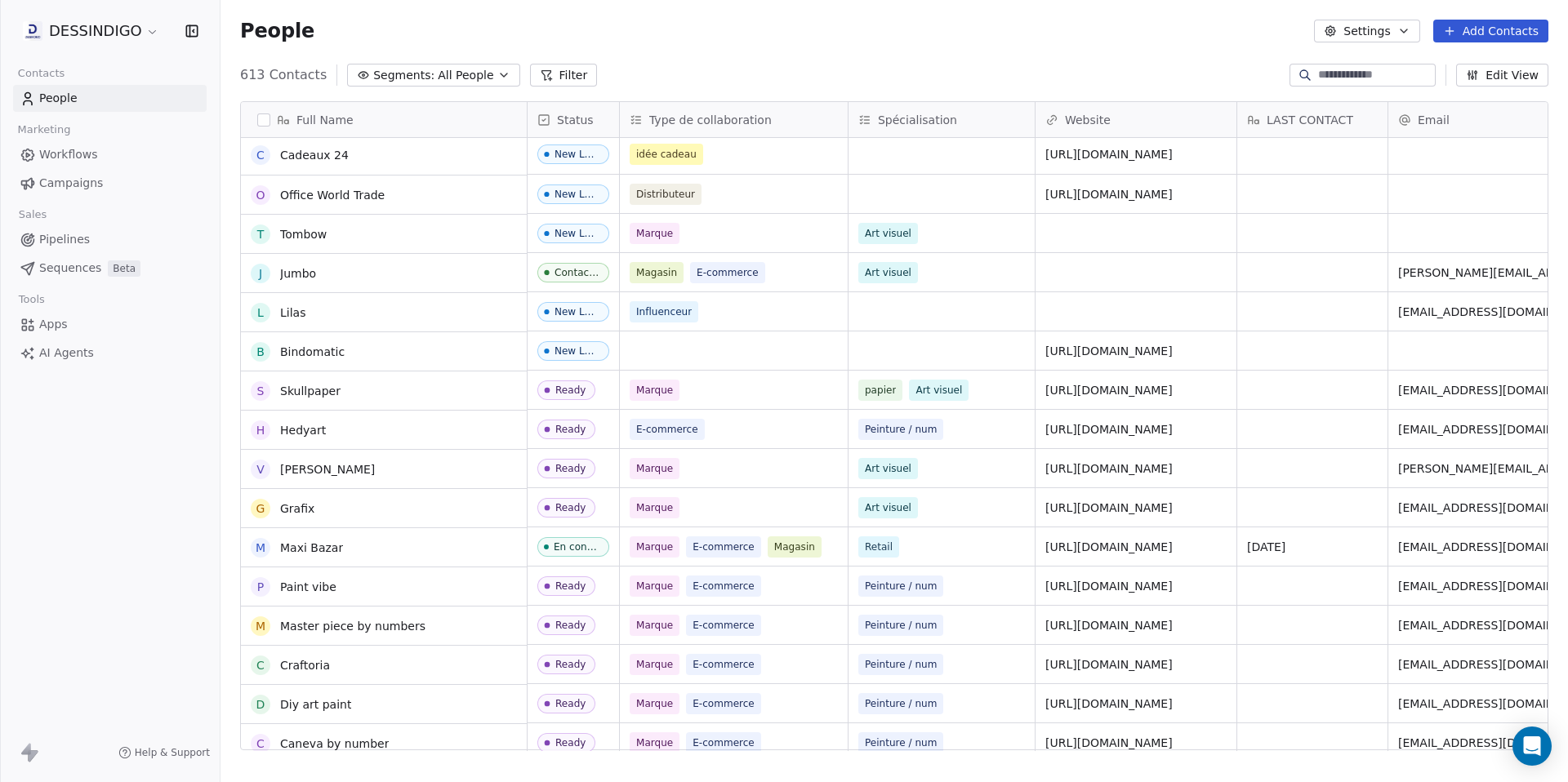
scroll to position [3, 0]
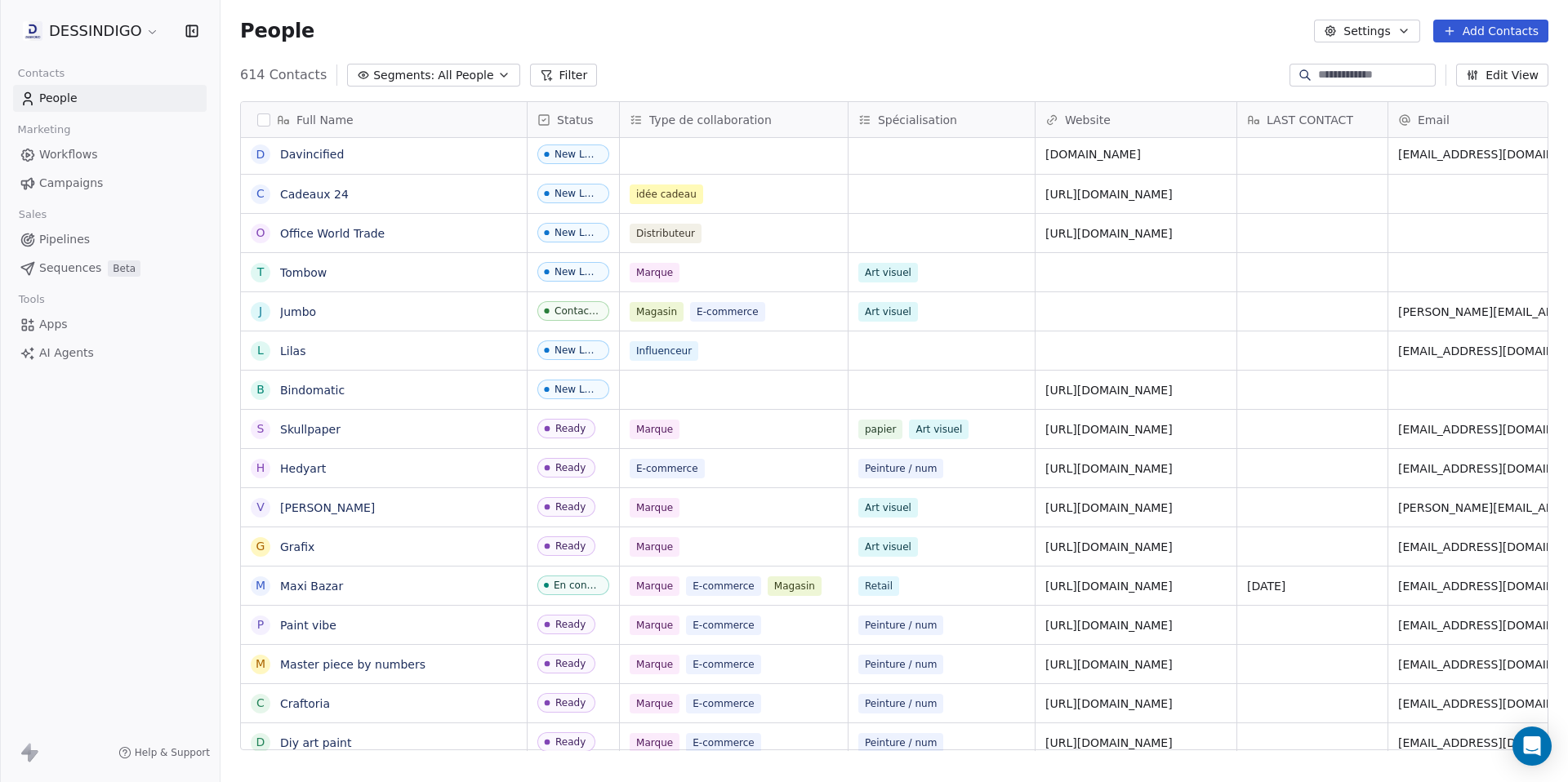
click at [1359, 77] on input at bounding box center [1374, 75] width 114 height 17
paste input "*******"
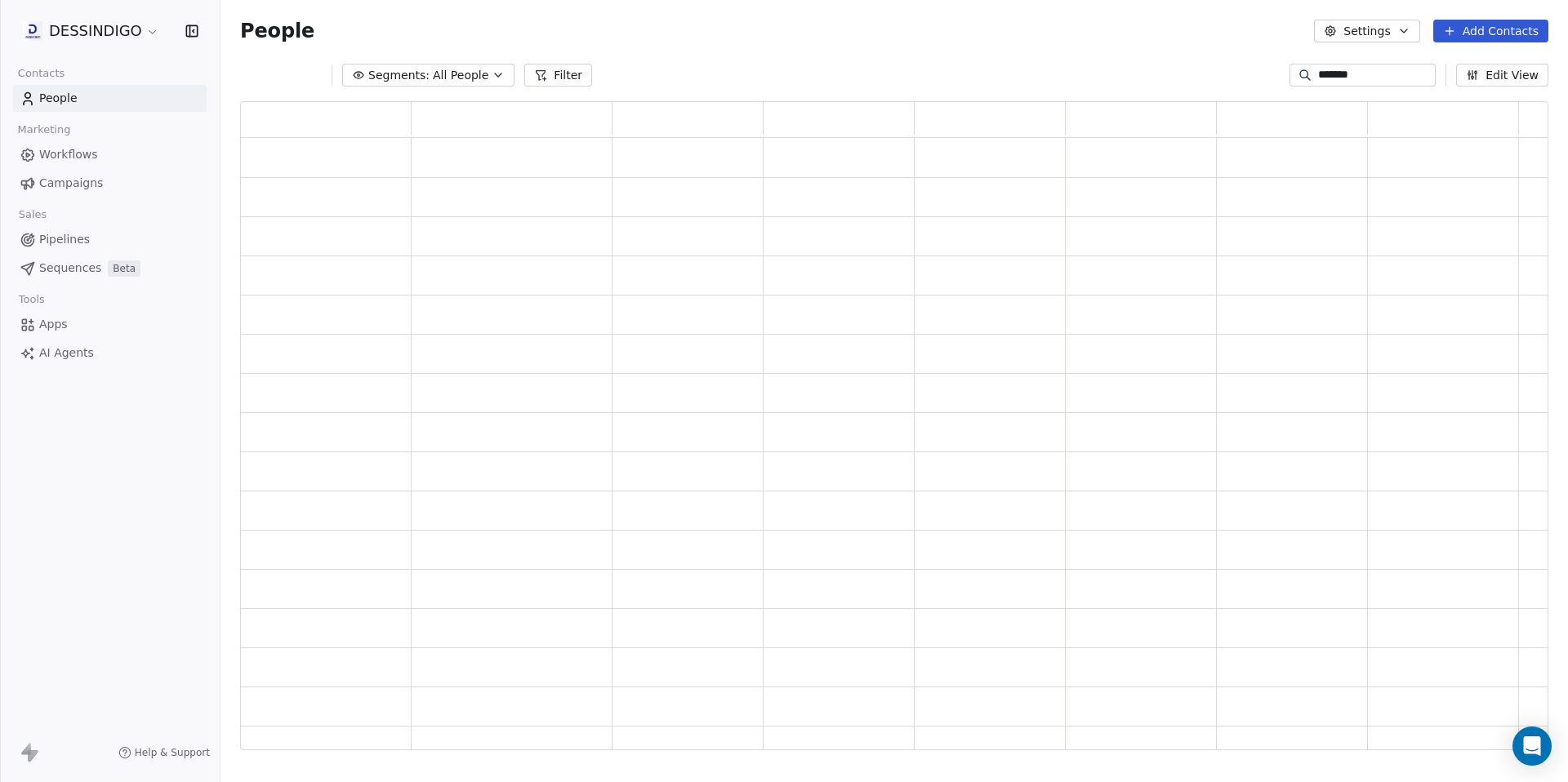
scroll to position [637, 1296]
type input "*******"
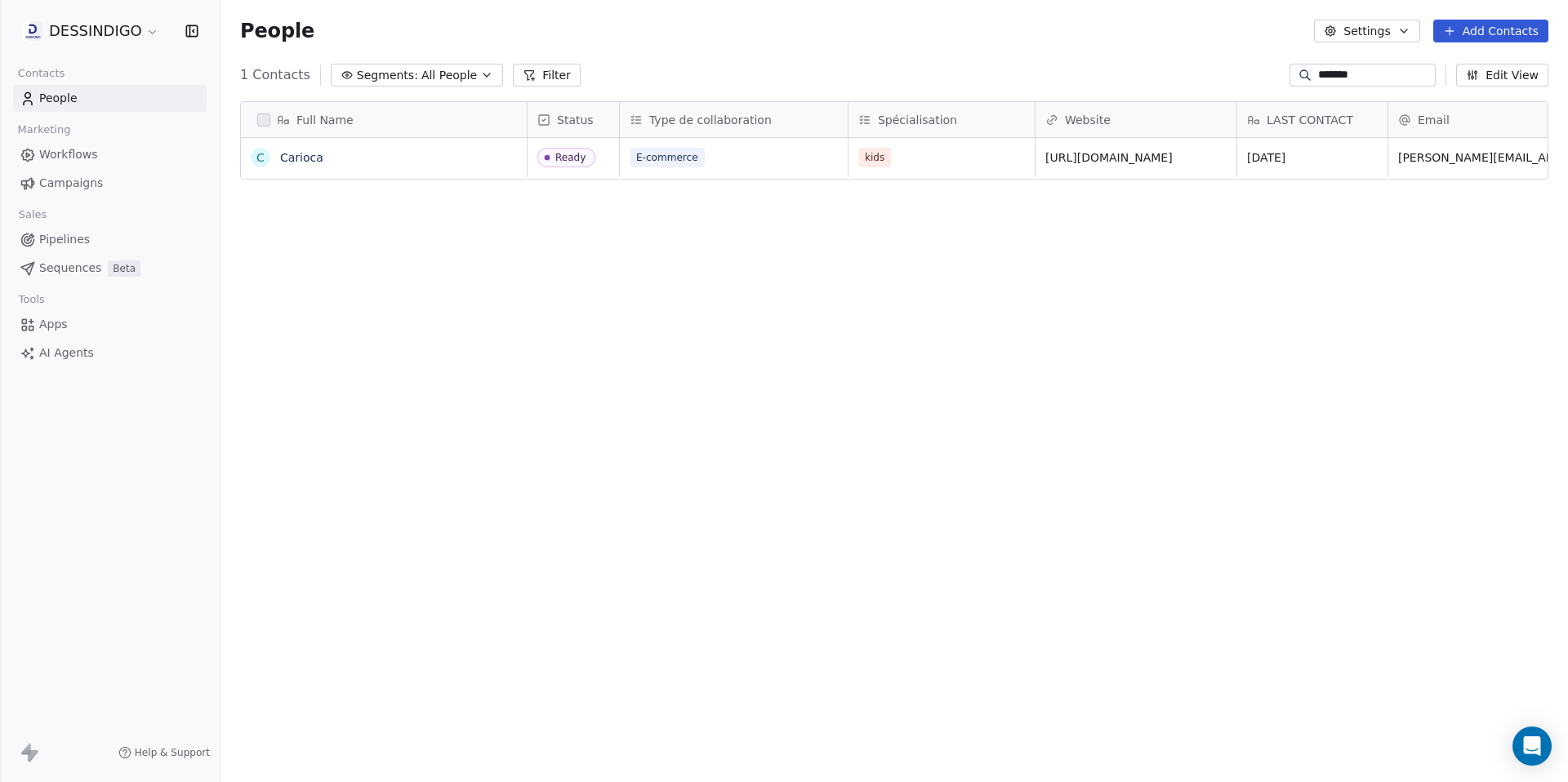
scroll to position [676, 1335]
click at [1052, 478] on div "Full Name C Carioca Status Type de collaboration Spécialisation Website LAST CO…" at bounding box center [894, 433] width 1348 height 689
click at [319, 160] on link "Carioca" at bounding box center [302, 158] width 43 height 13
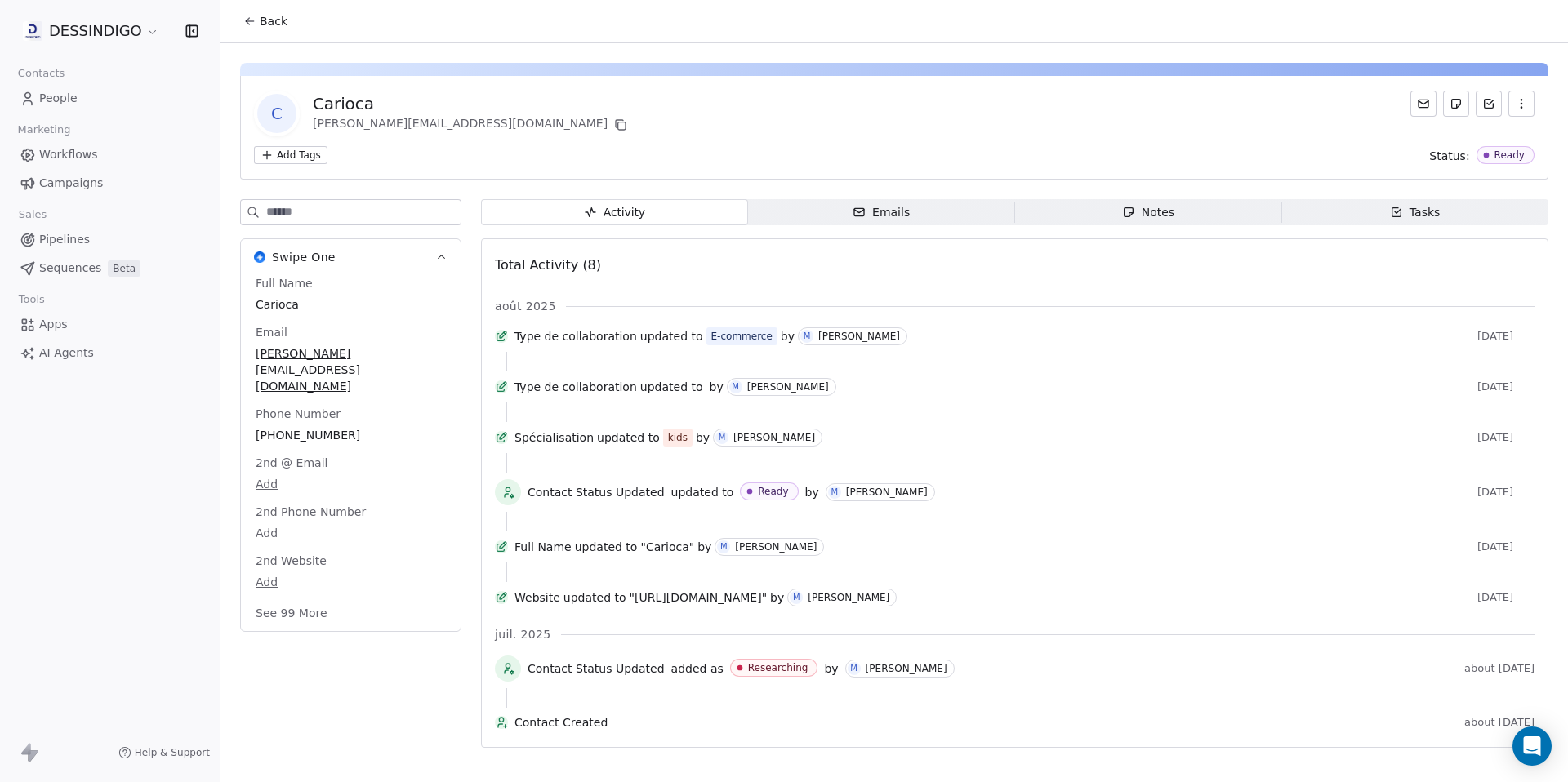
drag, startPoint x: 407, startPoint y: 151, endPoint x: 498, endPoint y: 160, distance: 91.4
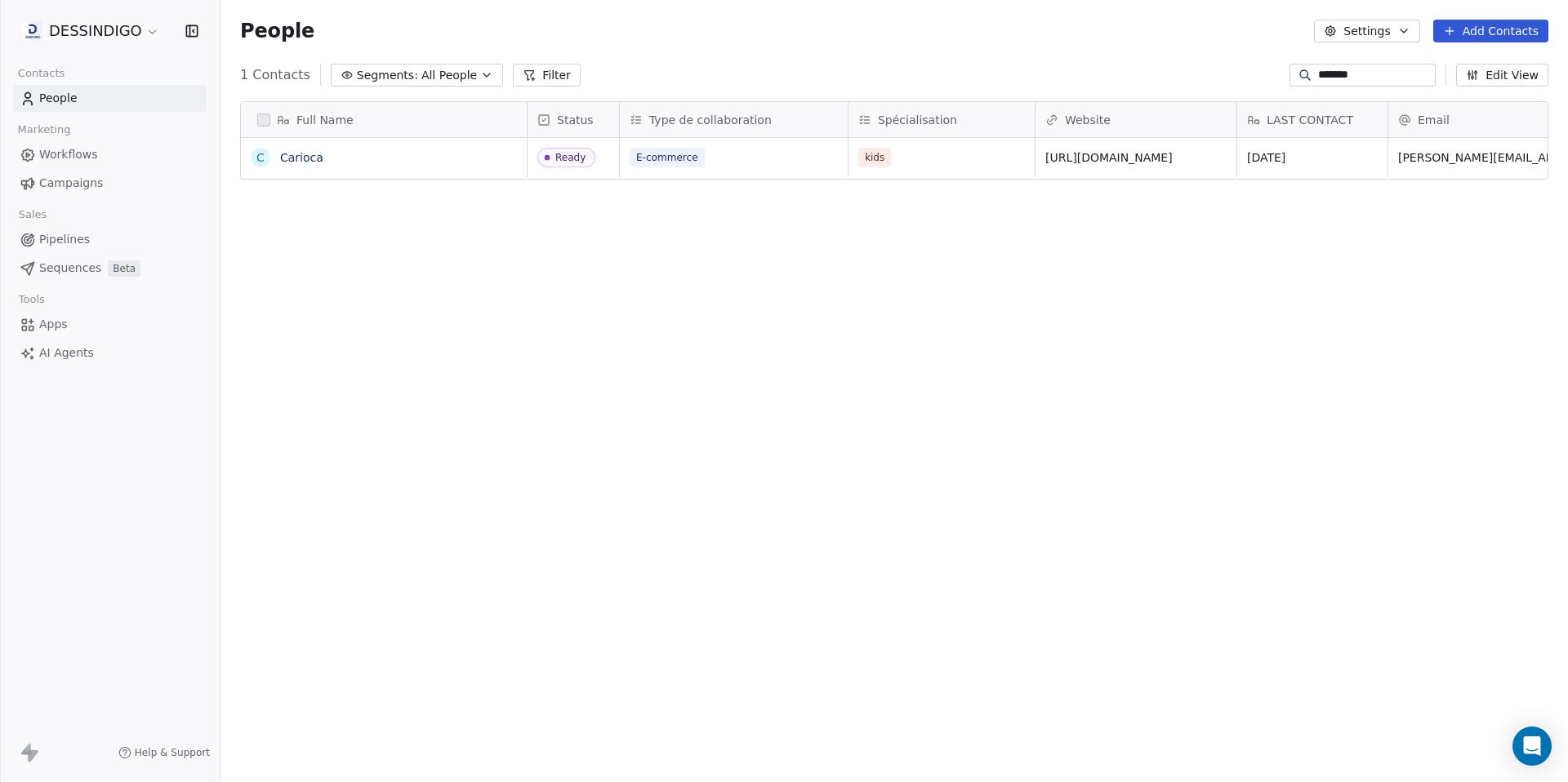
scroll to position [676, 1335]
drag, startPoint x: 1213, startPoint y: 27, endPoint x: 1308, endPoint y: 77, distance: 107.4
click at [1214, 28] on div "People Settings Add Contacts" at bounding box center [894, 31] width 1308 height 22
drag, startPoint x: 1317, startPoint y: 66, endPoint x: 1260, endPoint y: 57, distance: 57.7
click at [1260, 57] on section "People Settings Add Contacts 1 Contacts Segments: All People Filter ******* Edi…" at bounding box center [894, 391] width 1348 height 782
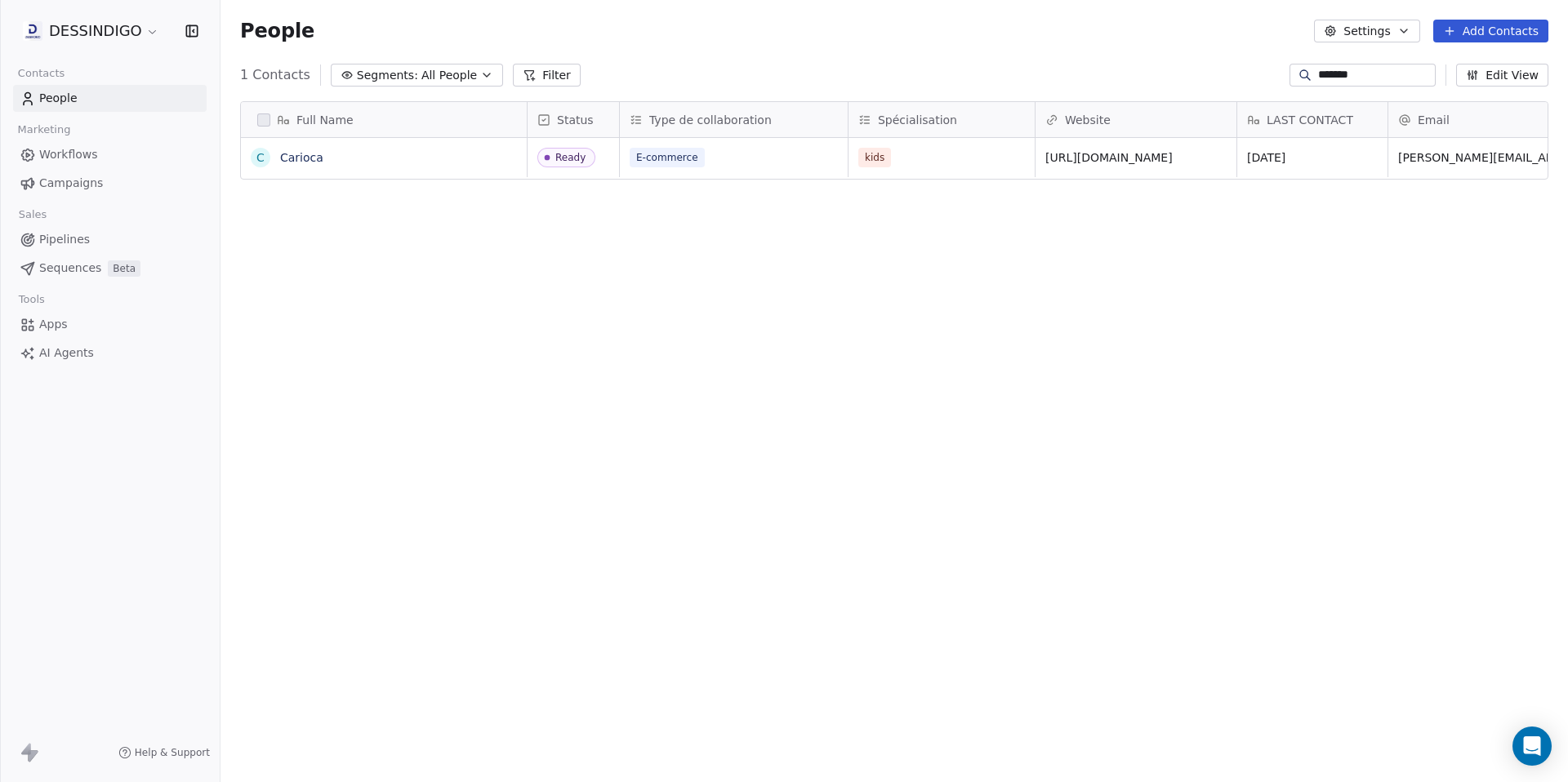
paste input
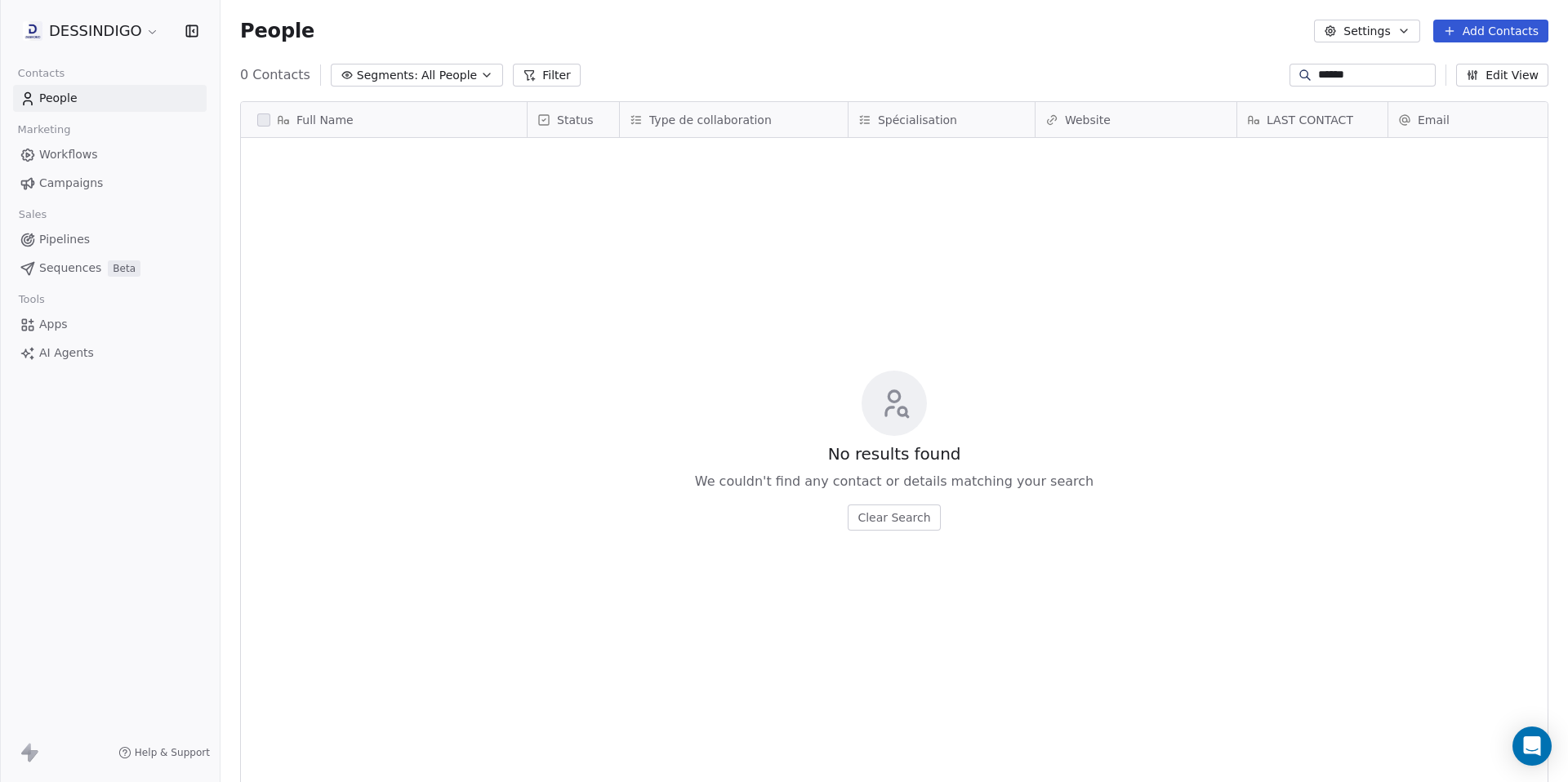
type input "*****"
click at [67, 105] on span "People" at bounding box center [58, 98] width 38 height 17
